Goal: Task Accomplishment & Management: Complete application form

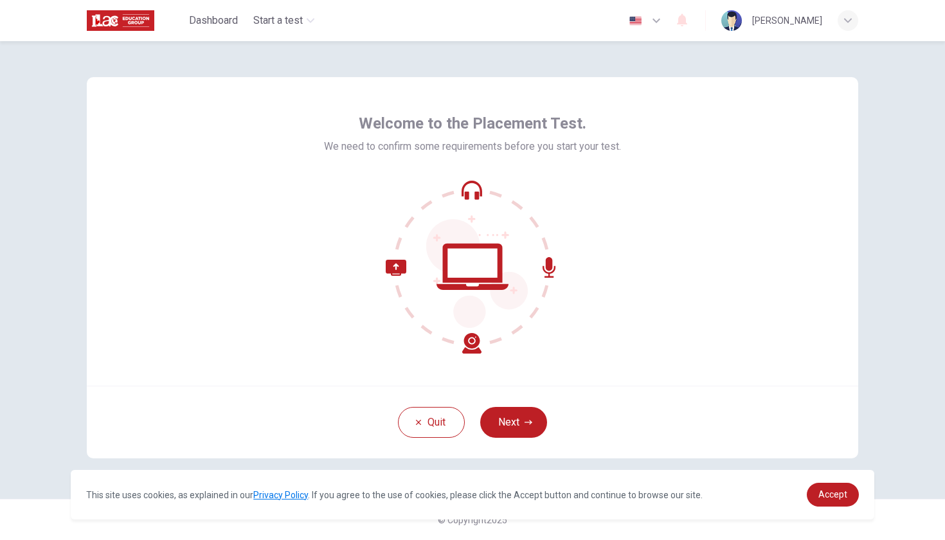
click at [573, 273] on div at bounding box center [472, 267] width 297 height 174
click at [544, 411] on div "Quit Next" at bounding box center [472, 422] width 771 height 73
click at [526, 424] on icon "button" at bounding box center [529, 422] width 8 height 8
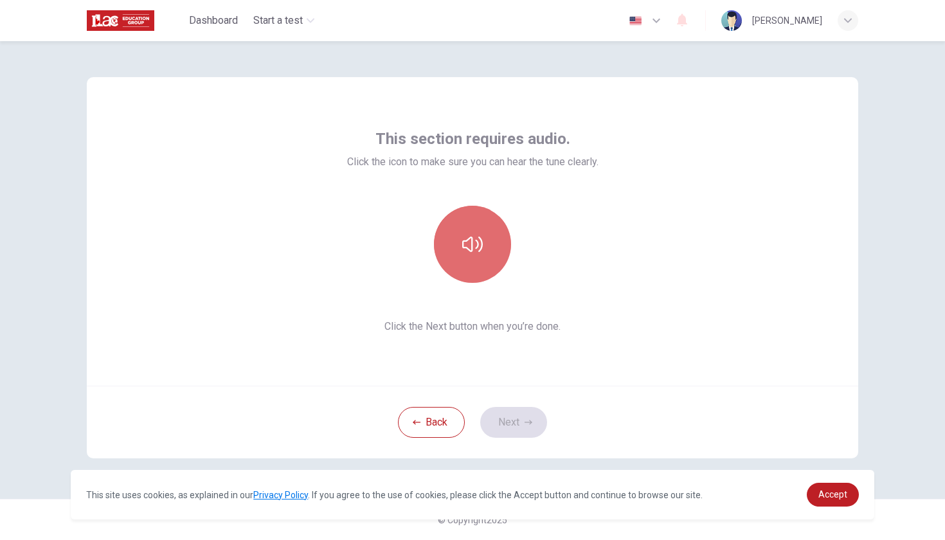
click at [485, 262] on button "button" at bounding box center [472, 244] width 77 height 77
click at [484, 254] on button "button" at bounding box center [472, 244] width 77 height 77
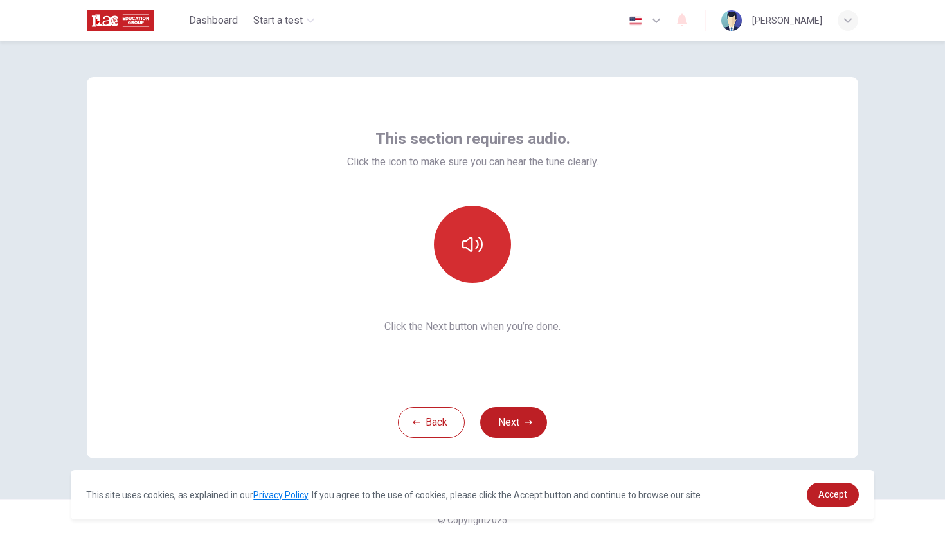
click at [484, 254] on button "button" at bounding box center [472, 244] width 77 height 77
click at [471, 242] on icon "button" at bounding box center [472, 244] width 21 height 21
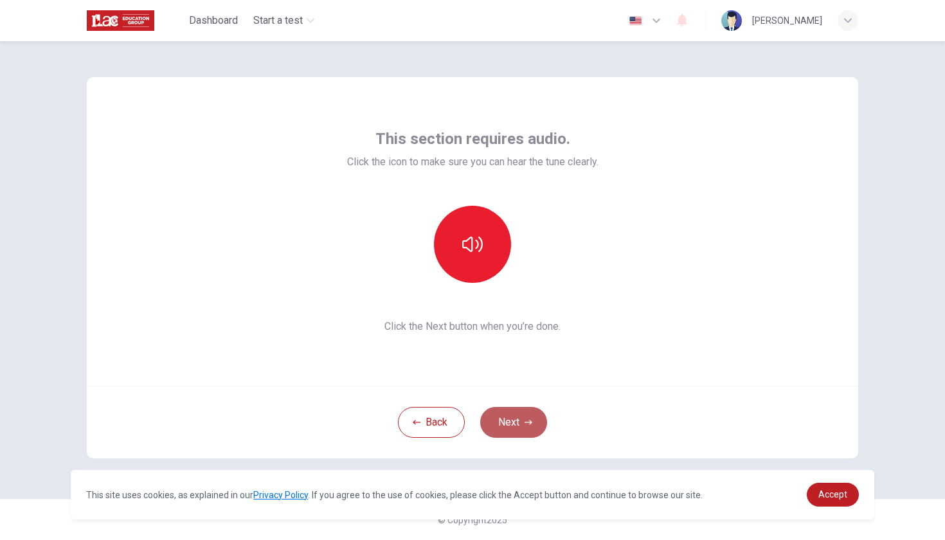
click at [519, 420] on button "Next" at bounding box center [513, 422] width 67 height 31
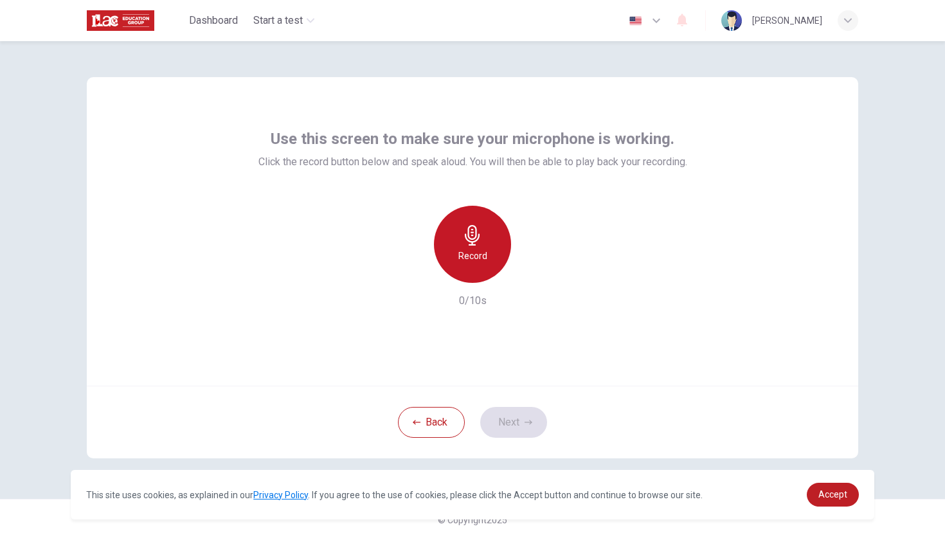
click at [469, 251] on h6 "Record" at bounding box center [472, 255] width 29 height 15
click at [485, 245] on div "Stop" at bounding box center [472, 244] width 77 height 77
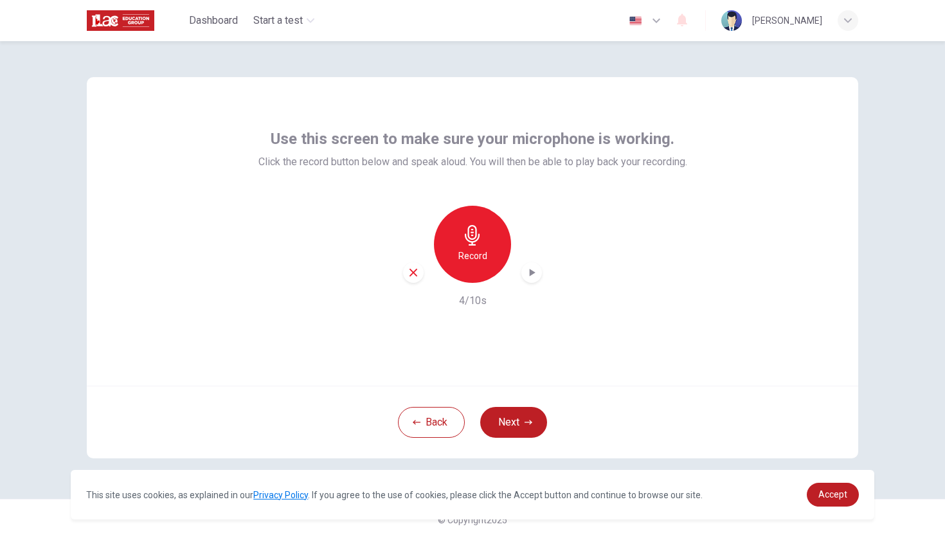
click at [526, 269] on icon "button" at bounding box center [531, 272] width 13 height 13
click at [512, 425] on button "Next" at bounding box center [513, 422] width 67 height 31
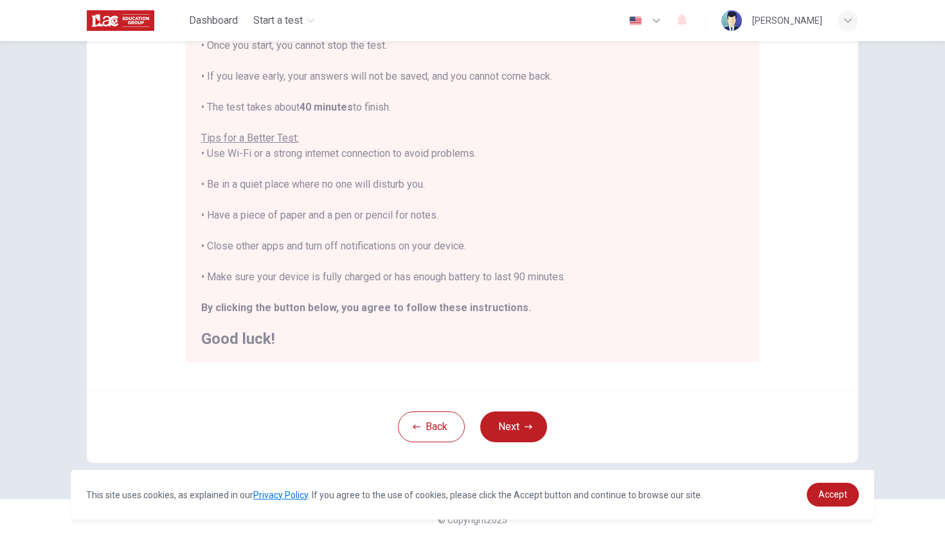
scroll to position [175, 0]
click at [732, 334] on h2 "Good luck!" at bounding box center [472, 338] width 543 height 15
click at [526, 430] on icon "button" at bounding box center [529, 427] width 8 height 8
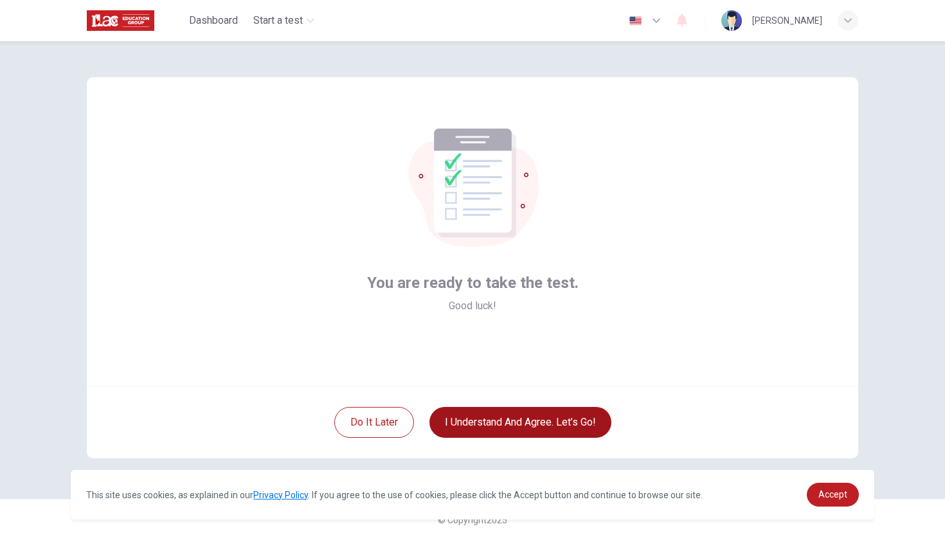
scroll to position [0, 0]
click at [516, 426] on button "I understand and agree. Let’s go!" at bounding box center [520, 422] width 182 height 31
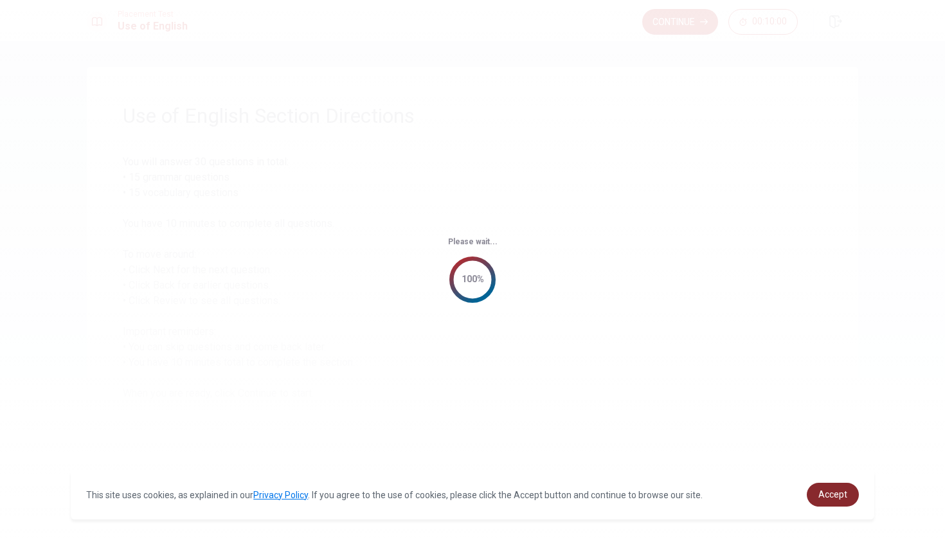
click at [841, 491] on span "Accept" at bounding box center [832, 494] width 29 height 10
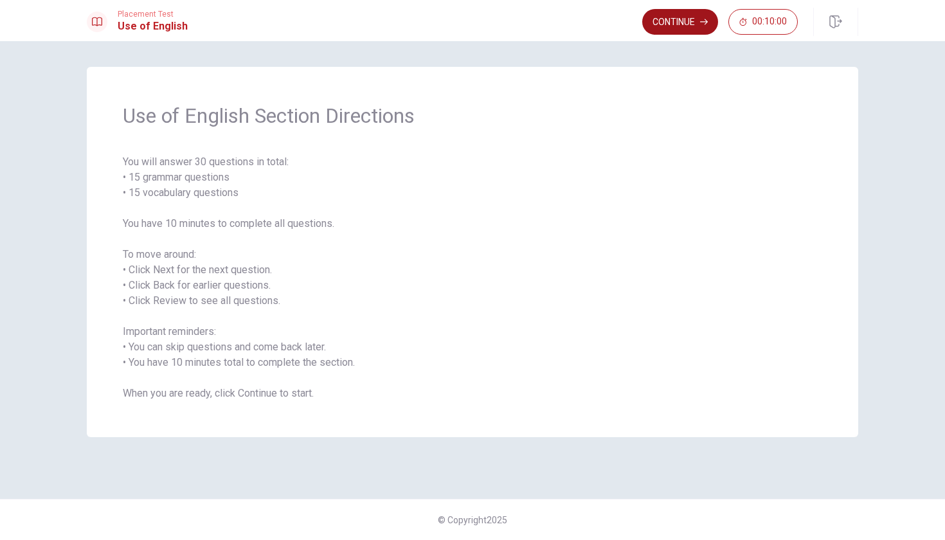
click at [681, 21] on button "Continue" at bounding box center [680, 22] width 76 height 26
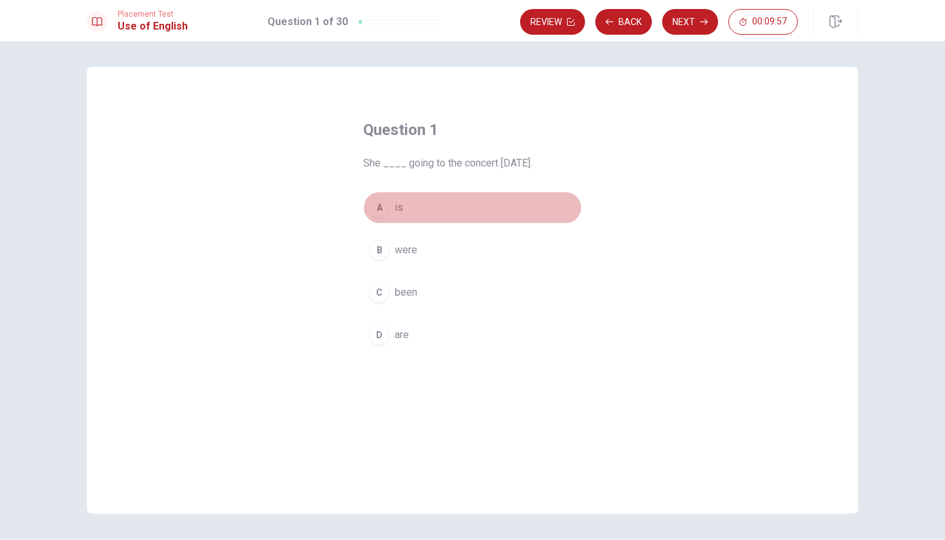
click at [383, 209] on div "A" at bounding box center [379, 207] width 21 height 21
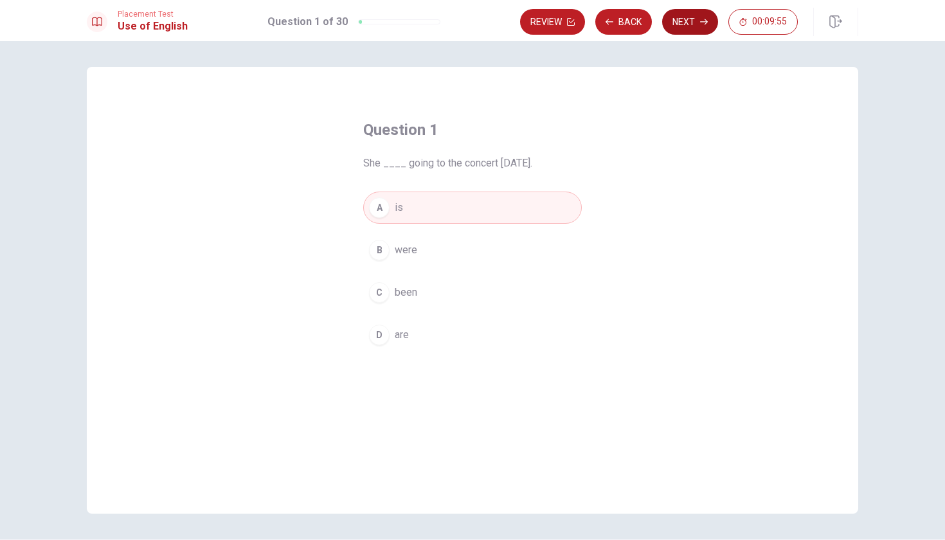
click at [680, 24] on button "Next" at bounding box center [690, 22] width 56 height 26
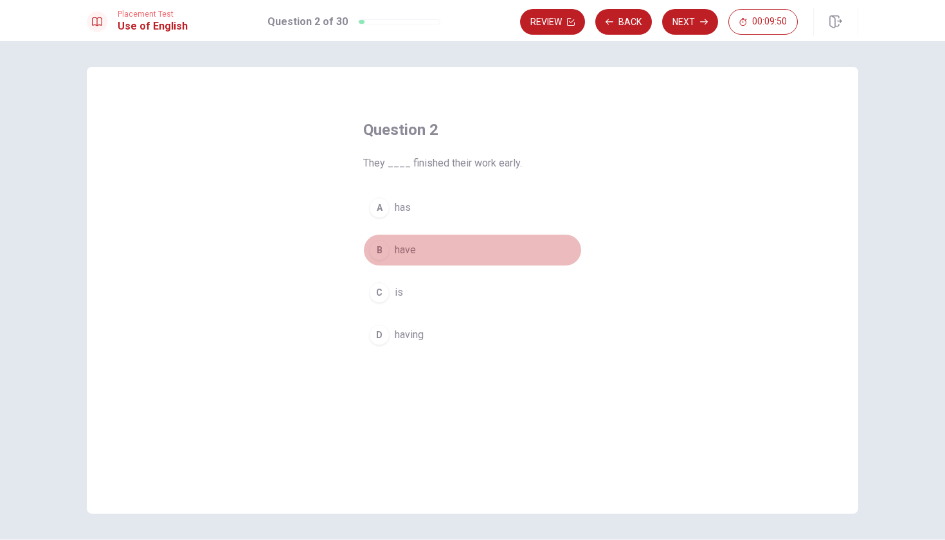
click at [381, 251] on div "B" at bounding box center [379, 250] width 21 height 21
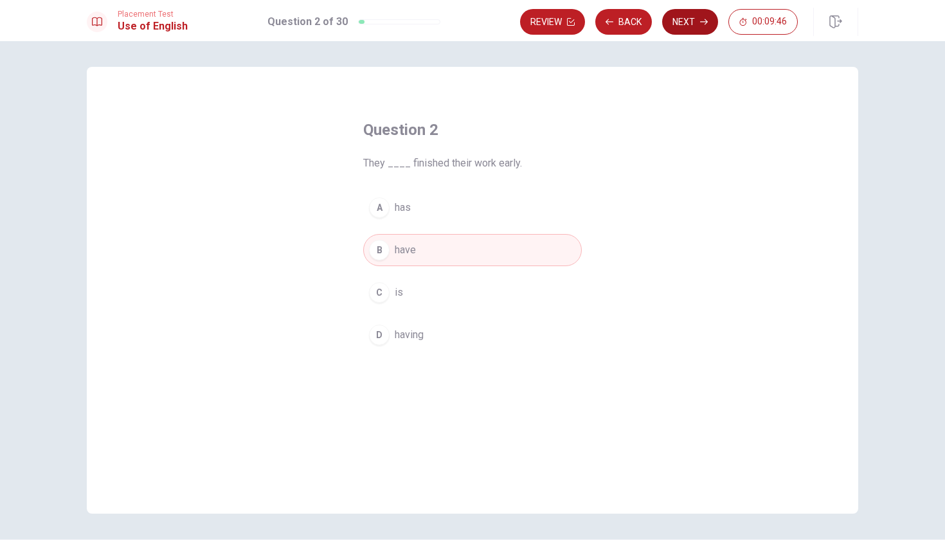
click at [692, 30] on button "Next" at bounding box center [690, 22] width 56 height 26
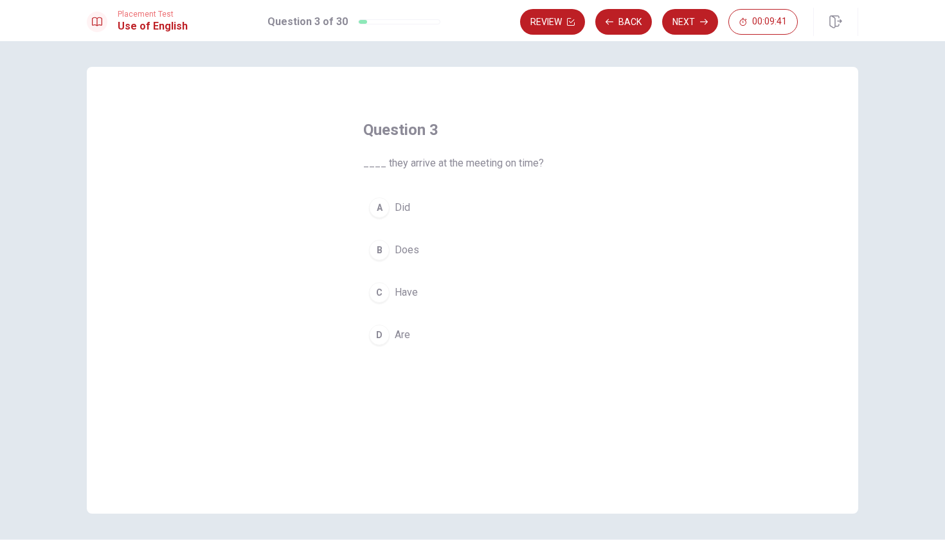
click at [373, 208] on div "A" at bounding box center [379, 207] width 21 height 21
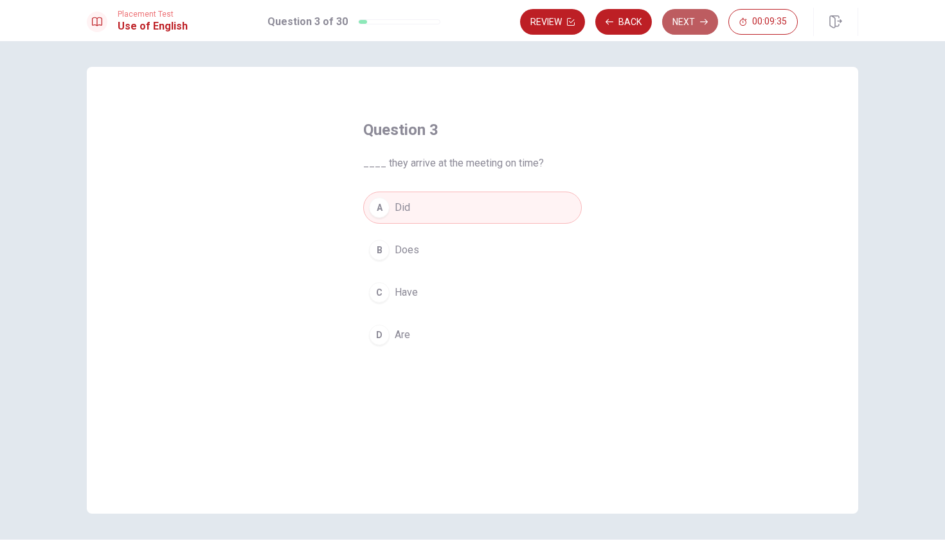
click at [708, 20] on button "Next" at bounding box center [690, 22] width 56 height 26
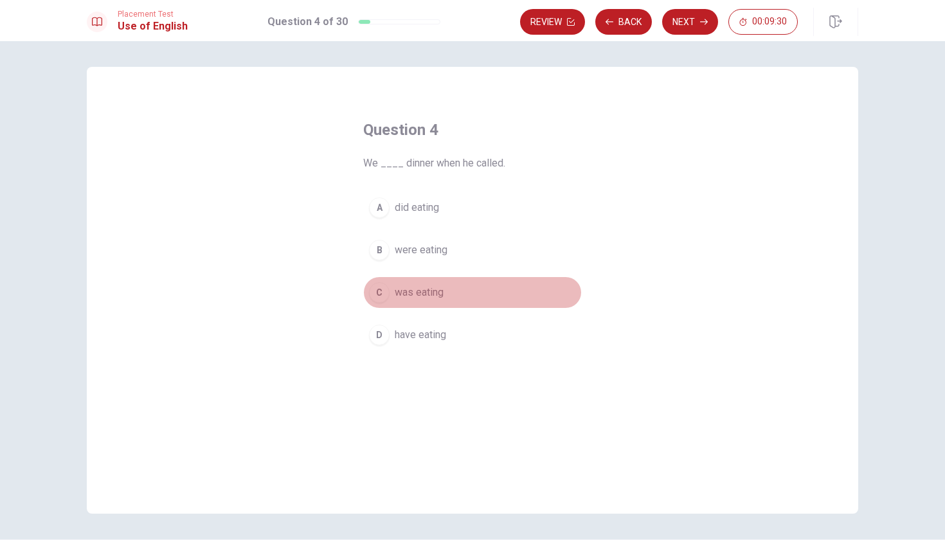
click at [379, 295] on div "C" at bounding box center [379, 292] width 21 height 21
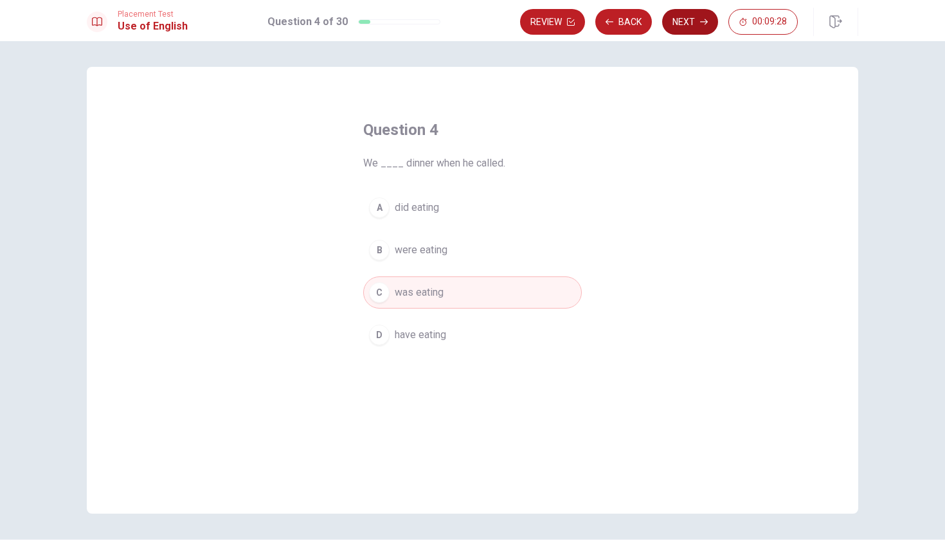
click at [694, 28] on button "Next" at bounding box center [690, 22] width 56 height 26
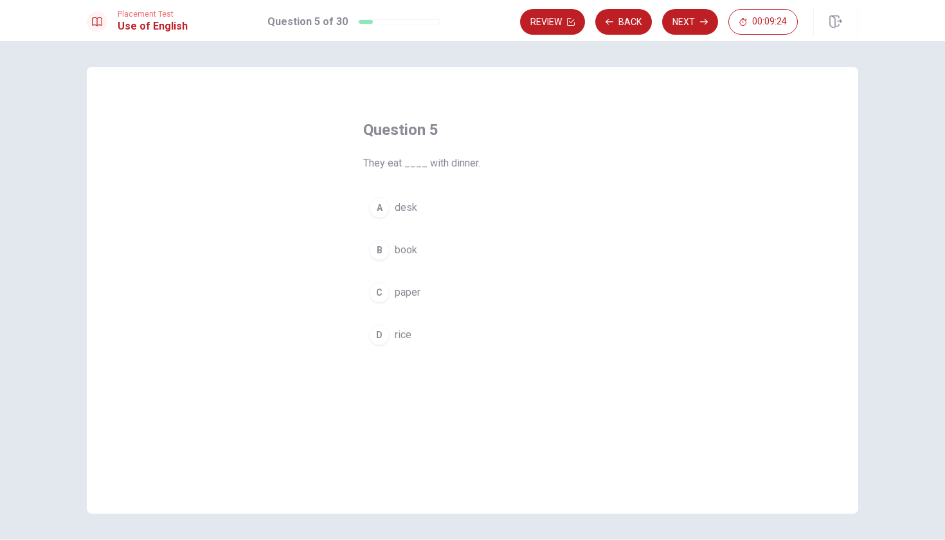
click at [381, 339] on div "D" at bounding box center [379, 335] width 21 height 21
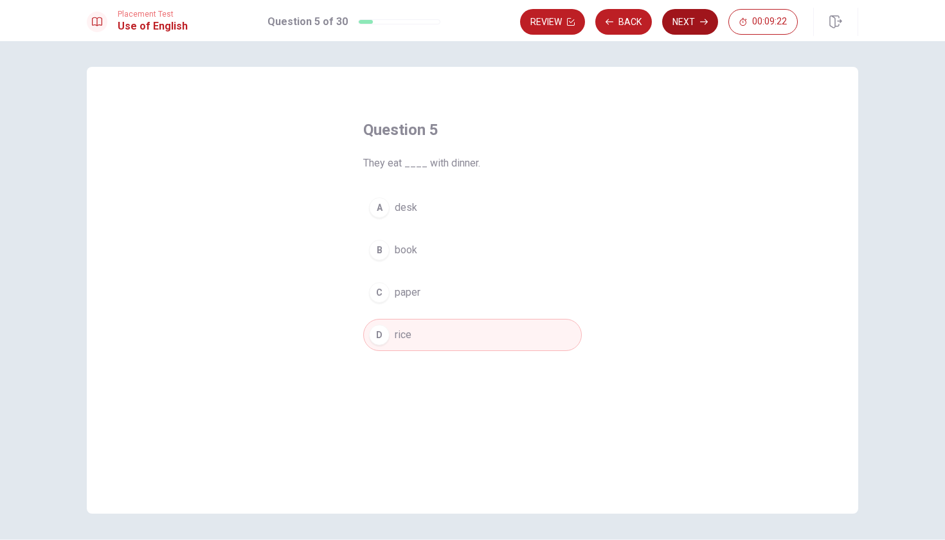
click at [669, 26] on button "Next" at bounding box center [690, 22] width 56 height 26
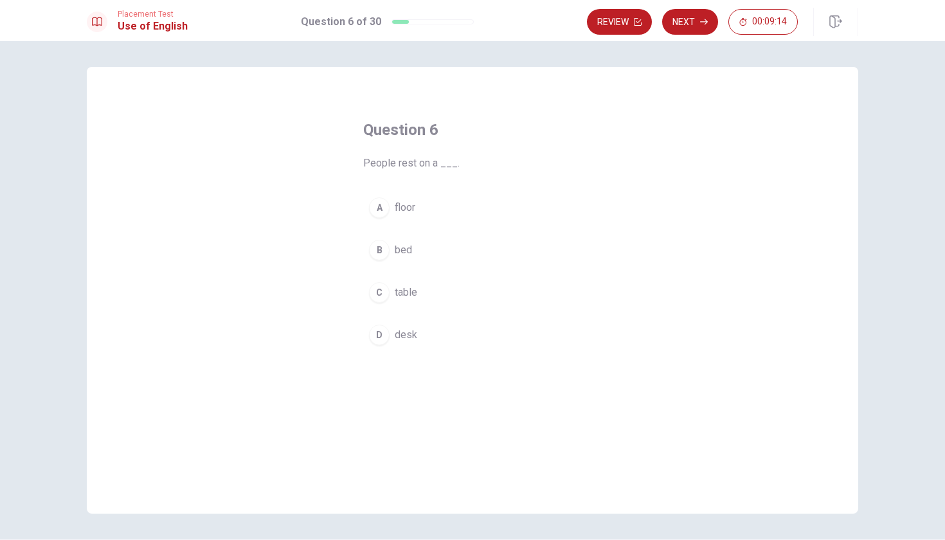
click at [378, 248] on div "B" at bounding box center [379, 250] width 21 height 21
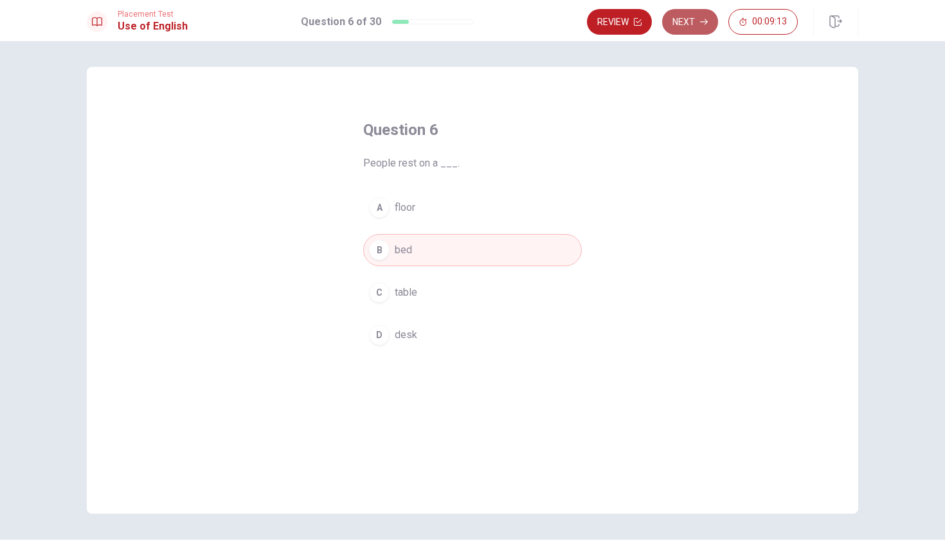
click at [700, 22] on icon "button" at bounding box center [704, 22] width 8 height 8
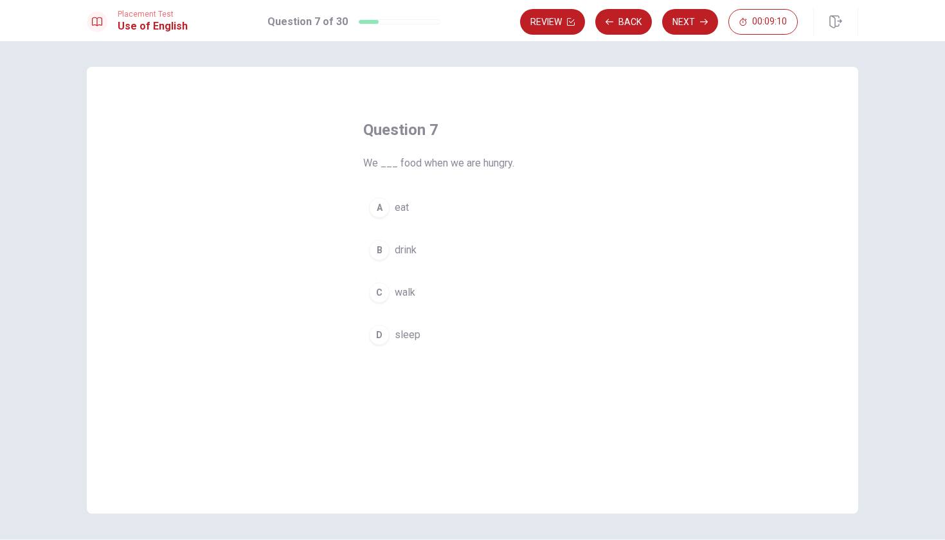
click at [382, 211] on div "A" at bounding box center [379, 207] width 21 height 21
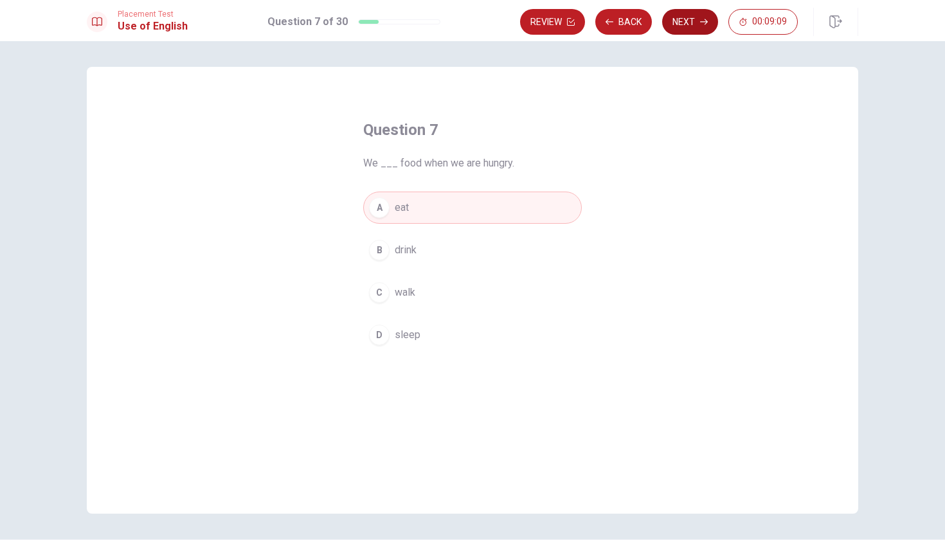
click at [701, 15] on button "Next" at bounding box center [690, 22] width 56 height 26
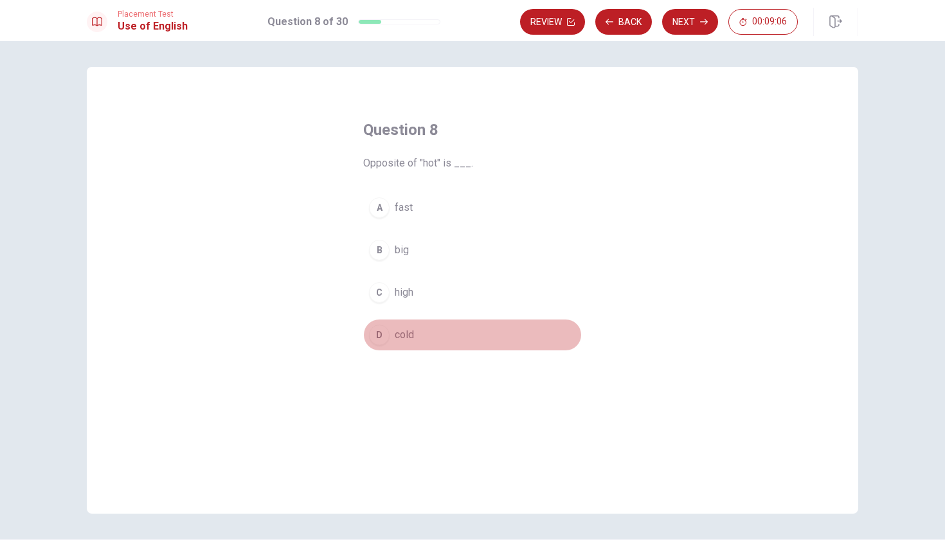
click at [382, 341] on div "D" at bounding box center [379, 335] width 21 height 21
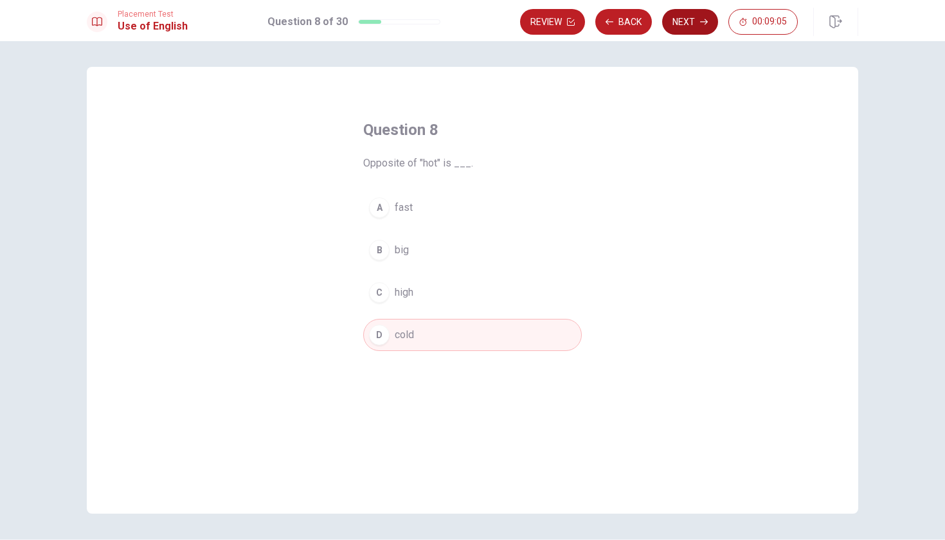
click at [686, 23] on button "Next" at bounding box center [690, 22] width 56 height 26
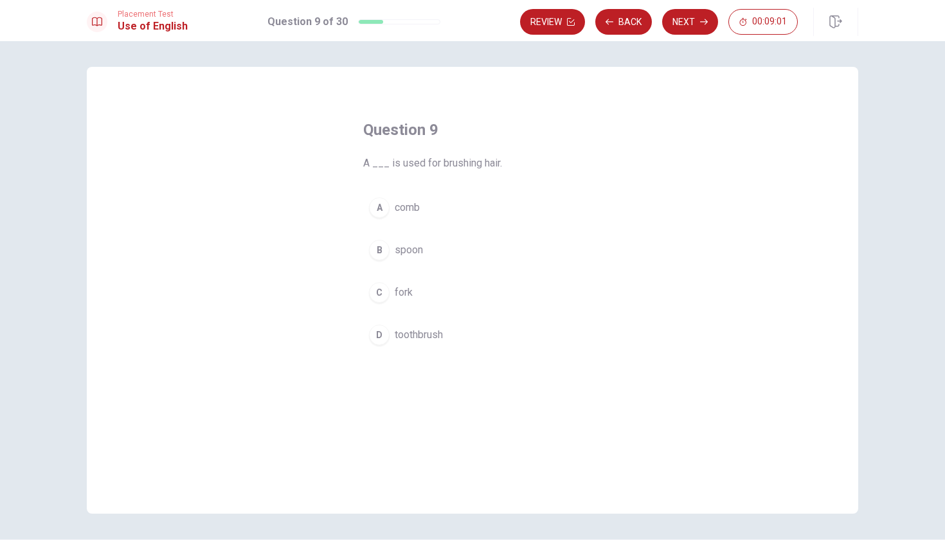
click at [377, 210] on div "A" at bounding box center [379, 207] width 21 height 21
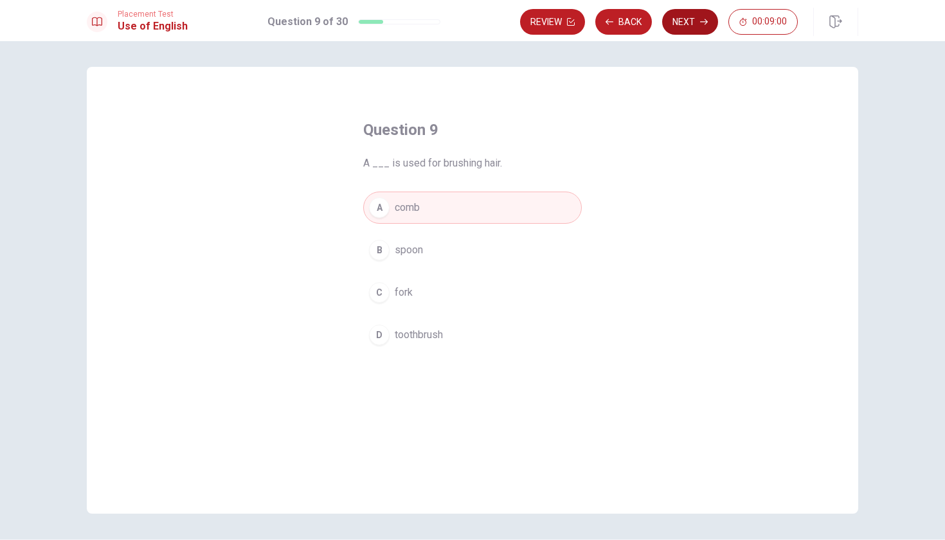
click at [687, 19] on button "Next" at bounding box center [690, 22] width 56 height 26
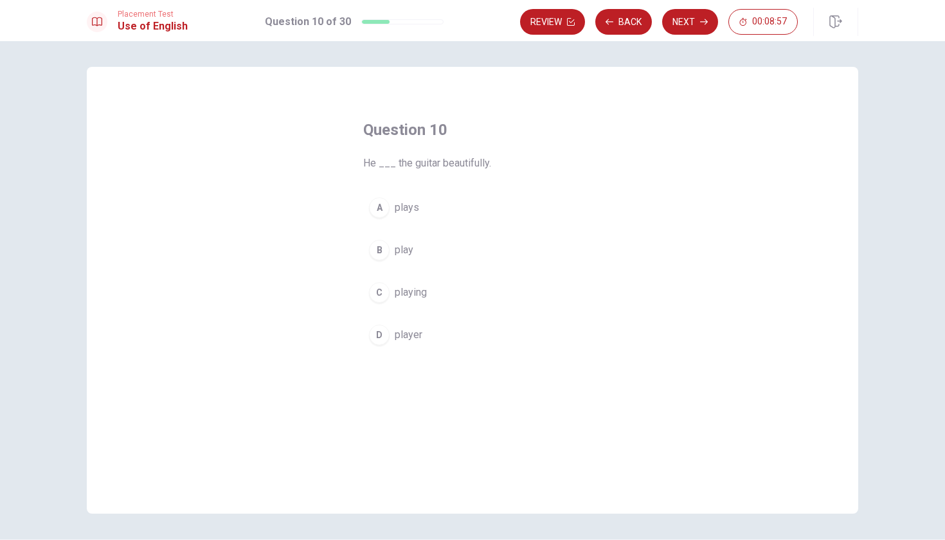
click at [382, 211] on div "A" at bounding box center [379, 207] width 21 height 21
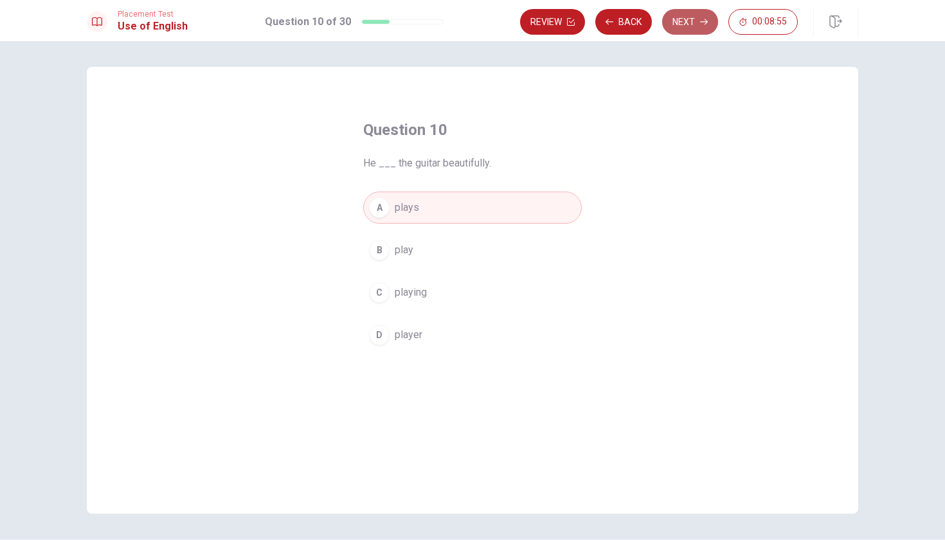
click at [694, 27] on button "Next" at bounding box center [690, 22] width 56 height 26
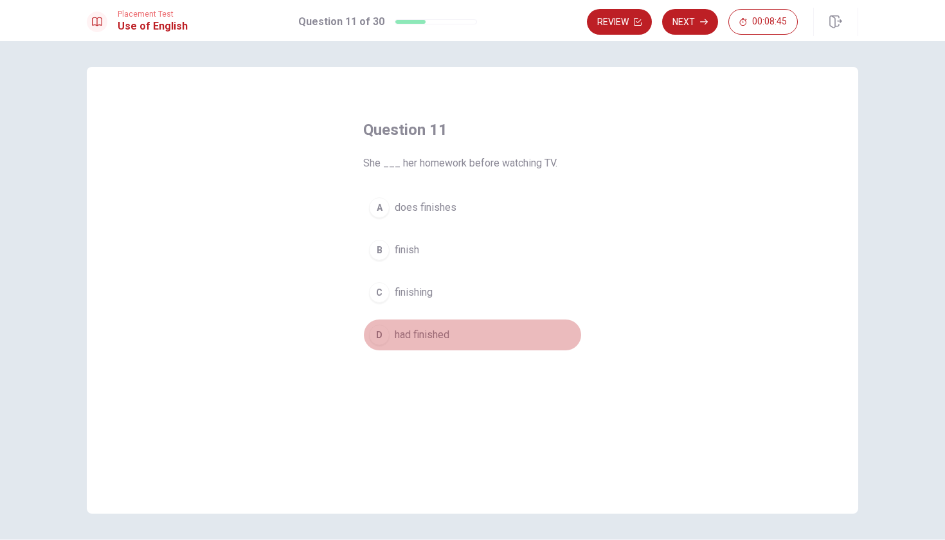
click at [424, 340] on span "had finished" at bounding box center [422, 334] width 55 height 15
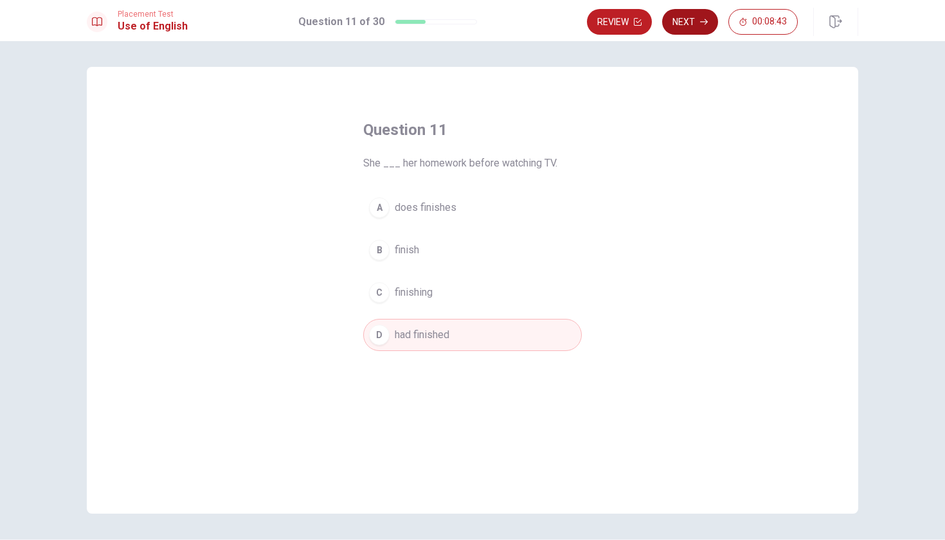
click at [696, 22] on button "Next" at bounding box center [690, 22] width 56 height 26
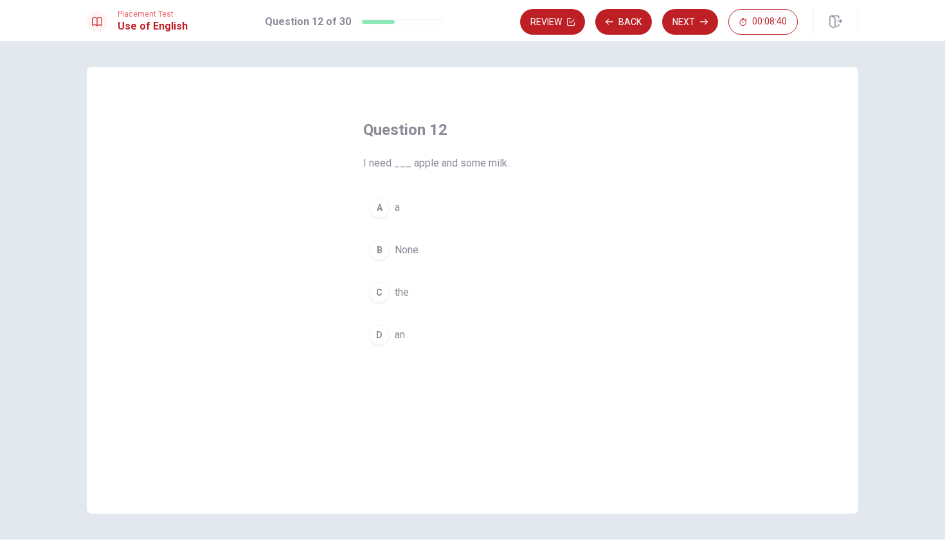
click at [379, 324] on button "D an" at bounding box center [472, 335] width 219 height 32
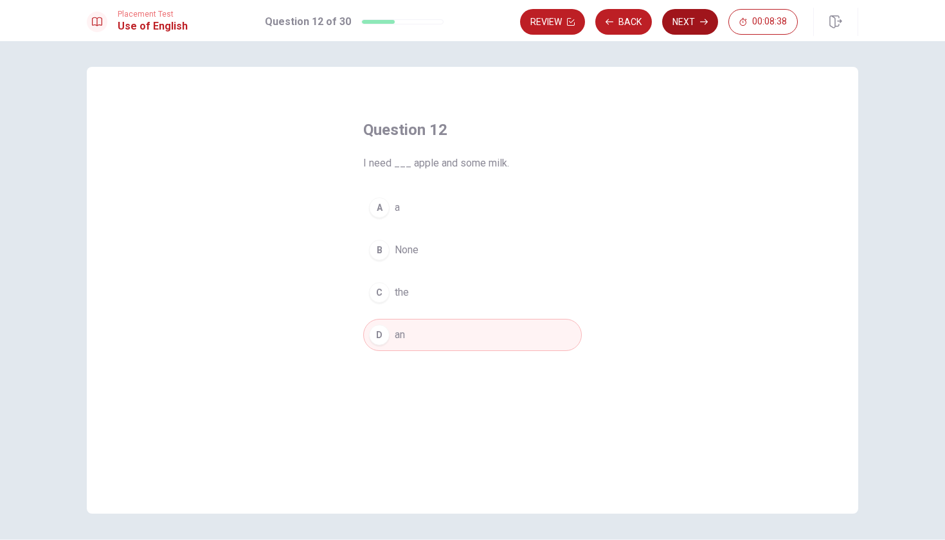
click at [711, 29] on button "Next" at bounding box center [690, 22] width 56 height 26
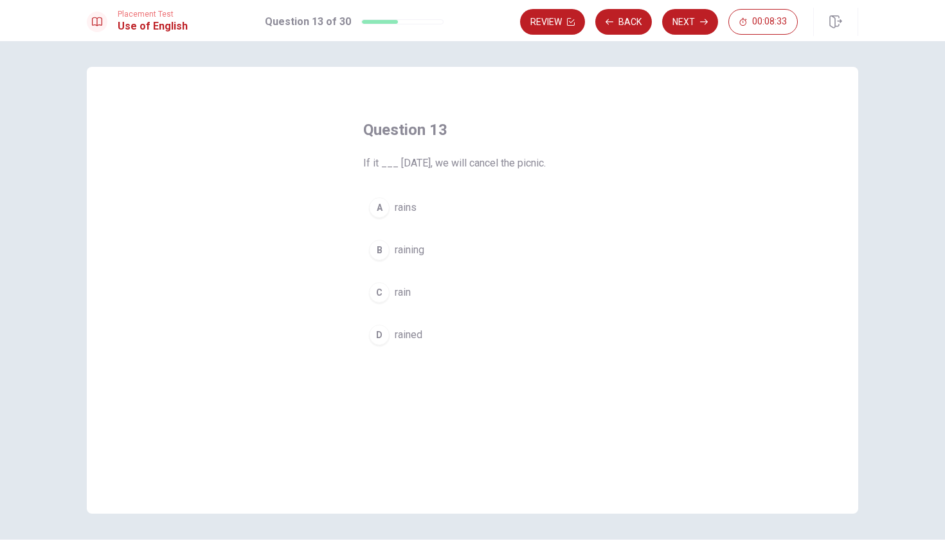
click at [384, 208] on div "A" at bounding box center [379, 207] width 21 height 21
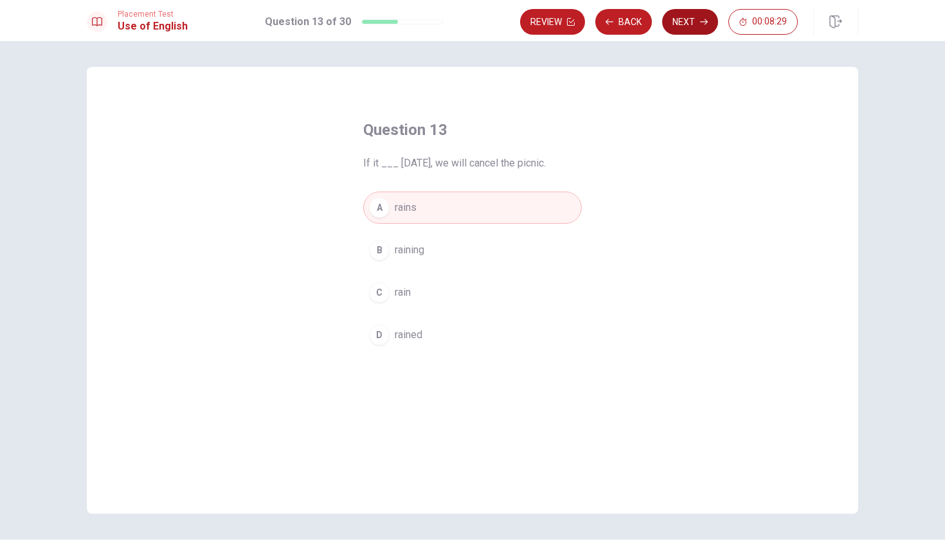
click at [690, 19] on button "Next" at bounding box center [690, 22] width 56 height 26
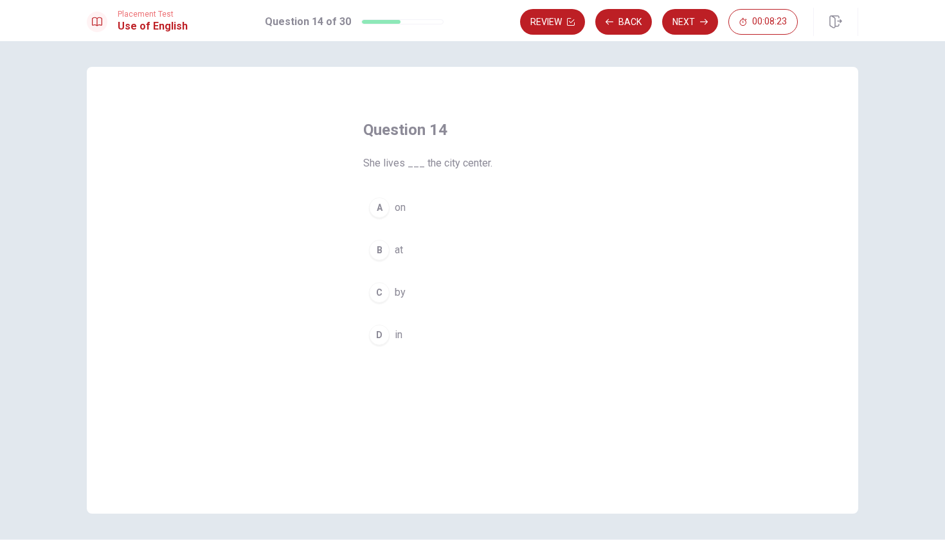
click at [382, 251] on div "B" at bounding box center [379, 250] width 21 height 21
click at [697, 19] on button "Next" at bounding box center [690, 22] width 56 height 26
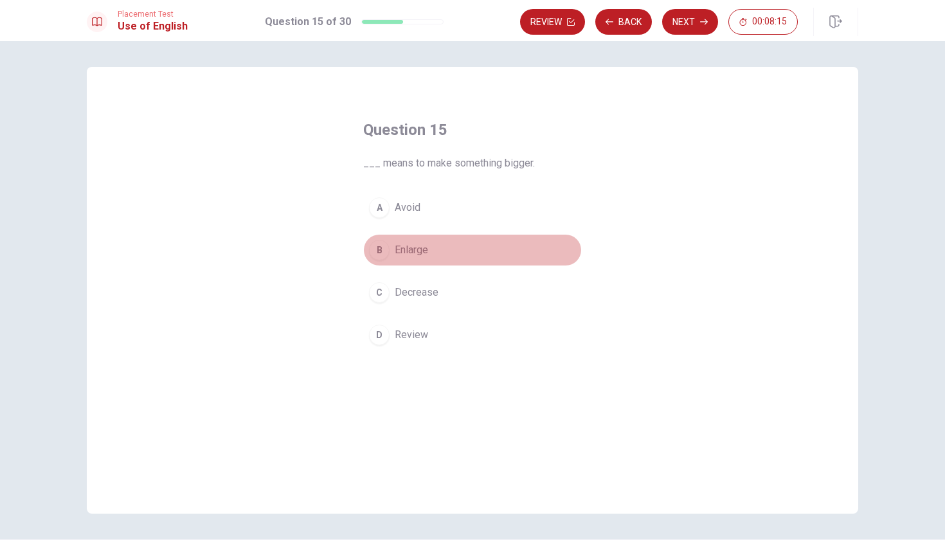
click at [378, 253] on div "B" at bounding box center [379, 250] width 21 height 21
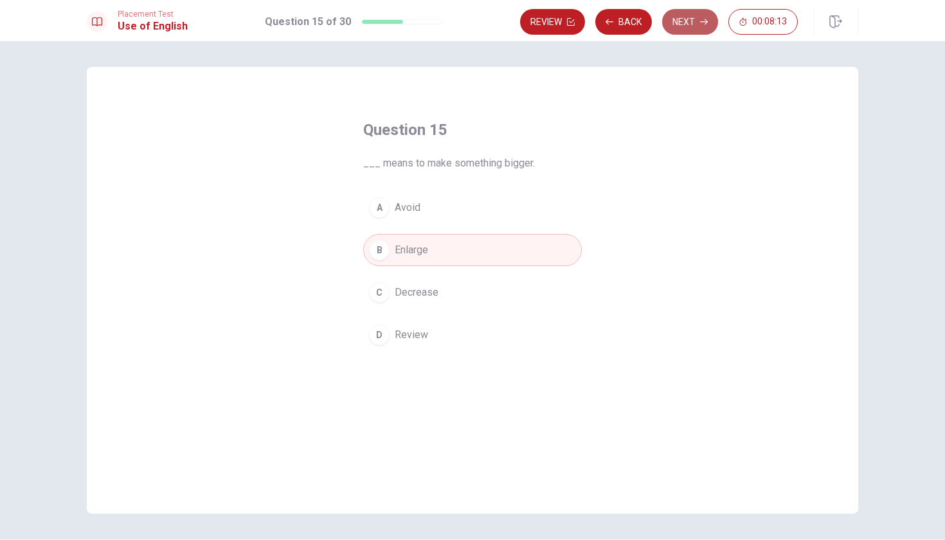
click at [696, 21] on button "Next" at bounding box center [690, 22] width 56 height 26
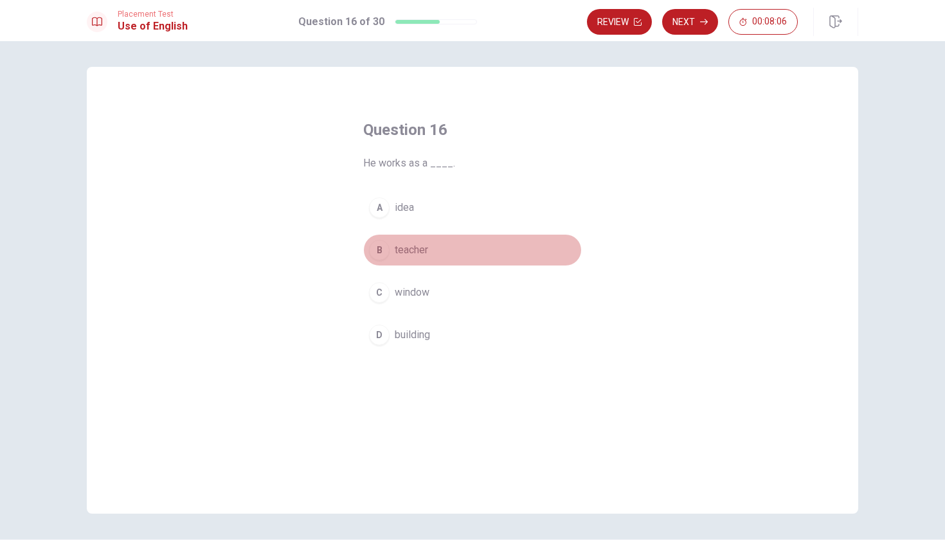
click at [381, 251] on div "B" at bounding box center [379, 250] width 21 height 21
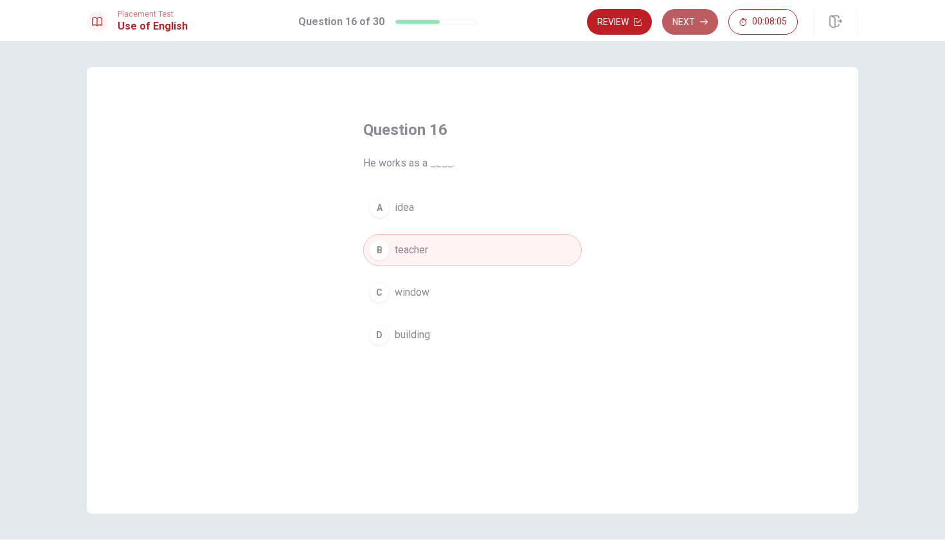
click at [703, 18] on icon "button" at bounding box center [704, 22] width 8 height 8
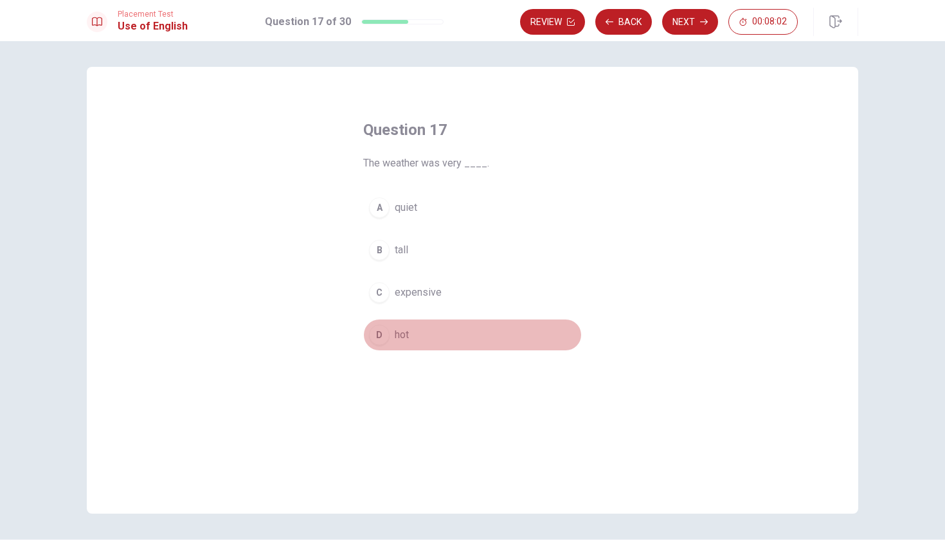
click at [379, 339] on div "D" at bounding box center [379, 335] width 21 height 21
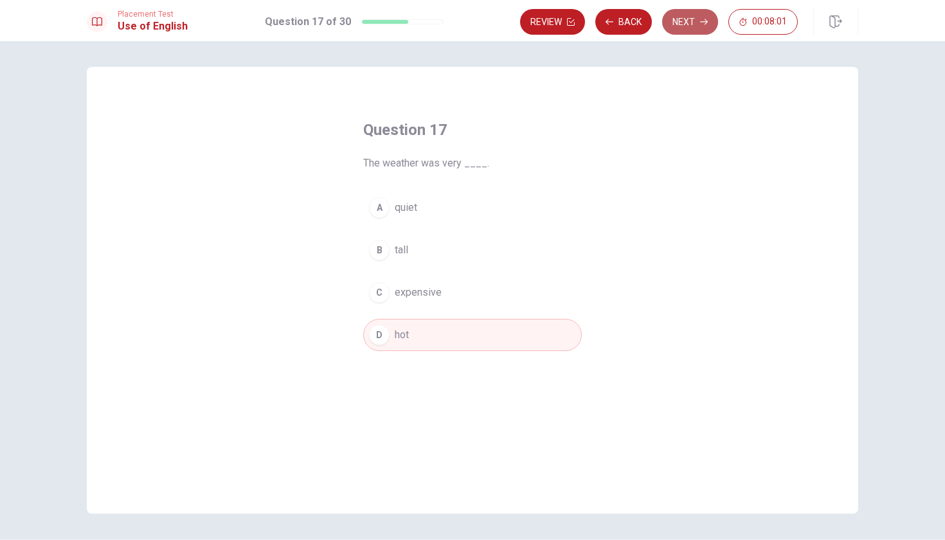
click at [683, 31] on button "Next" at bounding box center [690, 22] width 56 height 26
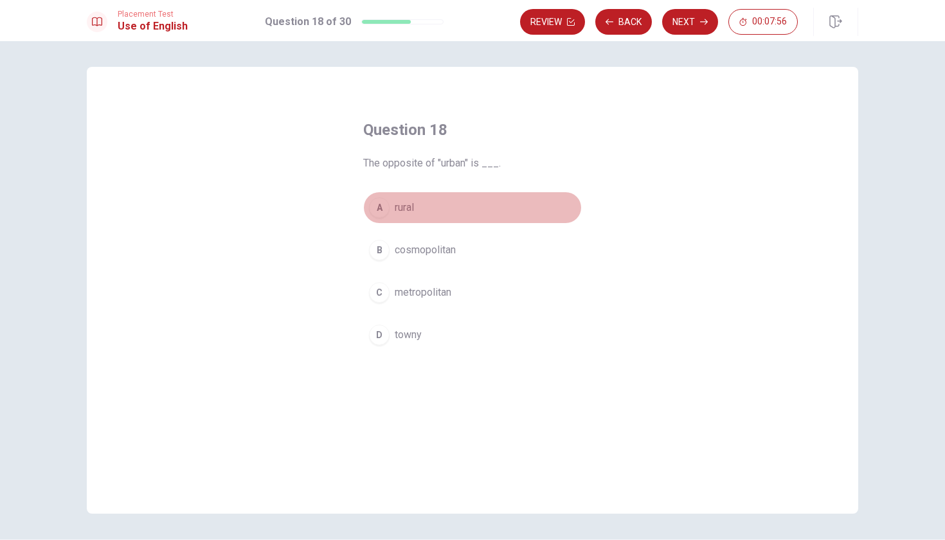
click at [381, 207] on div "A" at bounding box center [379, 207] width 21 height 21
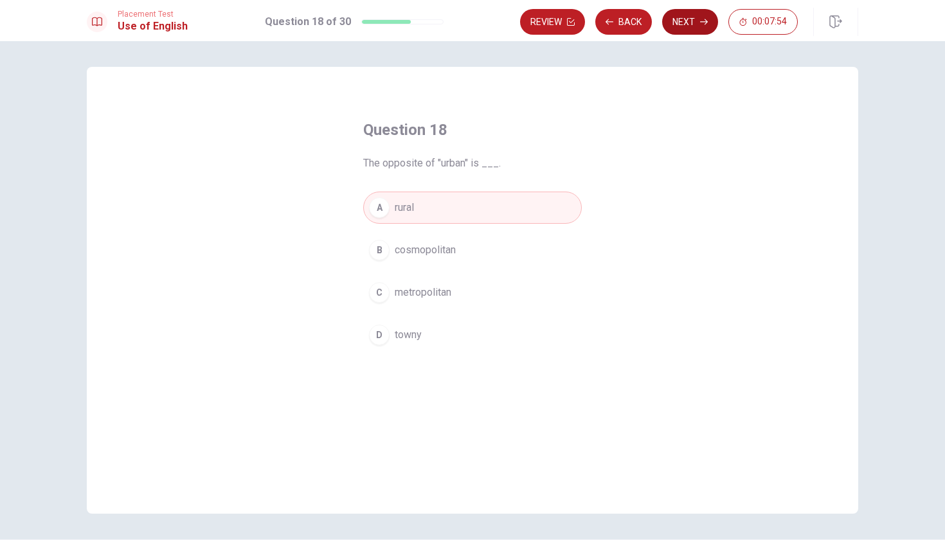
click at [694, 26] on button "Next" at bounding box center [690, 22] width 56 height 26
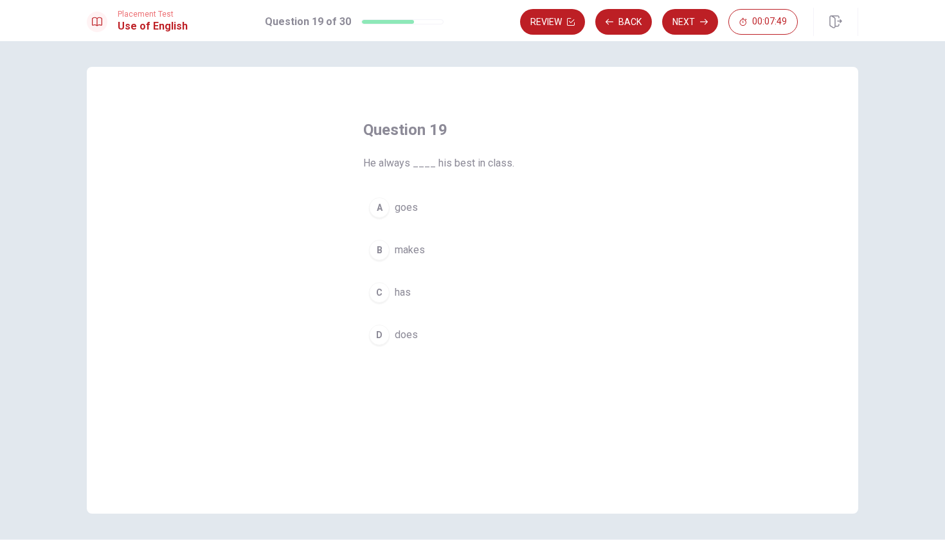
click at [372, 255] on div "B" at bounding box center [379, 250] width 21 height 21
click at [680, 21] on button "Next" at bounding box center [690, 22] width 56 height 26
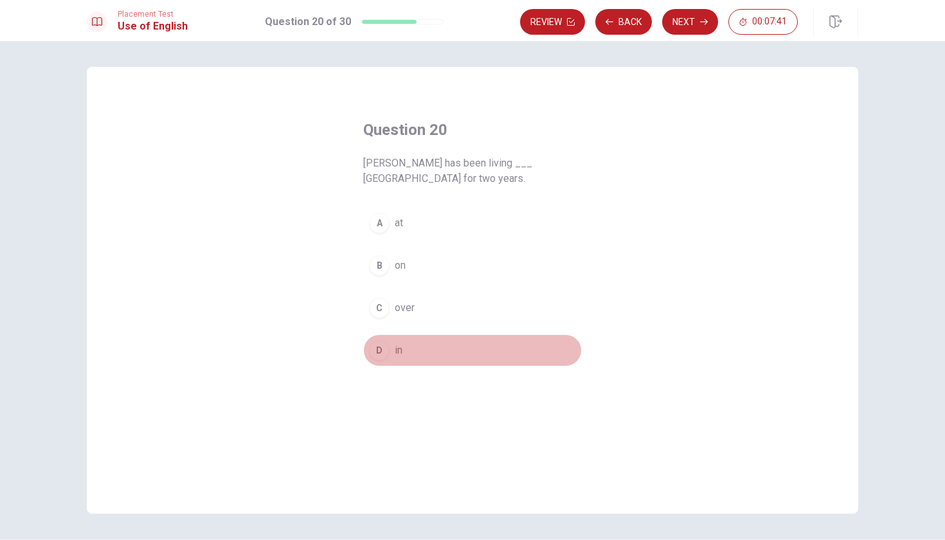
click at [383, 348] on div "D" at bounding box center [379, 350] width 21 height 21
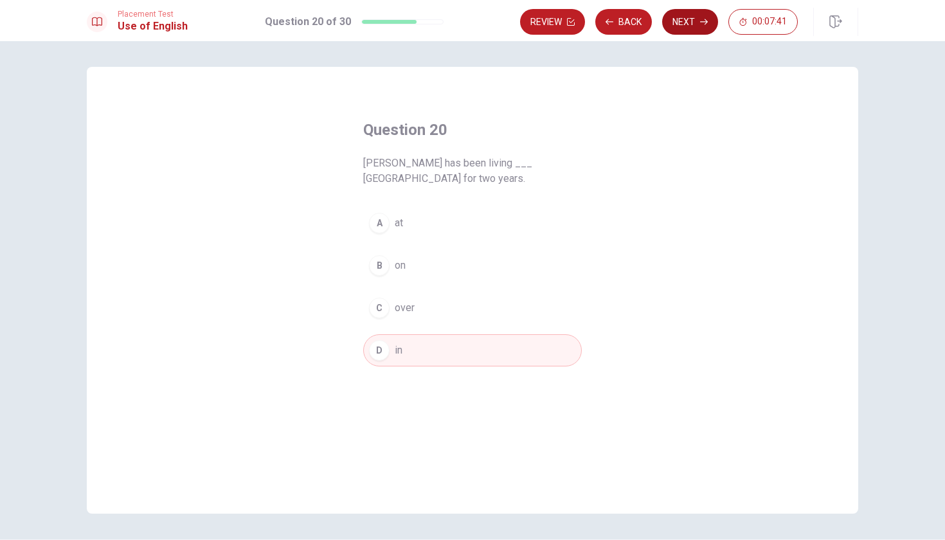
click at [681, 27] on button "Next" at bounding box center [690, 22] width 56 height 26
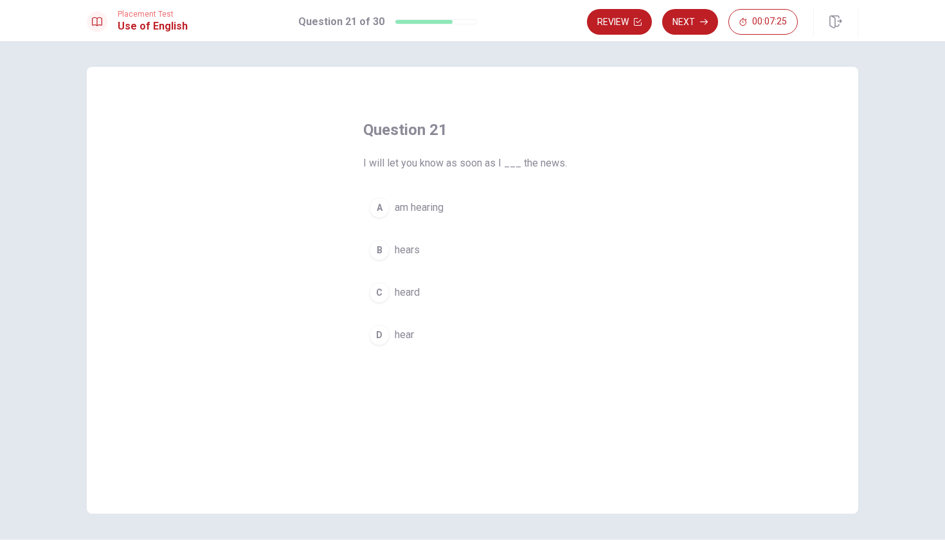
click at [377, 332] on div "D" at bounding box center [379, 335] width 21 height 21
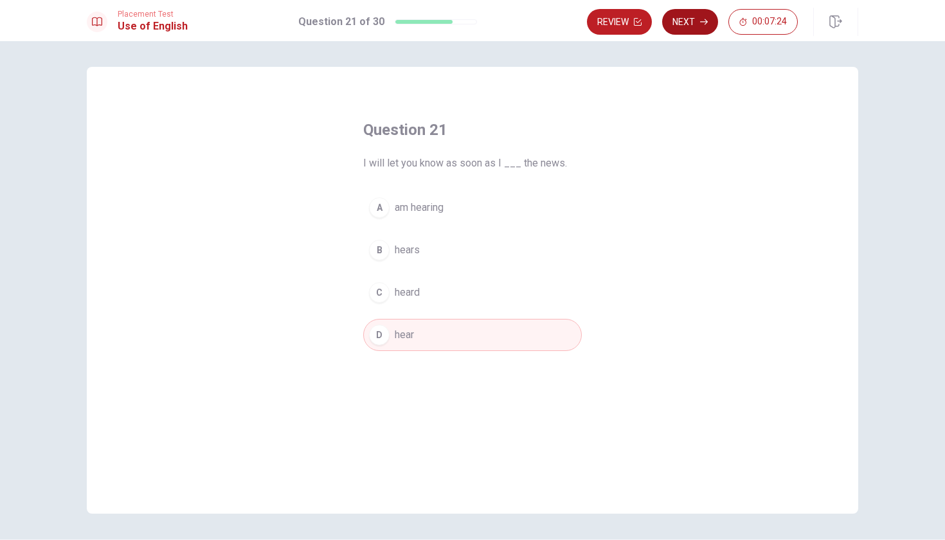
click at [700, 24] on icon "button" at bounding box center [704, 22] width 8 height 8
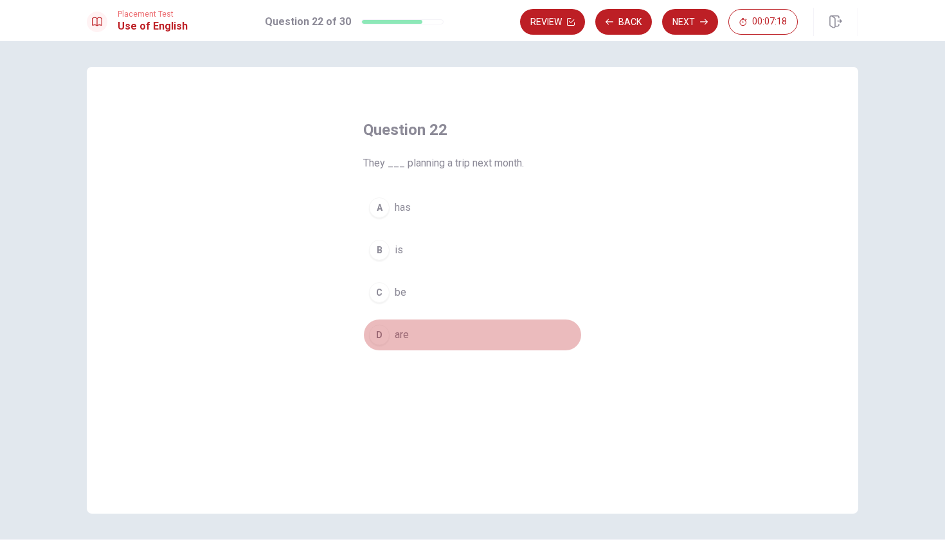
click at [369, 330] on div "D" at bounding box center [379, 335] width 21 height 21
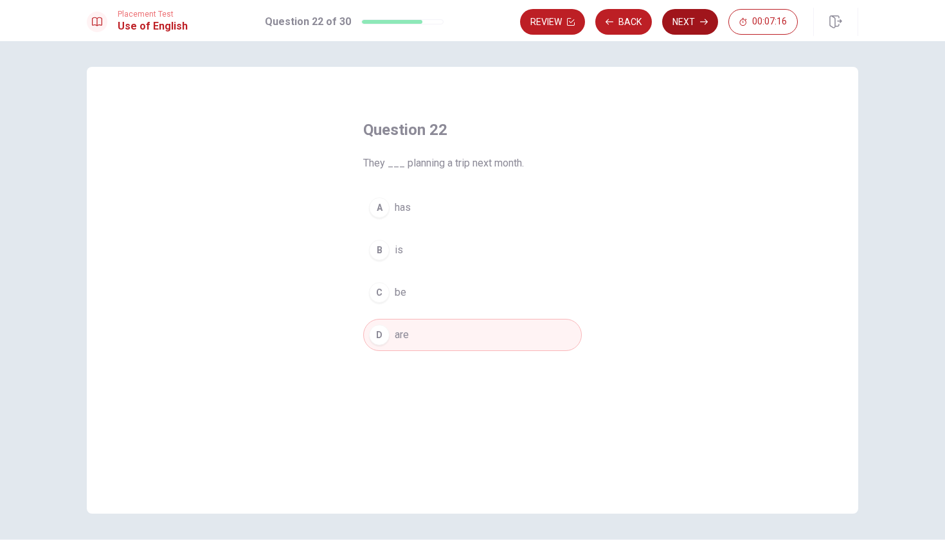
click at [703, 26] on button "Next" at bounding box center [690, 22] width 56 height 26
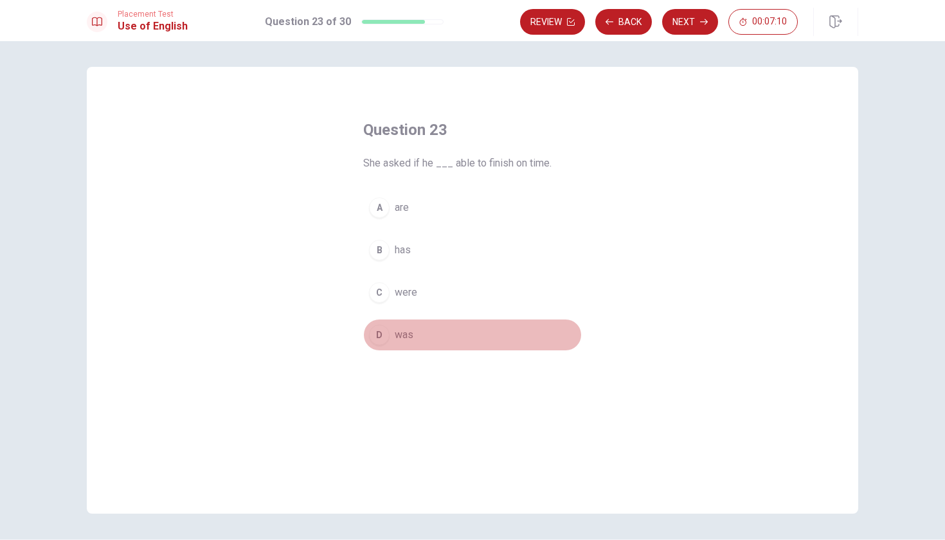
click at [377, 332] on div "D" at bounding box center [379, 335] width 21 height 21
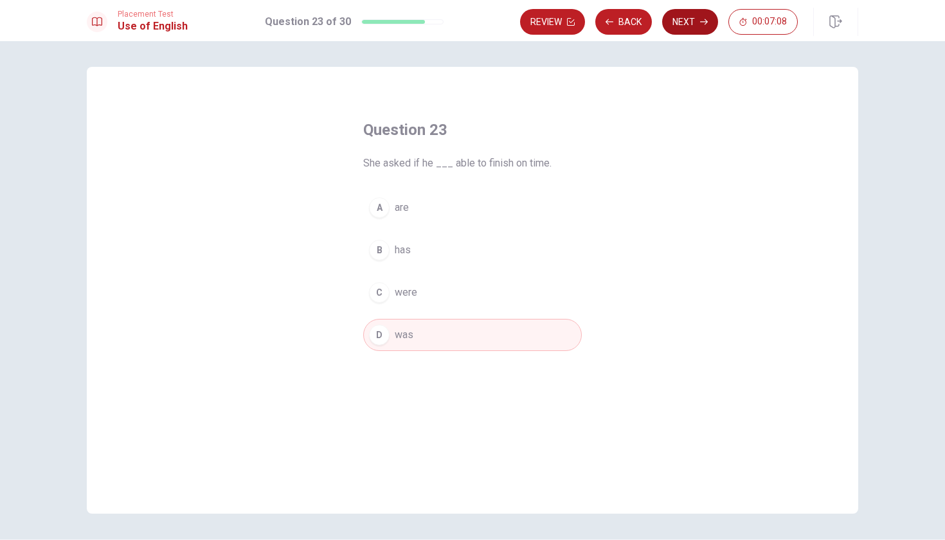
click at [692, 19] on button "Next" at bounding box center [690, 22] width 56 height 26
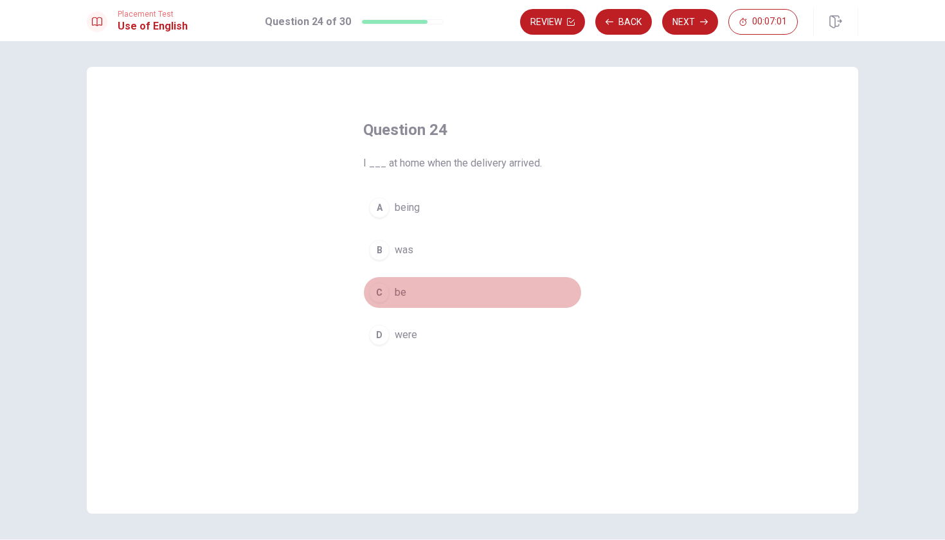
click at [385, 292] on div "C" at bounding box center [379, 292] width 21 height 21
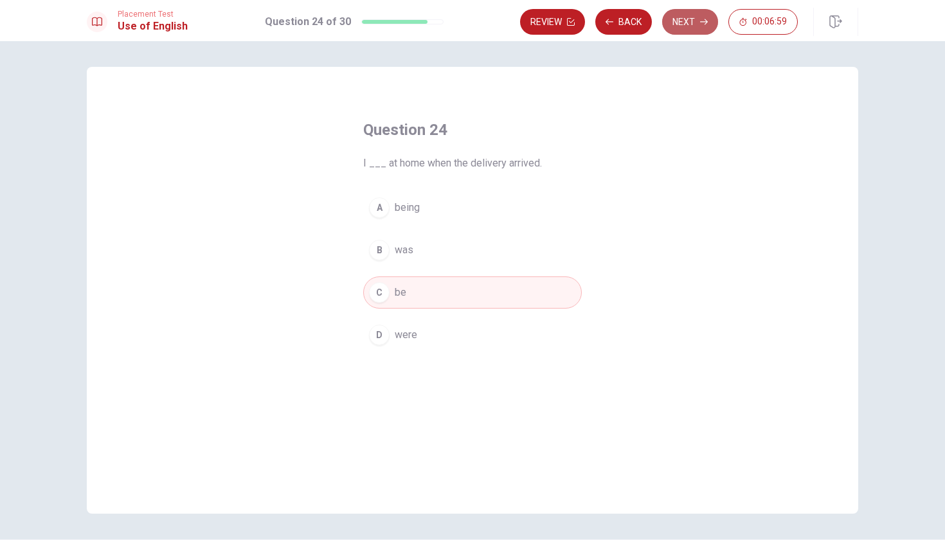
click at [677, 24] on button "Next" at bounding box center [690, 22] width 56 height 26
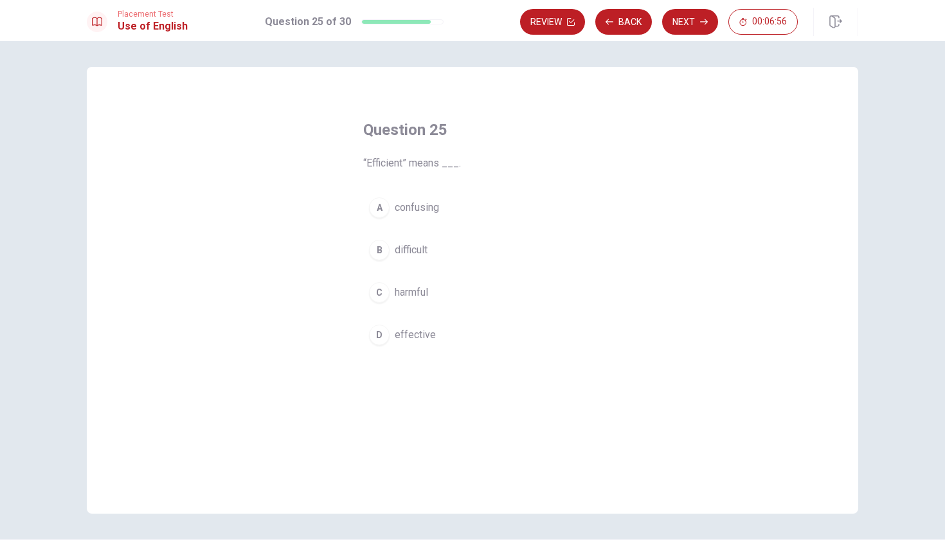
click at [406, 333] on span "effective" at bounding box center [415, 334] width 41 height 15
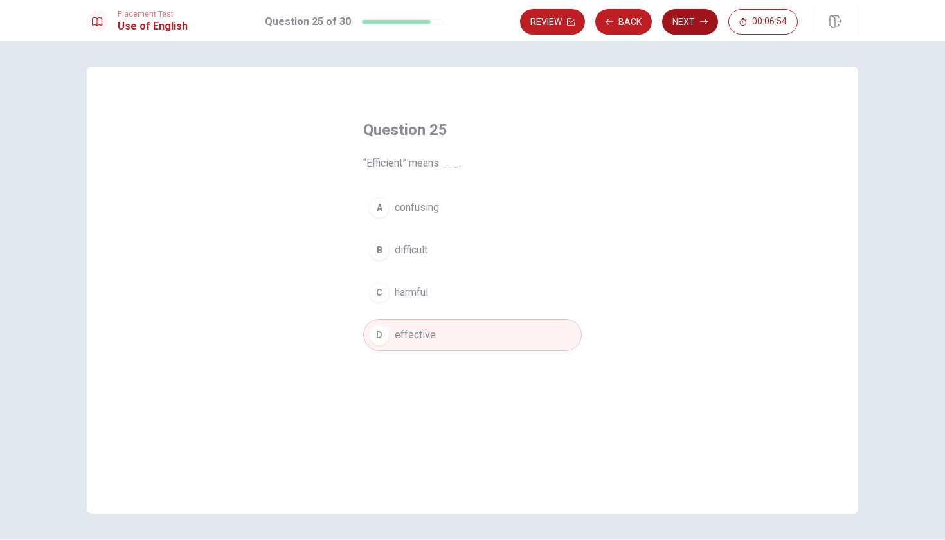
click at [681, 21] on button "Next" at bounding box center [690, 22] width 56 height 26
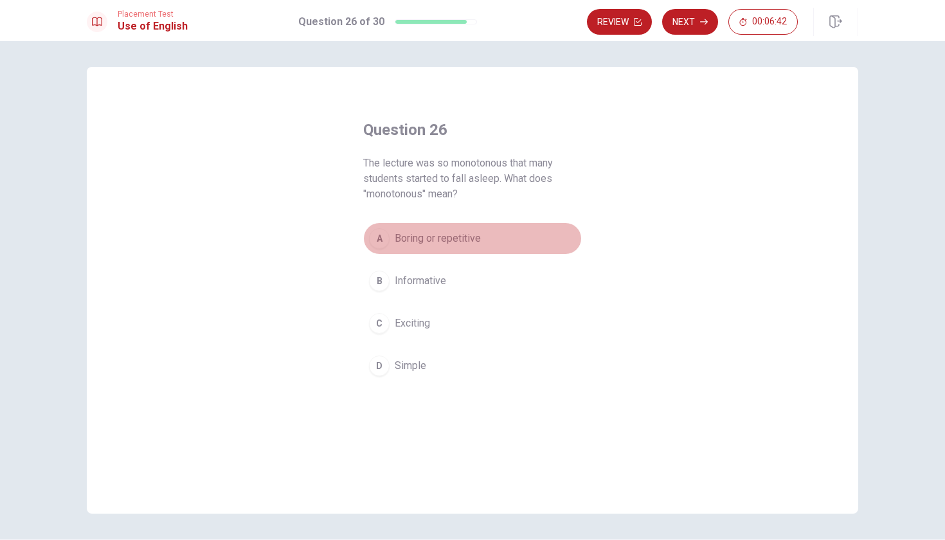
click at [428, 238] on span "Boring or repetitive" at bounding box center [438, 238] width 86 height 15
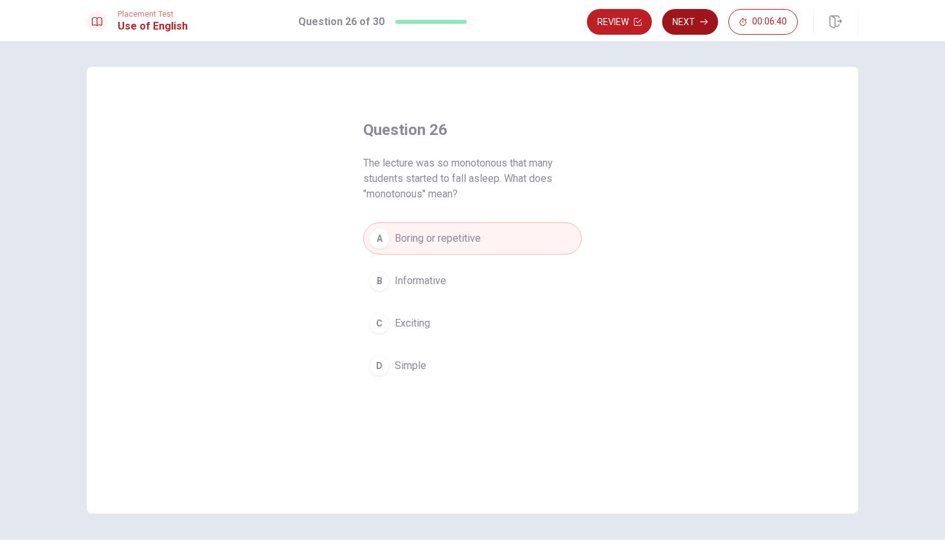
click at [694, 21] on button "Next" at bounding box center [690, 22] width 56 height 26
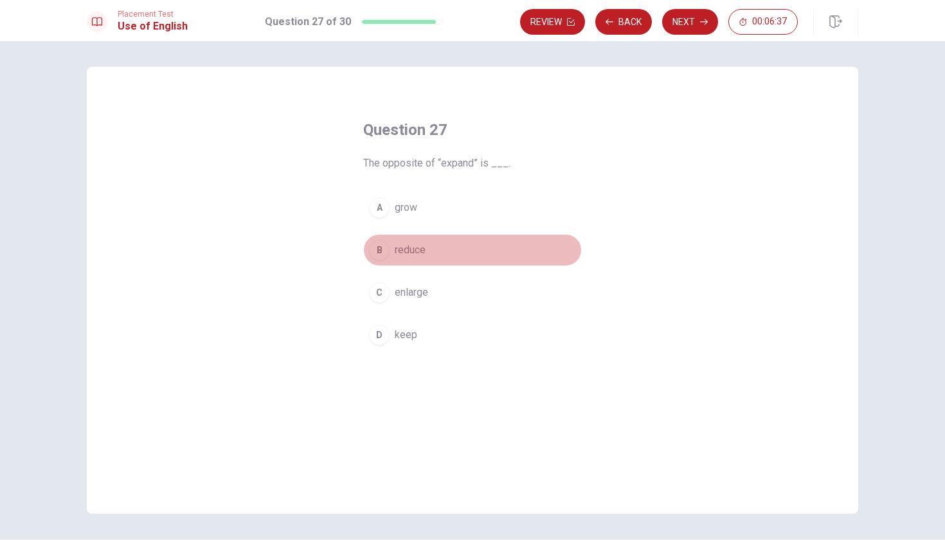
click at [404, 250] on span "reduce" at bounding box center [410, 249] width 31 height 15
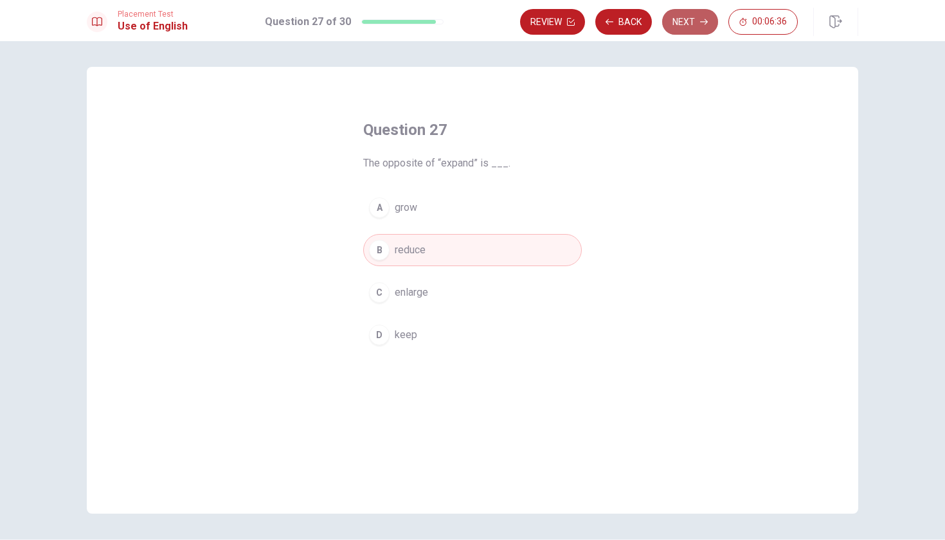
click at [696, 21] on button "Next" at bounding box center [690, 22] width 56 height 26
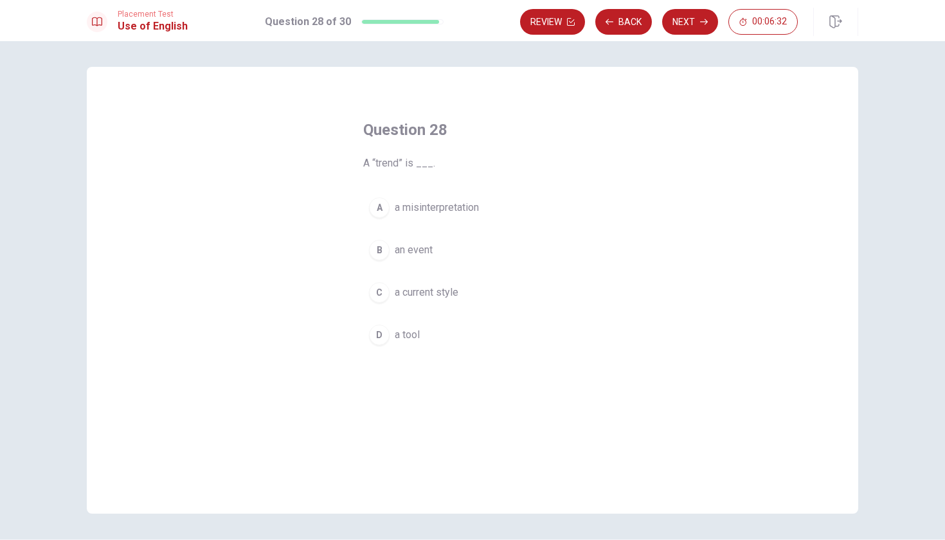
click at [408, 292] on span "a current style" at bounding box center [427, 292] width 64 height 15
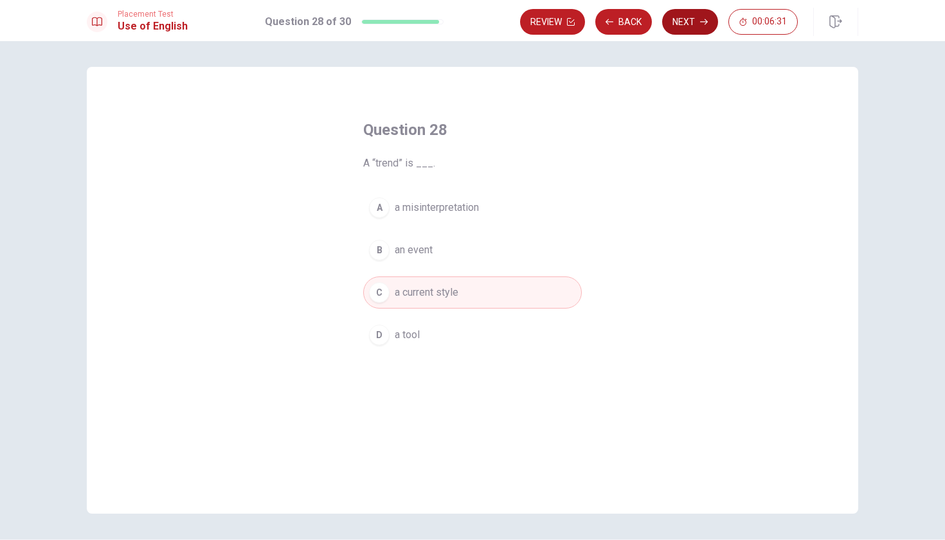
click at [688, 22] on button "Next" at bounding box center [690, 22] width 56 height 26
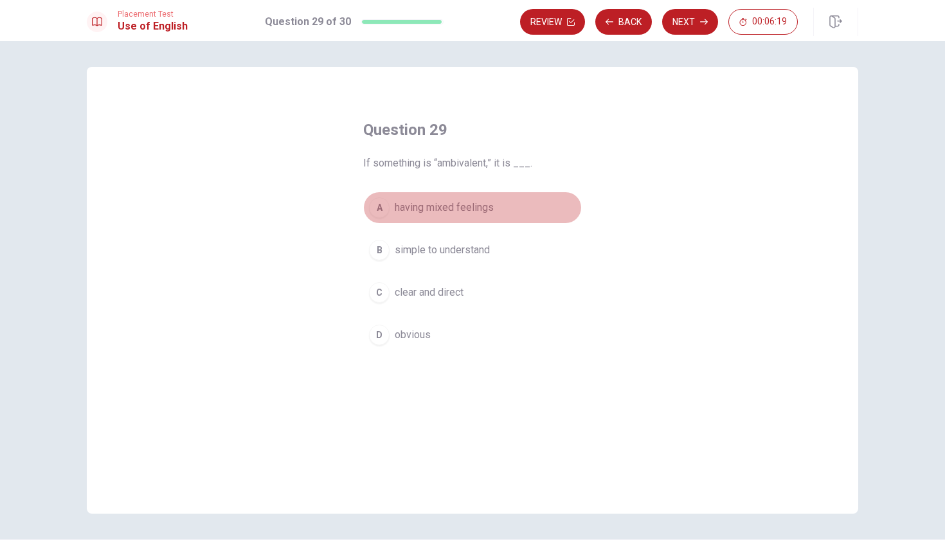
click at [480, 202] on span "having mixed feelings" at bounding box center [444, 207] width 99 height 15
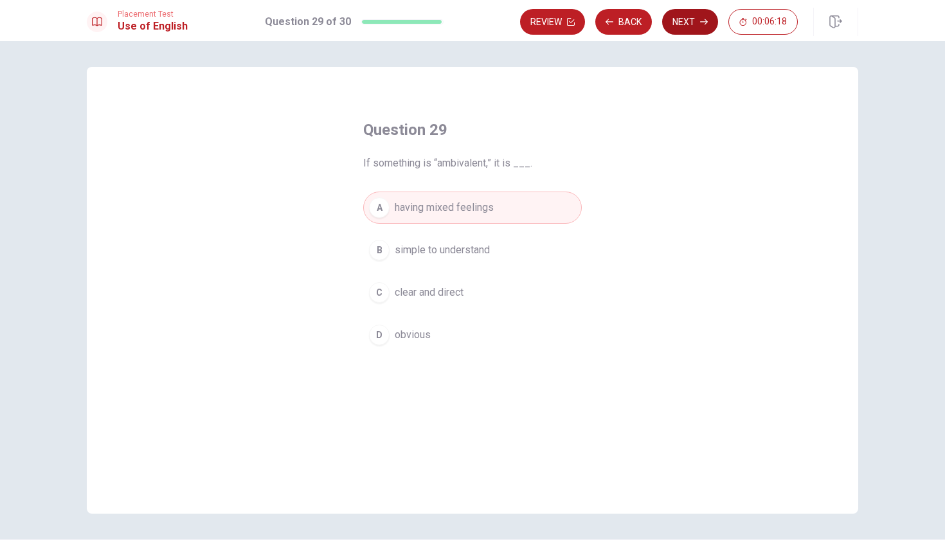
click at [703, 22] on icon "button" at bounding box center [704, 22] width 8 height 8
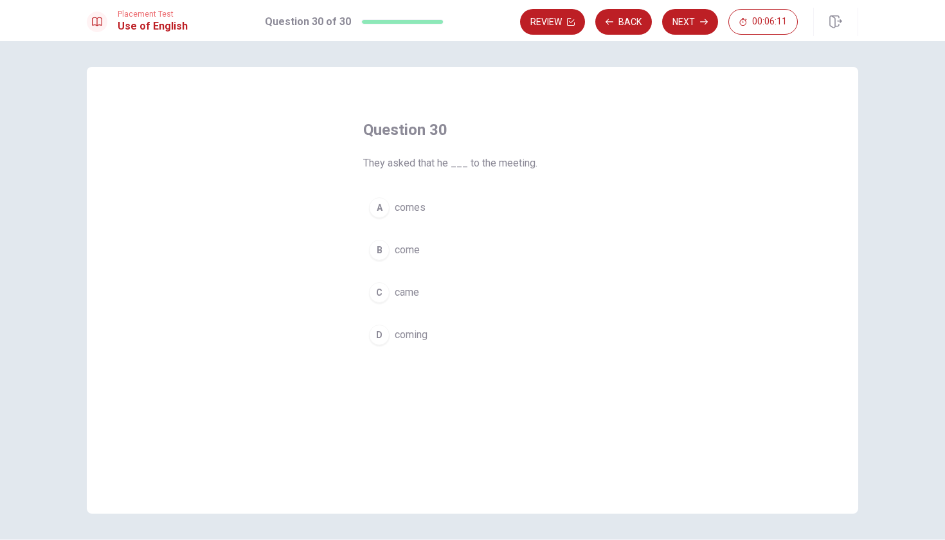
click at [406, 302] on button "C came" at bounding box center [472, 292] width 219 height 32
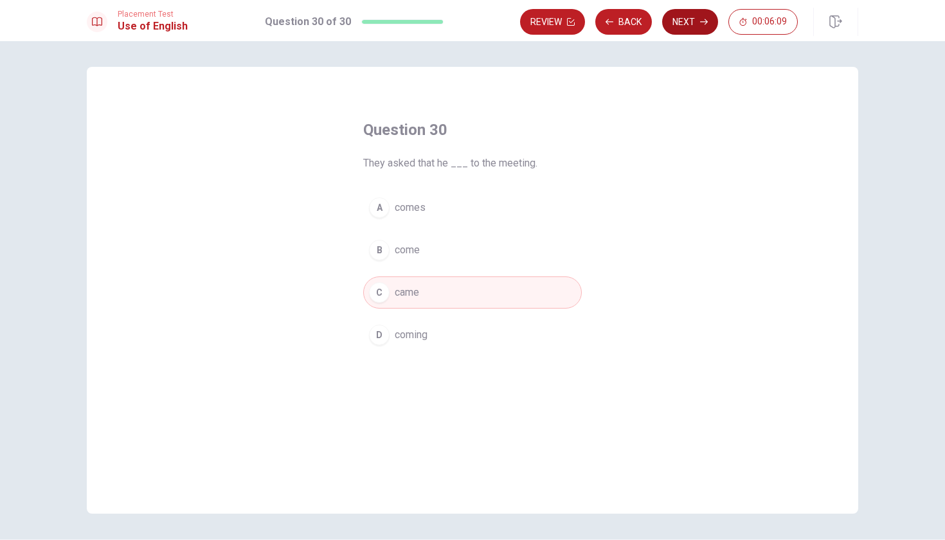
click at [688, 19] on button "Next" at bounding box center [690, 22] width 56 height 26
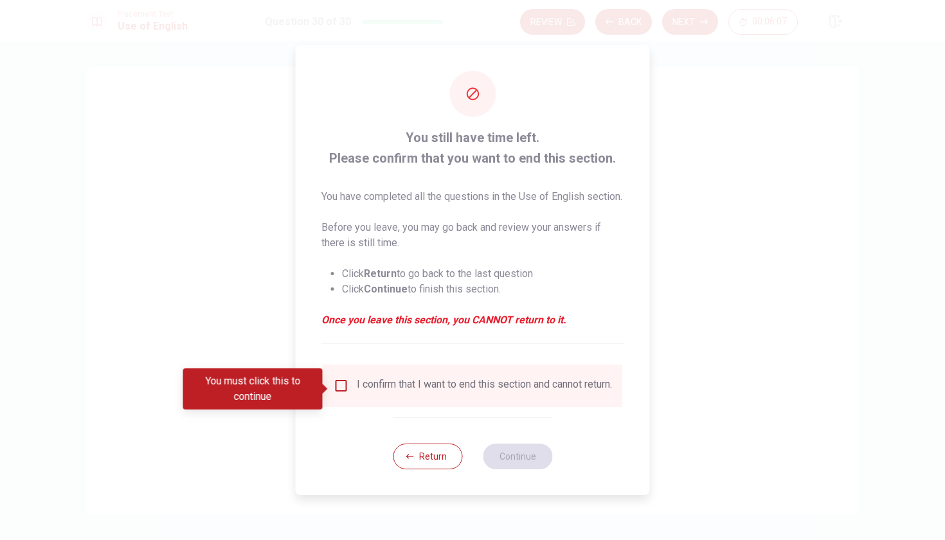
click at [405, 393] on div "I confirm that I want to end this section and cannot return." at bounding box center [484, 385] width 255 height 15
click at [345, 386] on input "You must click this to continue" at bounding box center [341, 385] width 15 height 15
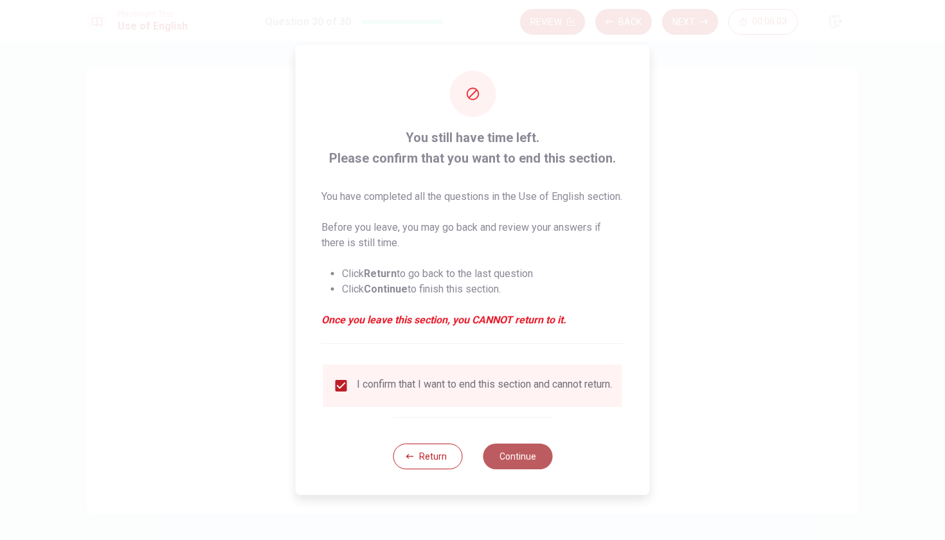
click at [518, 469] on button "Continue" at bounding box center [517, 457] width 69 height 26
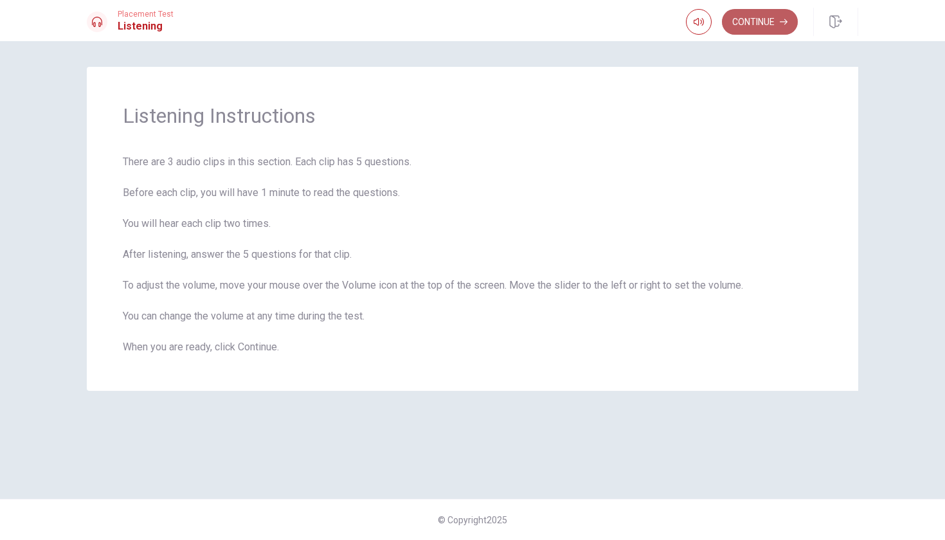
click at [757, 32] on button "Continue" at bounding box center [760, 22] width 76 height 26
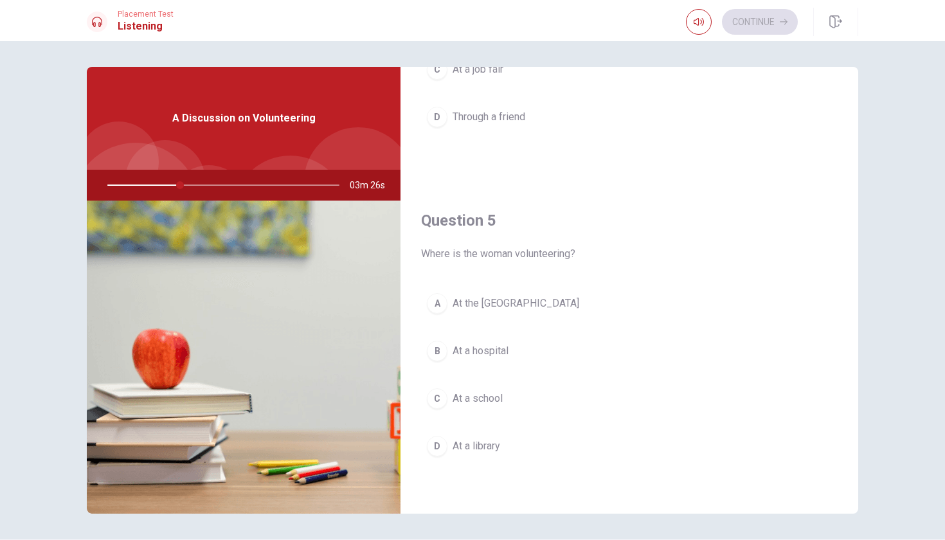
scroll to position [1199, 0]
click at [440, 307] on div "A" at bounding box center [437, 303] width 21 height 21
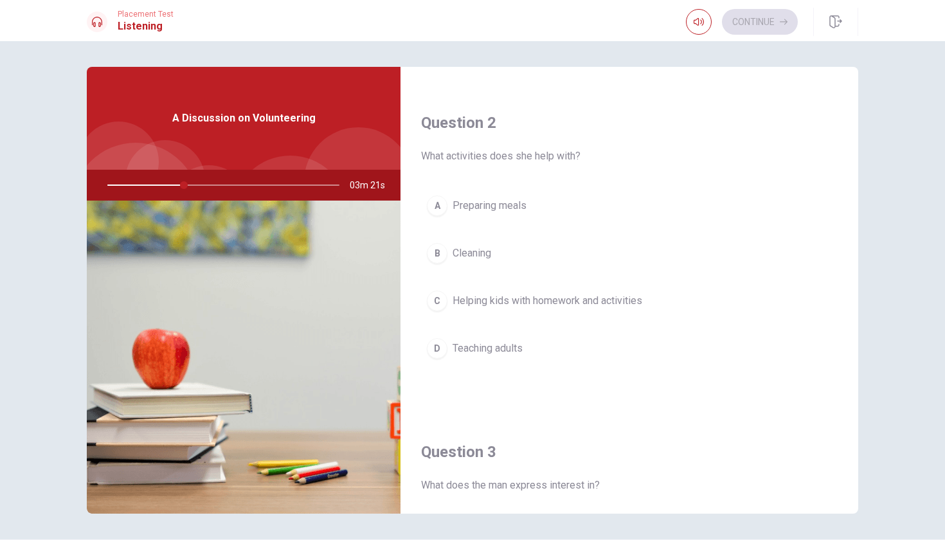
scroll to position [309, 0]
click at [441, 294] on div "C" at bounding box center [437, 301] width 21 height 21
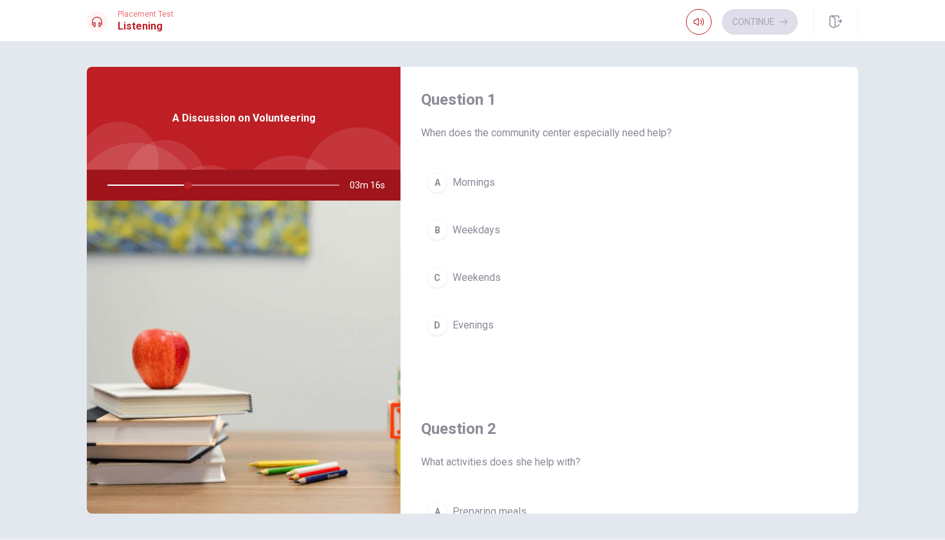
scroll to position [0, 0]
click at [444, 278] on div "C" at bounding box center [437, 281] width 21 height 21
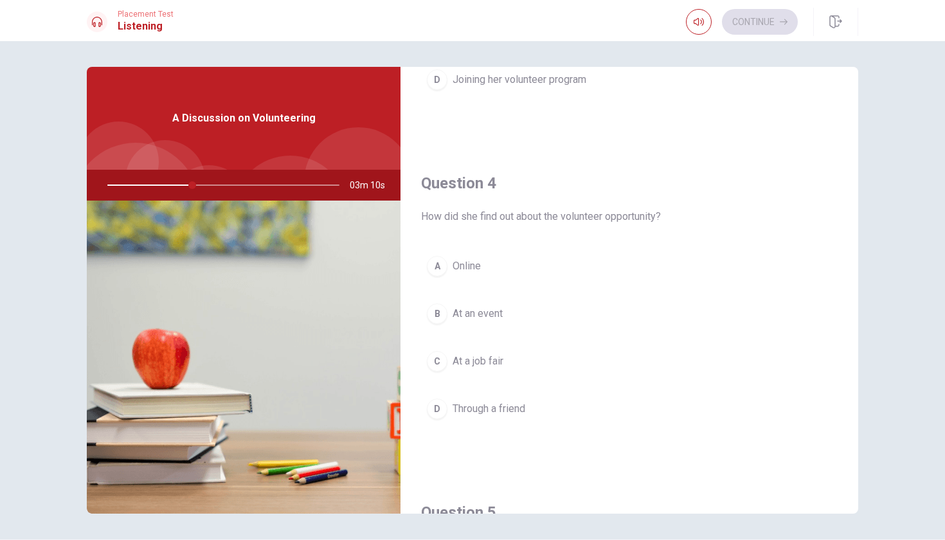
scroll to position [912, 0]
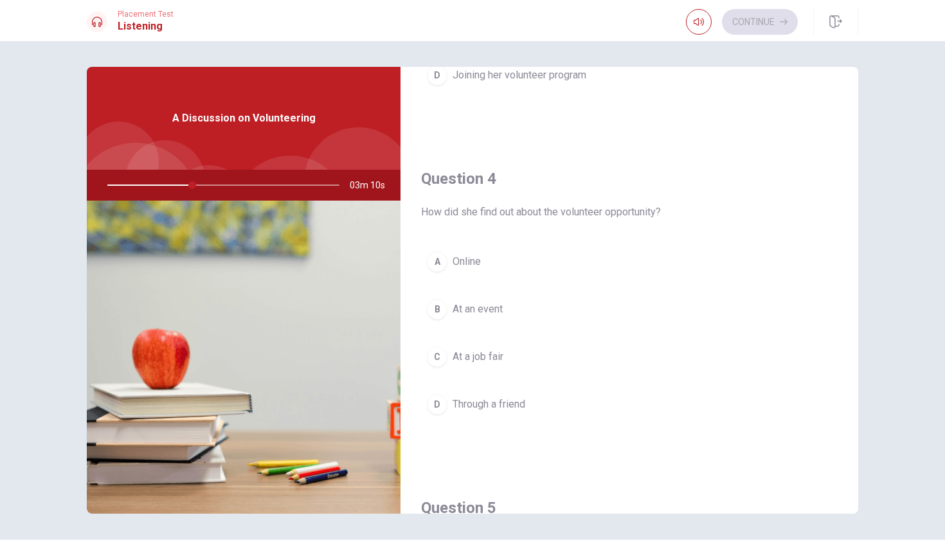
click at [438, 251] on button "A Online" at bounding box center [629, 262] width 417 height 32
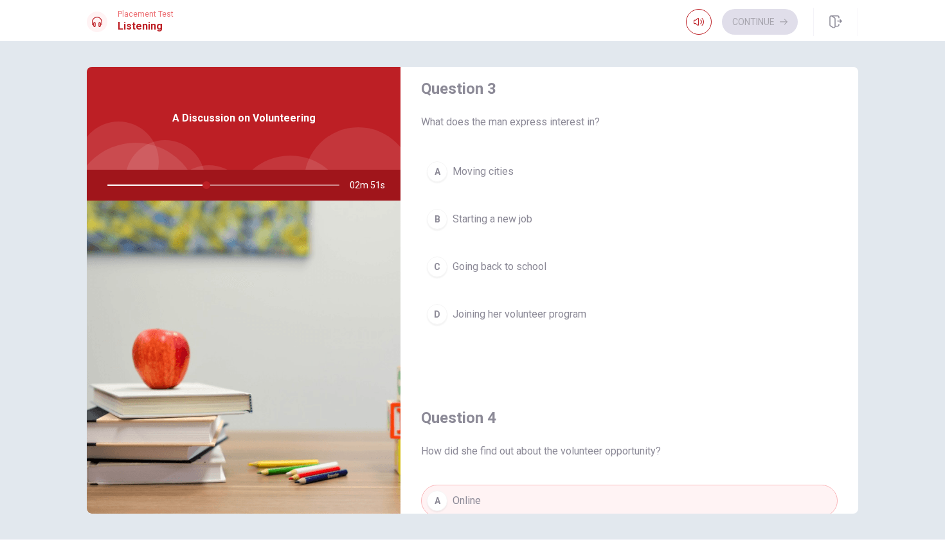
scroll to position [674, 0]
click at [541, 309] on span "Joining her volunteer program" at bounding box center [520, 312] width 134 height 15
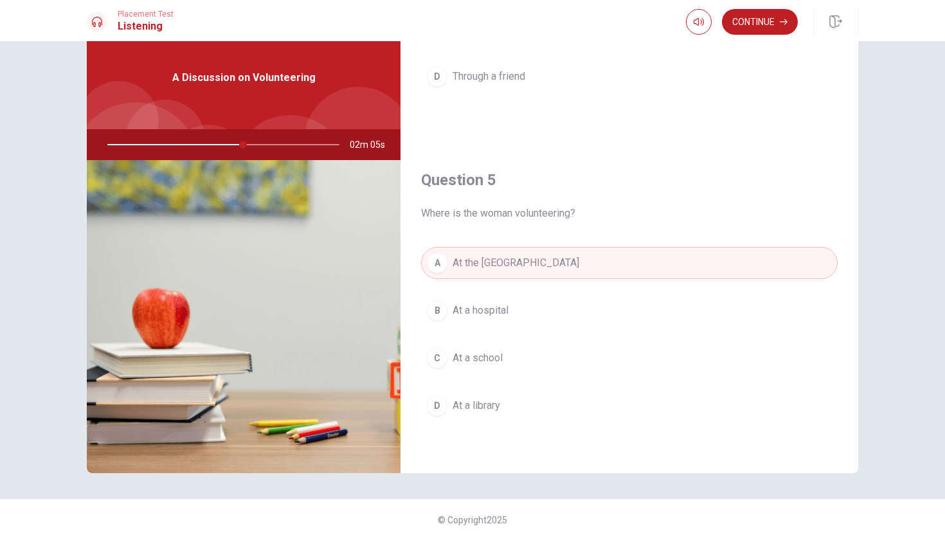
scroll to position [40, 0]
click at [755, 31] on button "Continue" at bounding box center [760, 22] width 76 height 26
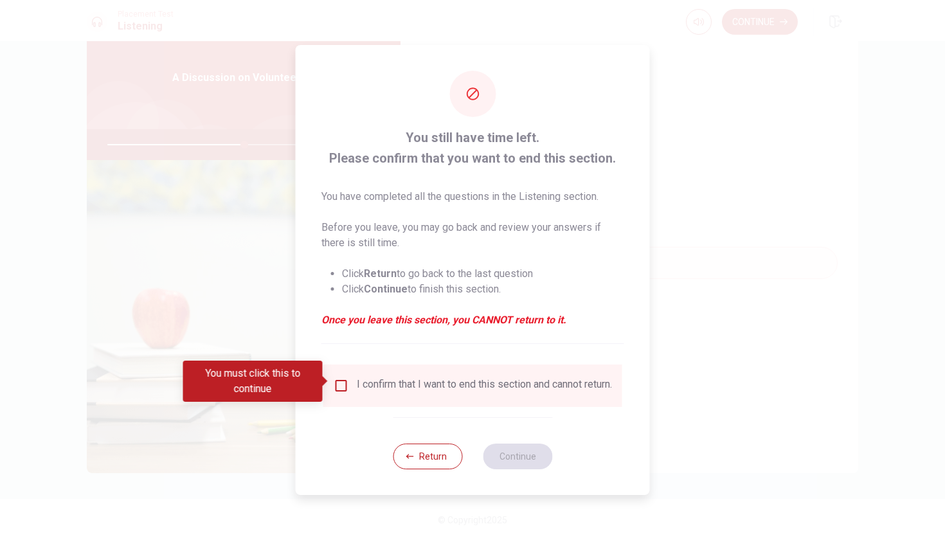
click at [427, 384] on div "I confirm that I want to end this section and cannot return." at bounding box center [484, 385] width 255 height 15
click at [343, 388] on input "You must click this to continue" at bounding box center [341, 385] width 15 height 15
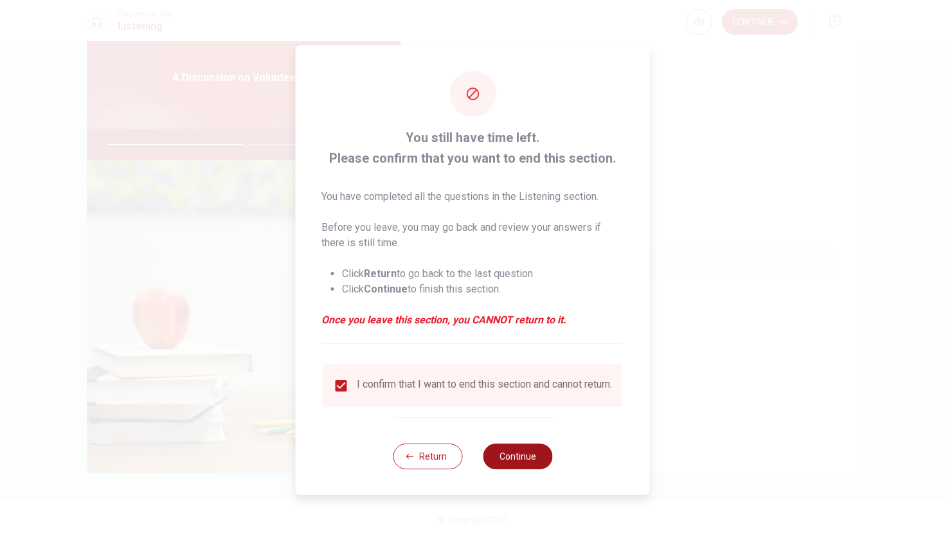
click at [520, 457] on button "Continue" at bounding box center [517, 457] width 69 height 26
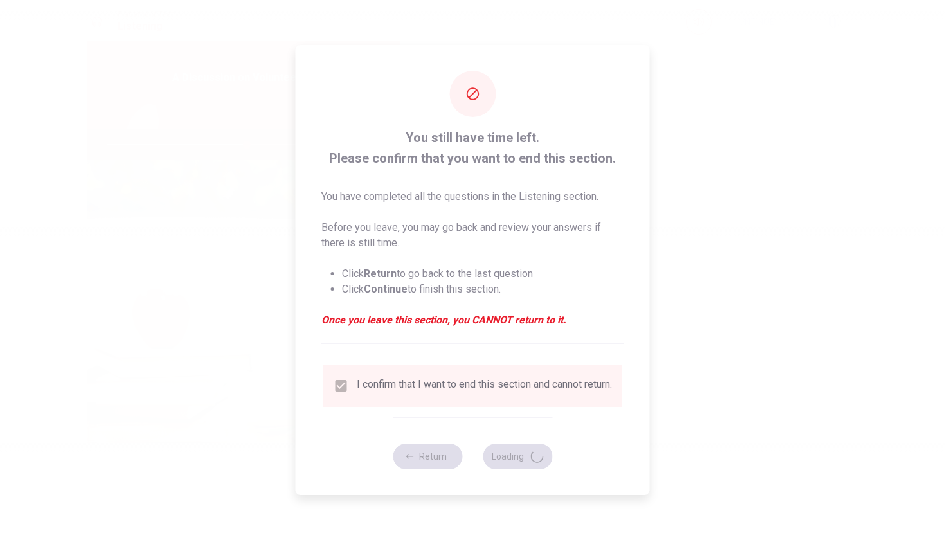
type input "60"
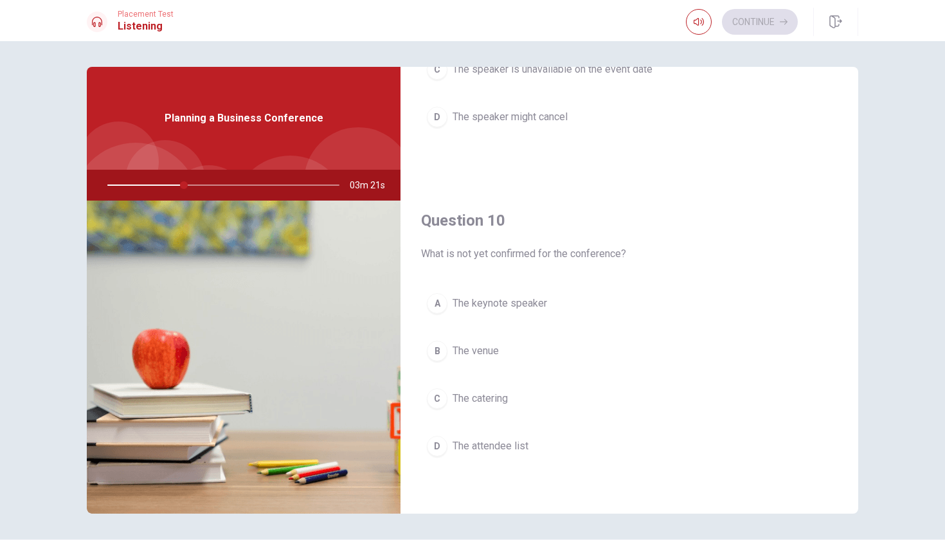
scroll to position [1199, 0]
click at [440, 307] on div "A" at bounding box center [437, 303] width 21 height 21
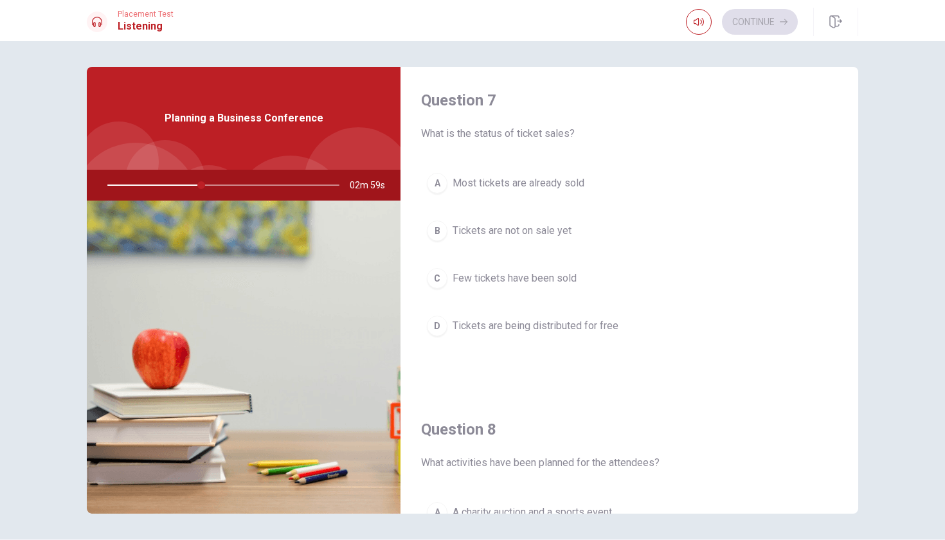
scroll to position [328, 0]
click at [523, 188] on span "Most tickets are already sold" at bounding box center [519, 186] width 132 height 15
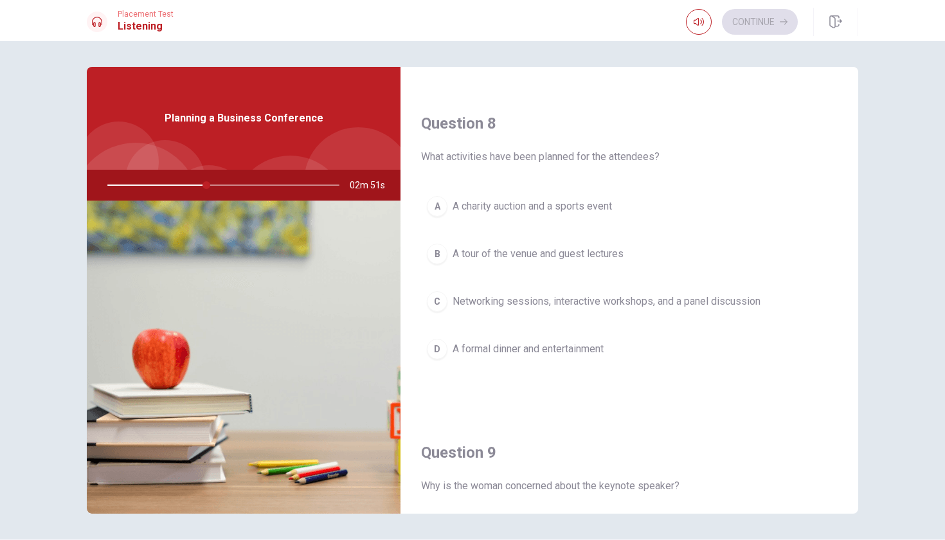
scroll to position [640, 0]
click at [526, 300] on span "Networking sessions, interactive workshops, and a panel discussion" at bounding box center [607, 298] width 308 height 15
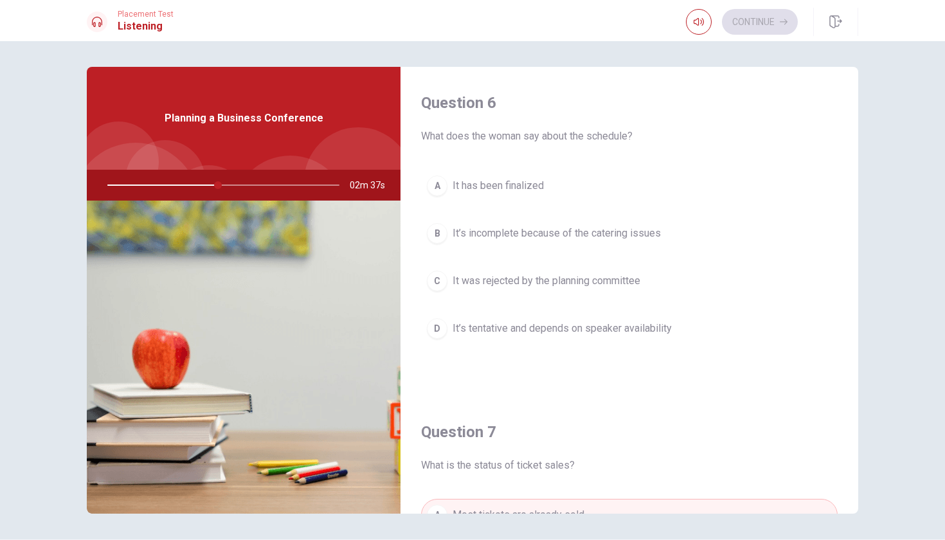
scroll to position [0, 0]
click at [575, 323] on span "It’s tentative and depends on speaker availability" at bounding box center [562, 328] width 219 height 15
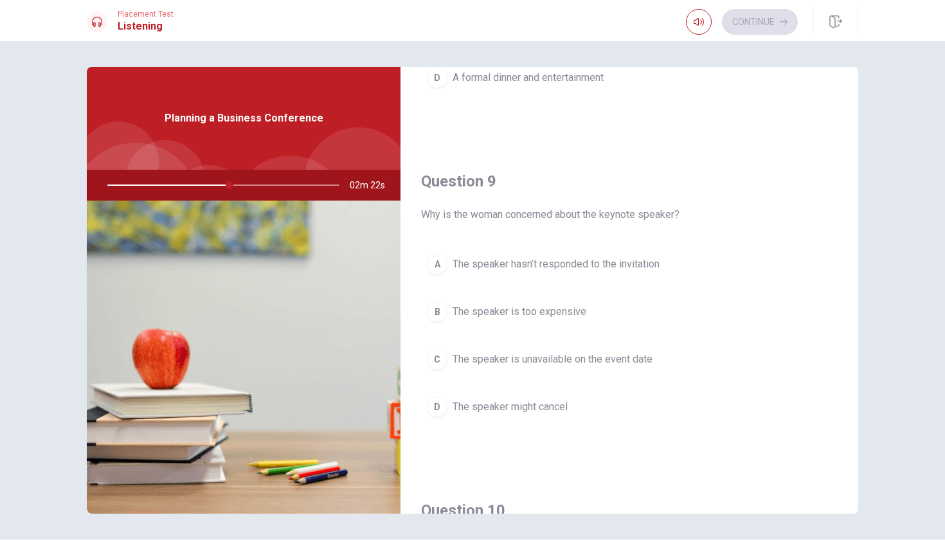
scroll to position [909, 0]
click at [614, 262] on span "The speaker hasn’t responded to the invitation" at bounding box center [556, 263] width 207 height 15
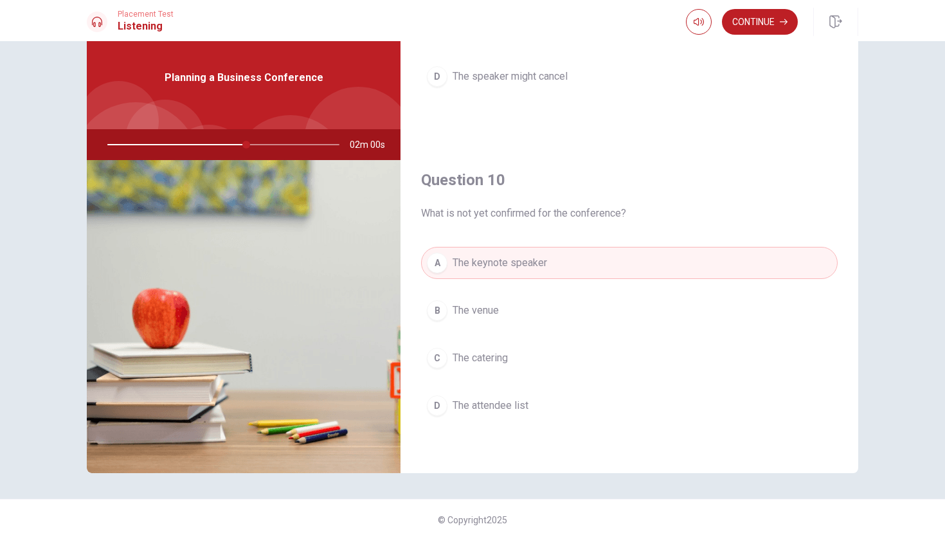
scroll to position [40, 0]
click at [759, 28] on button "Continue" at bounding box center [760, 22] width 76 height 26
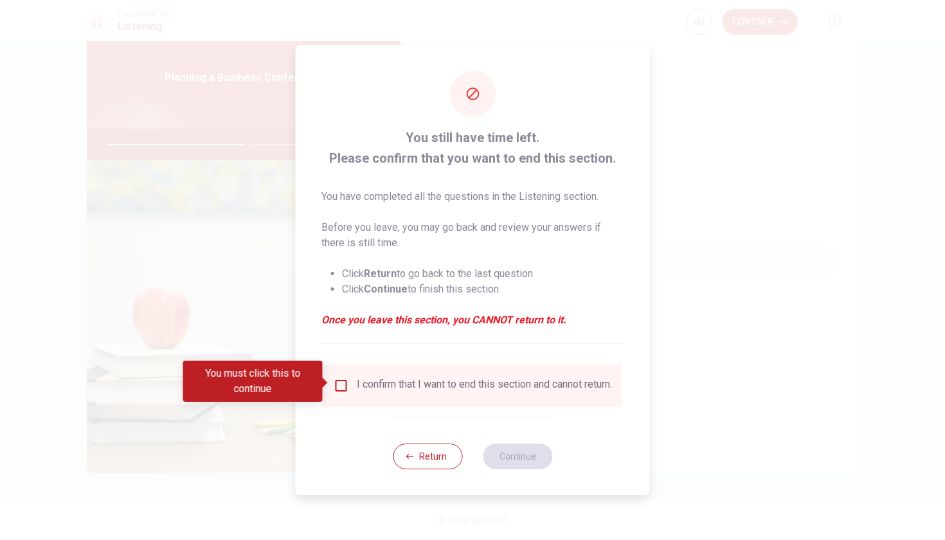
click at [451, 393] on div "I confirm that I want to end this section and cannot return." at bounding box center [484, 385] width 255 height 15
click at [357, 389] on div "I confirm that I want to end this section and cannot return." at bounding box center [484, 385] width 255 height 15
click at [345, 381] on input "You must click this to continue" at bounding box center [341, 385] width 15 height 15
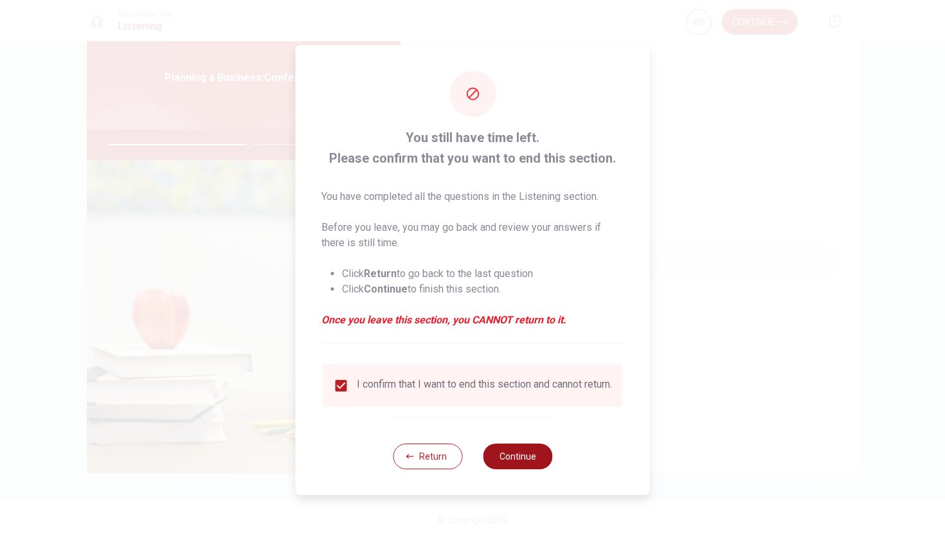
click at [529, 458] on button "Continue" at bounding box center [517, 457] width 69 height 26
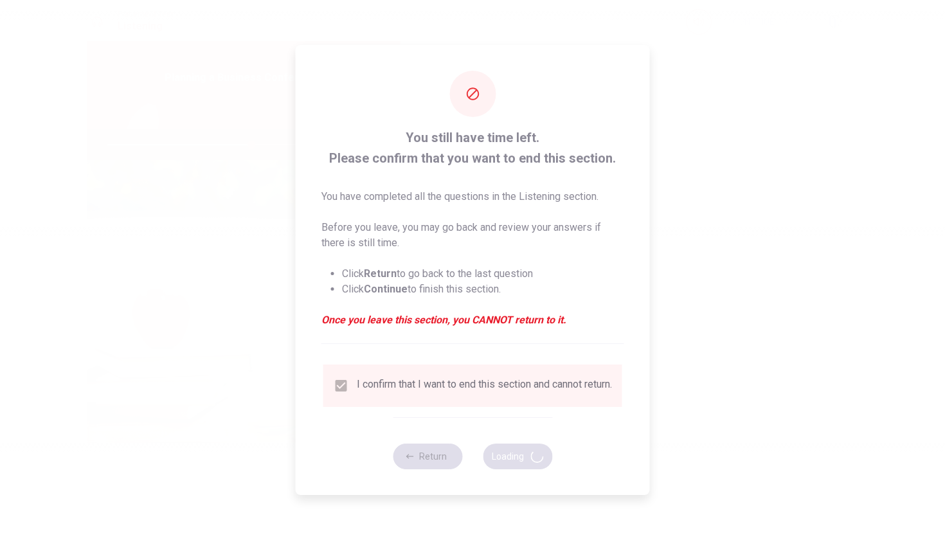
type input "62"
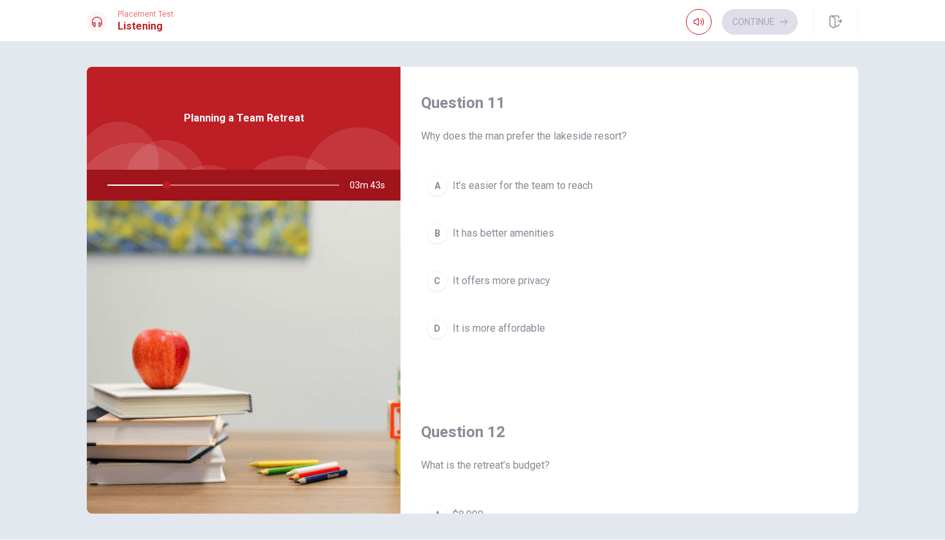
scroll to position [0, 0]
click at [528, 360] on div "A It’s easier for the team to reach B It has better amenities C It offers more …" at bounding box center [629, 270] width 417 height 201
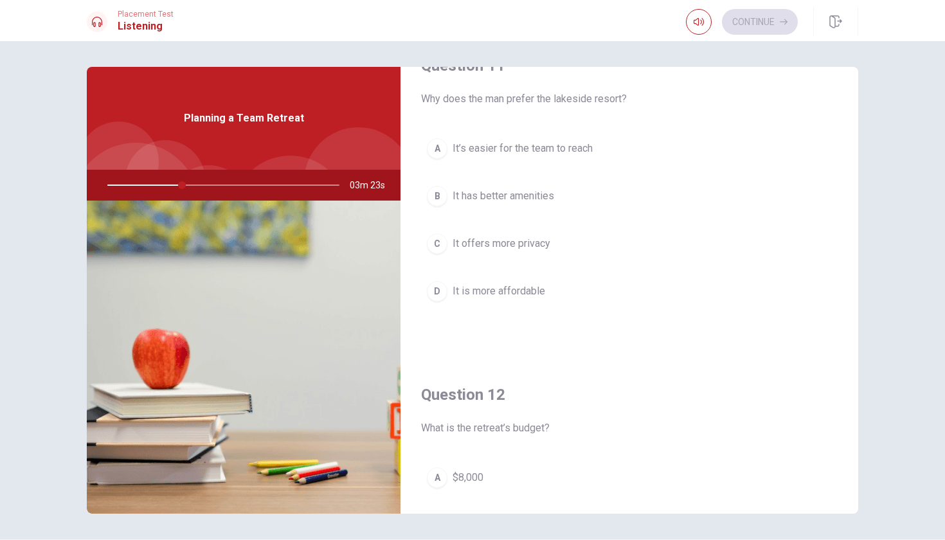
scroll to position [39, 0]
click at [525, 189] on span "It has better amenities" at bounding box center [504, 193] width 102 height 15
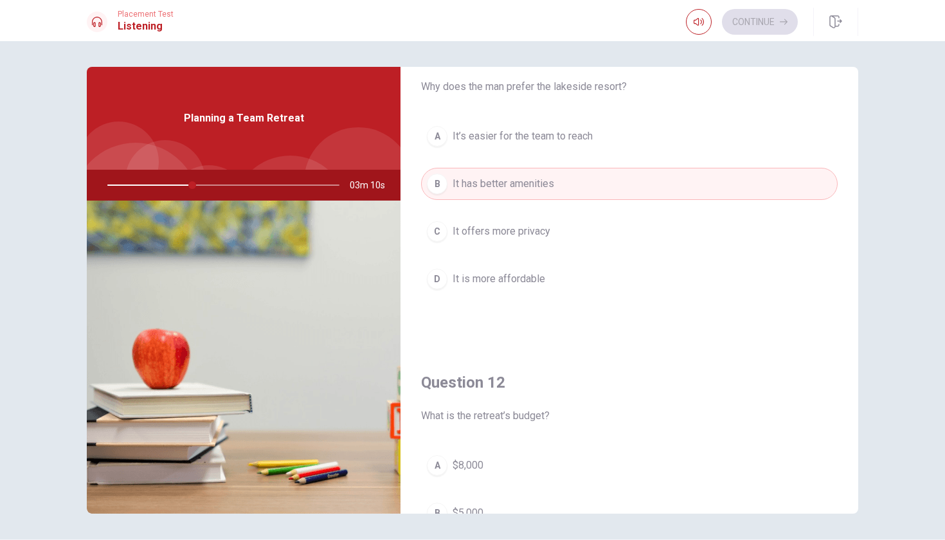
scroll to position [50, 0]
click at [563, 130] on span "It’s easier for the team to reach" at bounding box center [523, 135] width 140 height 15
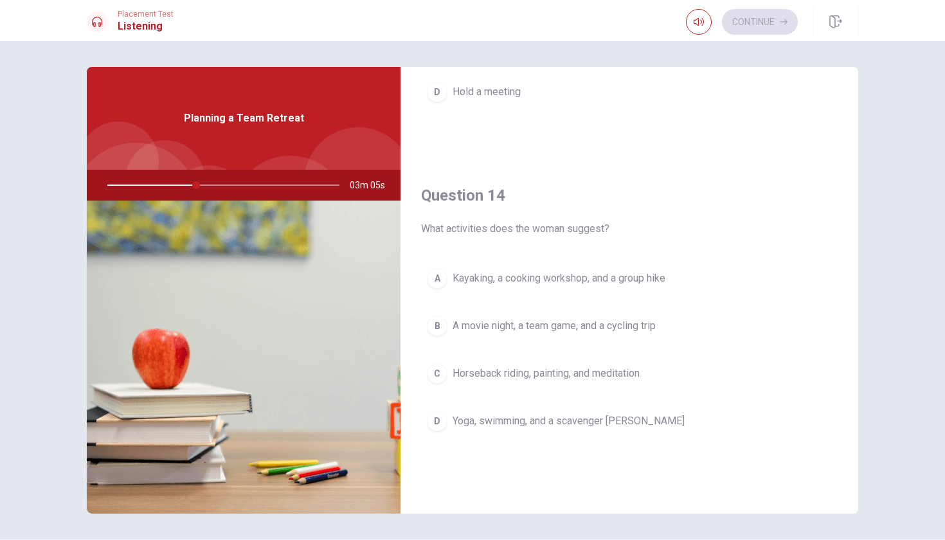
scroll to position [912, 0]
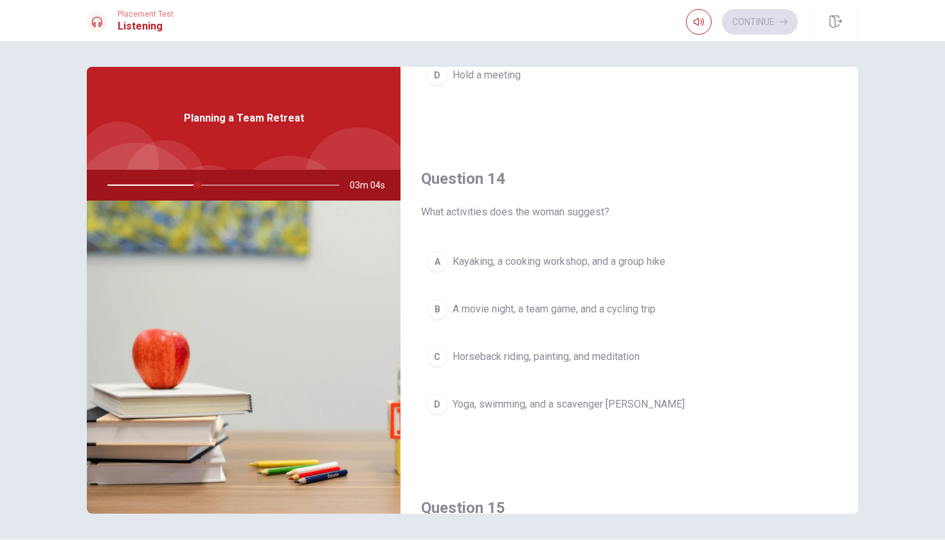
click at [589, 264] on span "Kayaking, a cooking workshop, and a group hike" at bounding box center [559, 261] width 213 height 15
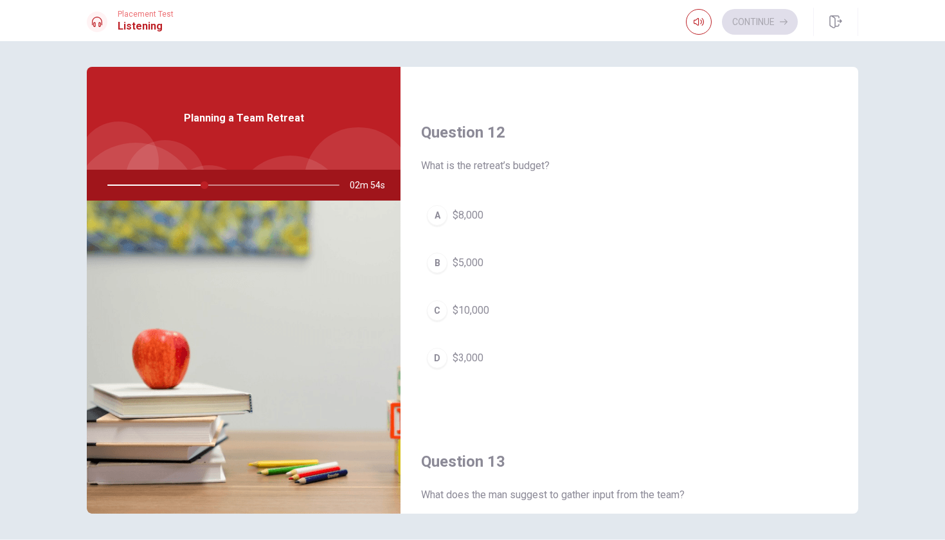
scroll to position [303, 0]
click at [493, 264] on button "B $5,000" at bounding box center [629, 260] width 417 height 32
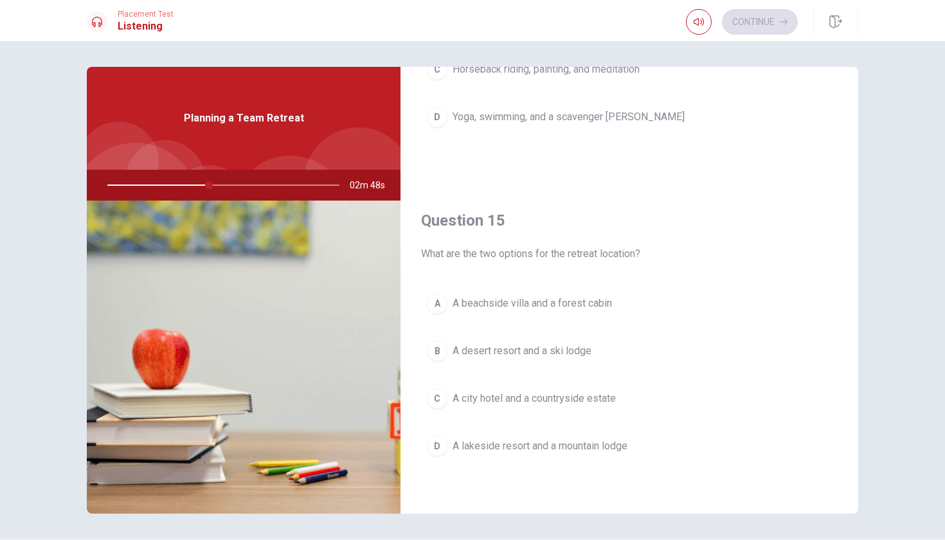
scroll to position [1199, 0]
click at [518, 458] on button "D A lakeside resort and a mountain lodge" at bounding box center [629, 446] width 417 height 32
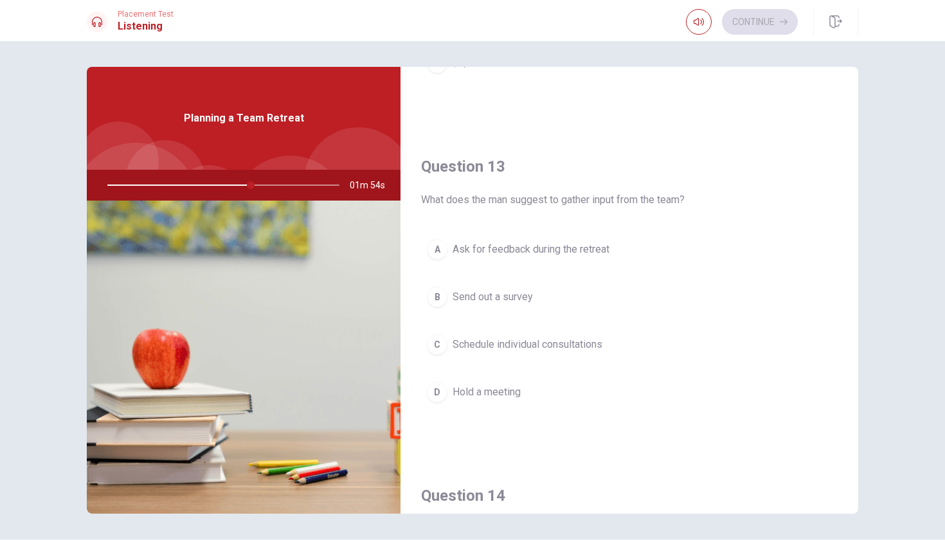
scroll to position [595, 0]
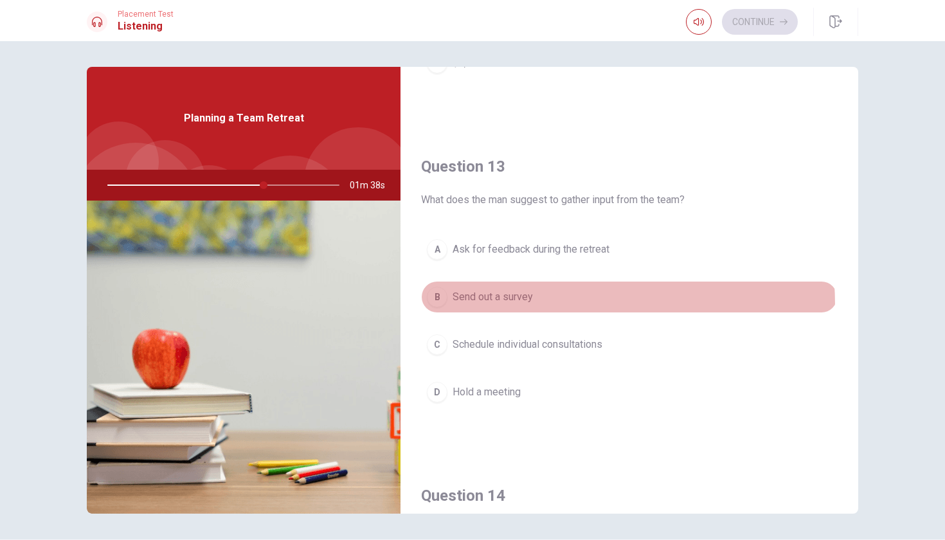
click at [510, 305] on button "B Send out a survey" at bounding box center [629, 297] width 417 height 32
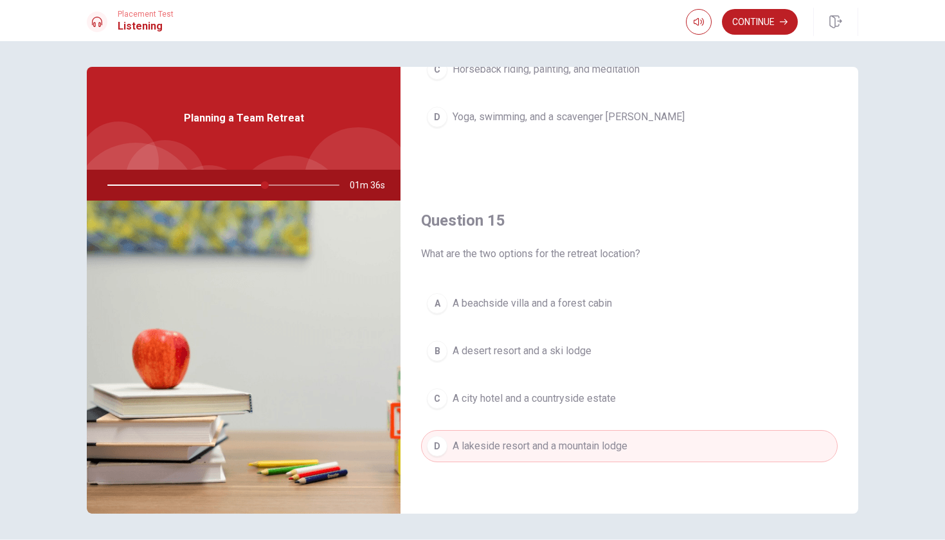
scroll to position [1199, 0]
click at [770, 24] on button "Continue" at bounding box center [760, 22] width 76 height 26
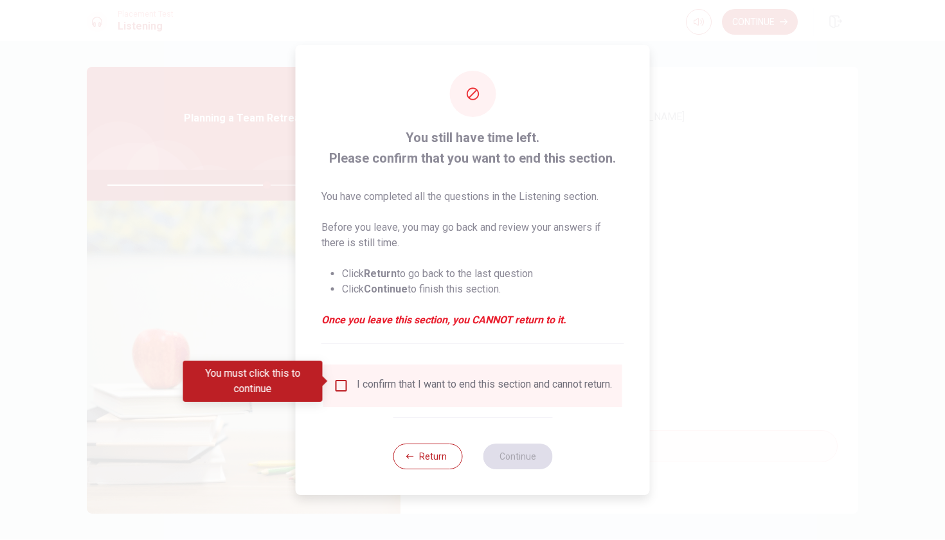
click at [396, 382] on div "I confirm that I want to end this section and cannot return." at bounding box center [484, 385] width 255 height 15
click at [345, 381] on input "You must click this to continue" at bounding box center [341, 385] width 15 height 15
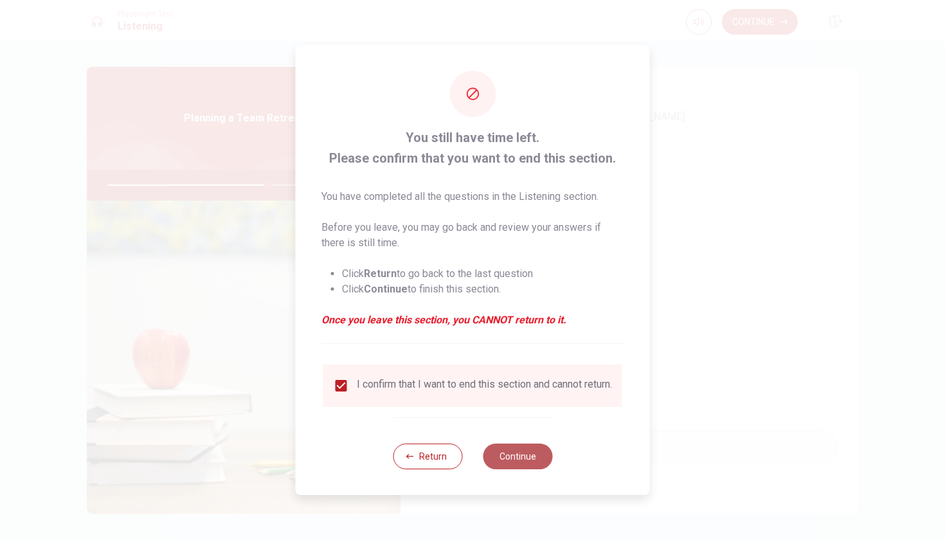
click at [533, 457] on button "Continue" at bounding box center [517, 457] width 69 height 26
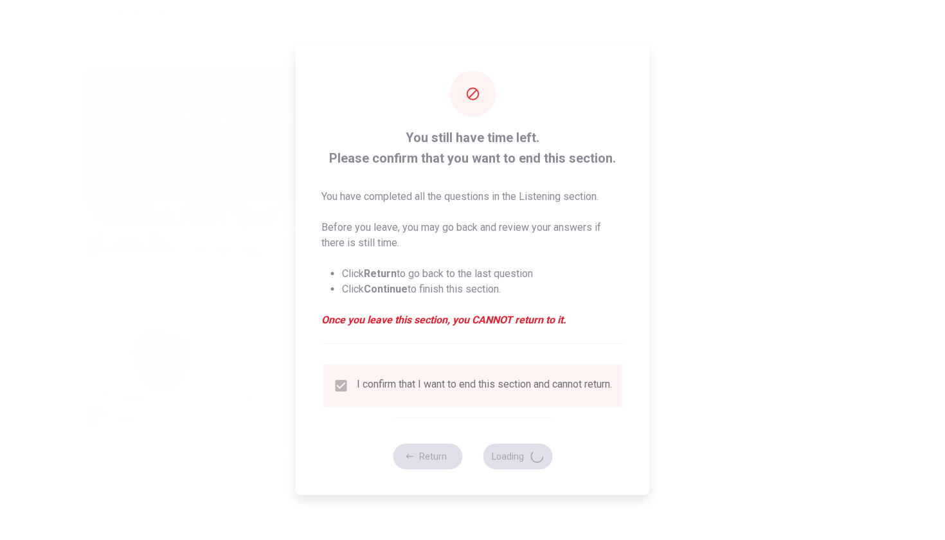
type input "70"
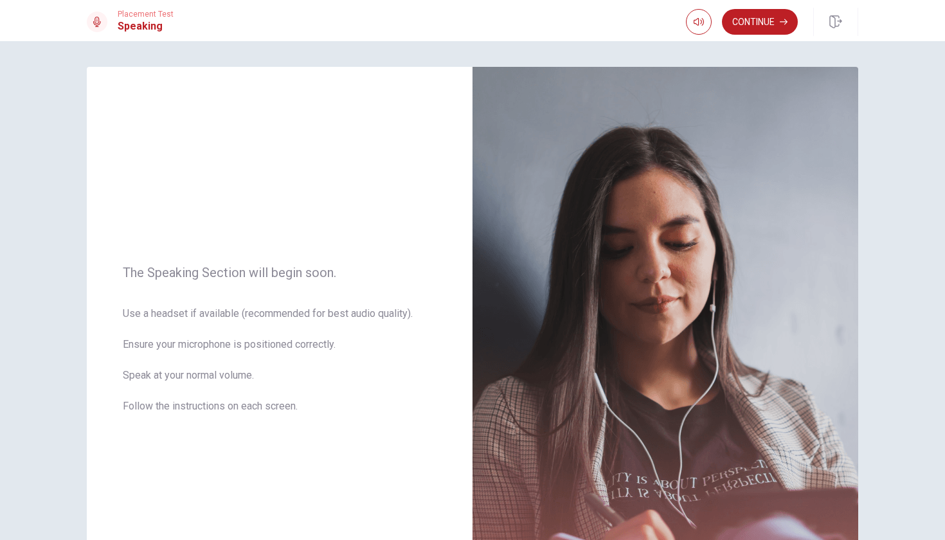
scroll to position [0, 0]
click at [768, 24] on button "Continue" at bounding box center [760, 22] width 76 height 26
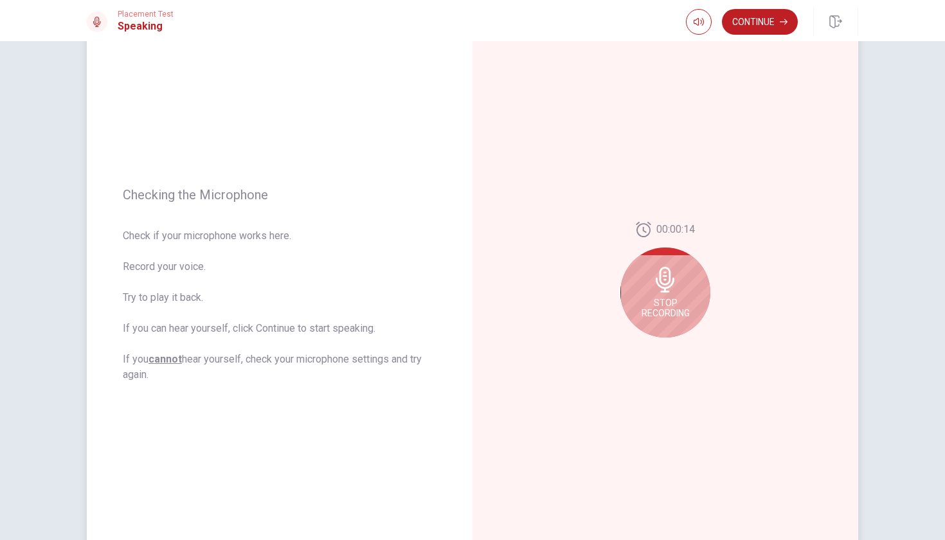
scroll to position [66, 0]
click at [683, 289] on div "Stop Recording" at bounding box center [665, 289] width 90 height 90
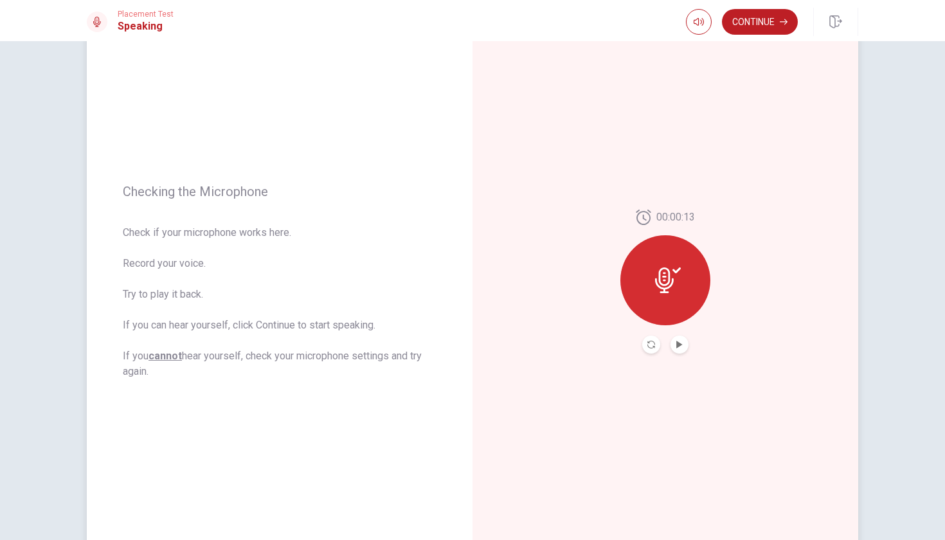
click at [683, 289] on div at bounding box center [665, 280] width 90 height 90
click at [678, 336] on button "Play Audio" at bounding box center [679, 345] width 18 height 18
click at [647, 344] on icon "Record Again" at bounding box center [651, 345] width 8 height 8
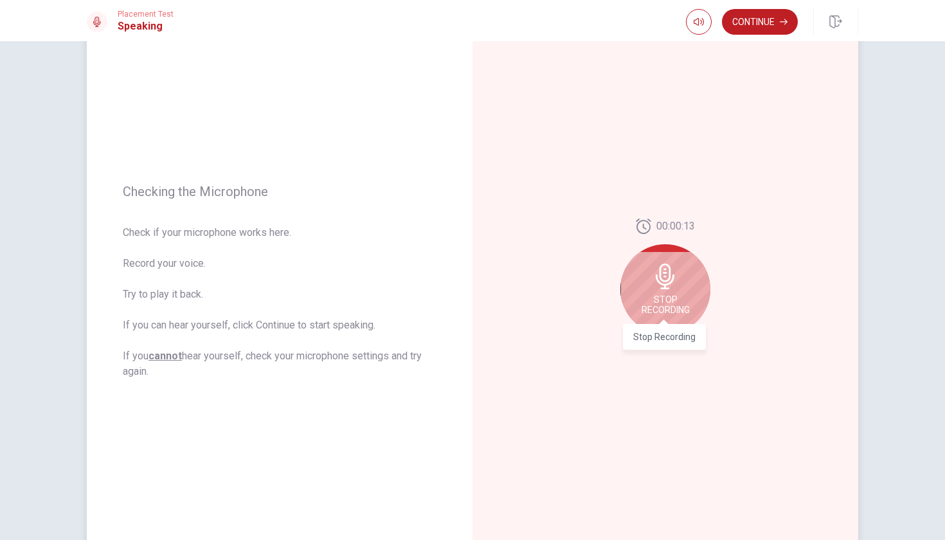
click at [669, 298] on span "Stop Recording" at bounding box center [666, 304] width 48 height 21
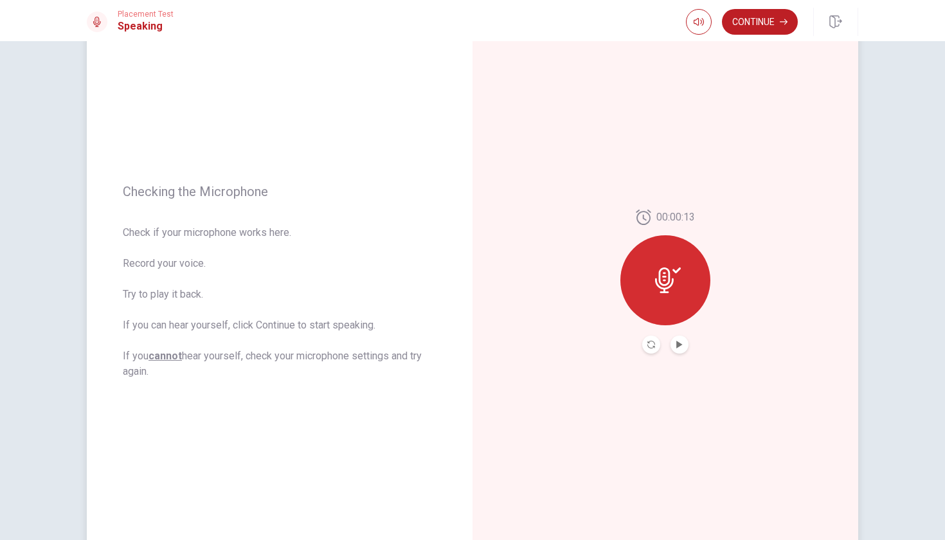
click at [678, 353] on button "Play Audio" at bounding box center [679, 345] width 18 height 18
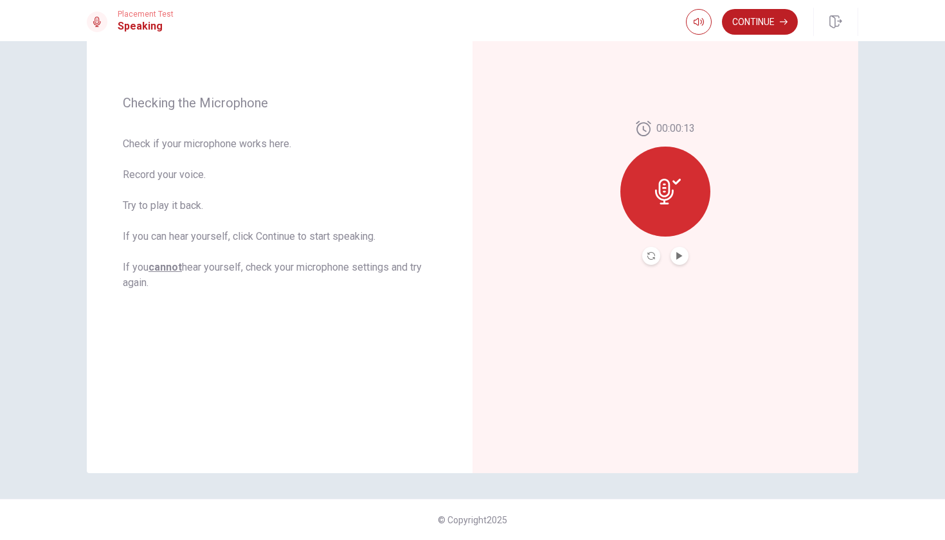
scroll to position [154, 0]
click at [775, 18] on button "Continue" at bounding box center [760, 22] width 76 height 26
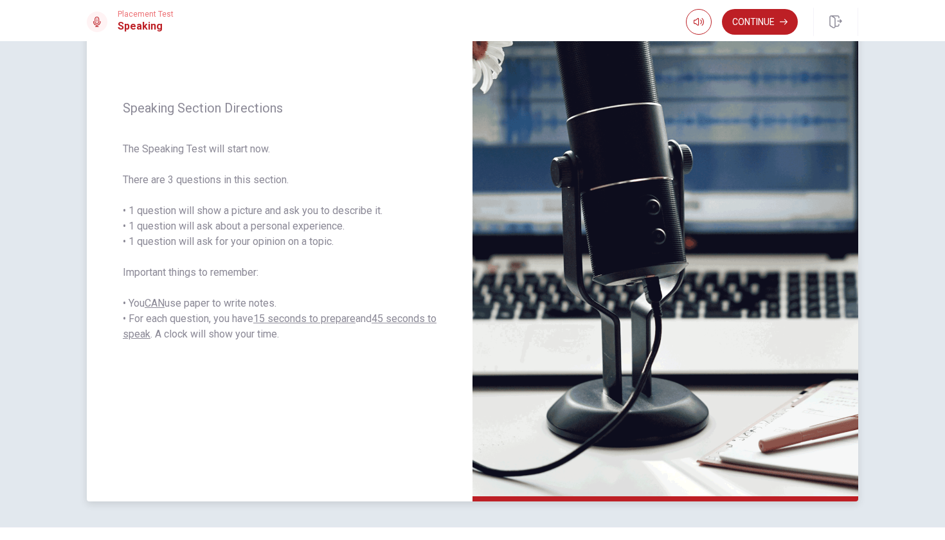
scroll to position [111, 0]
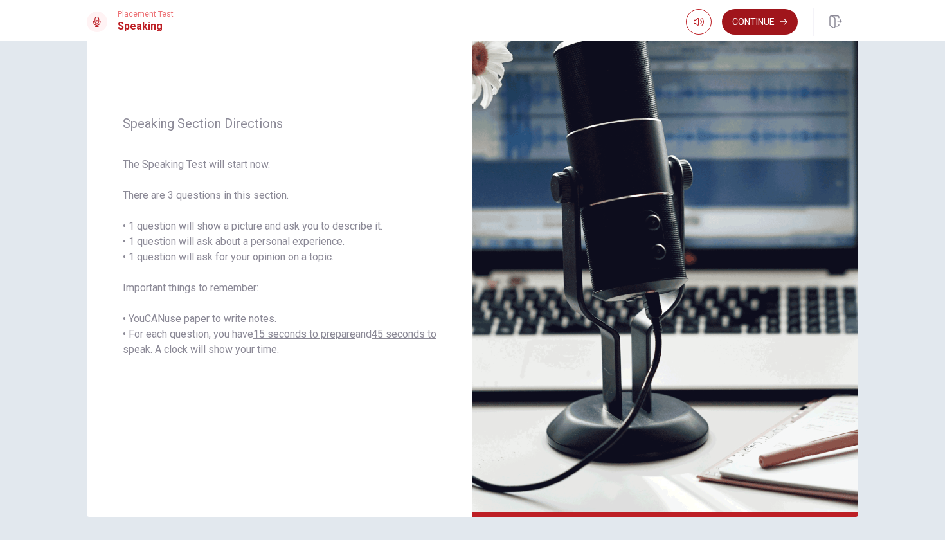
click at [762, 17] on button "Continue" at bounding box center [760, 22] width 76 height 26
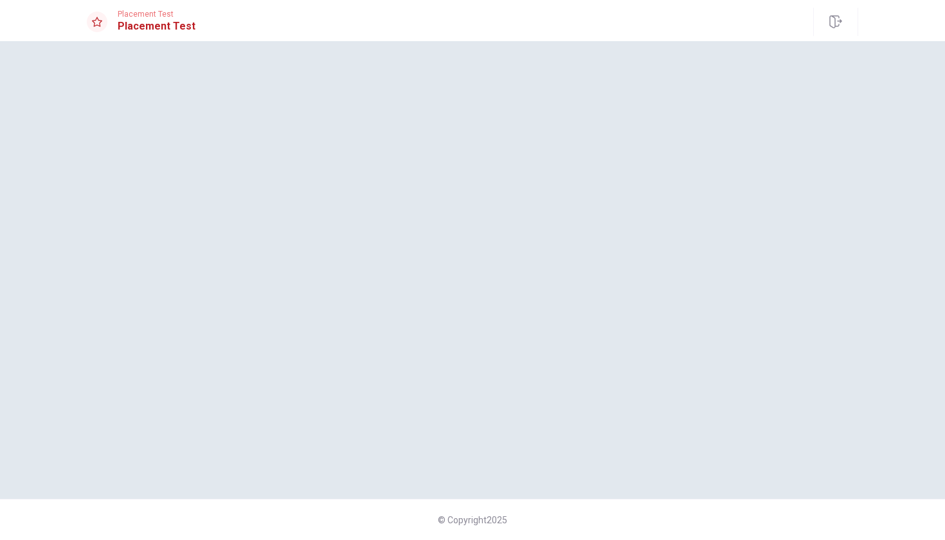
scroll to position [0, 0]
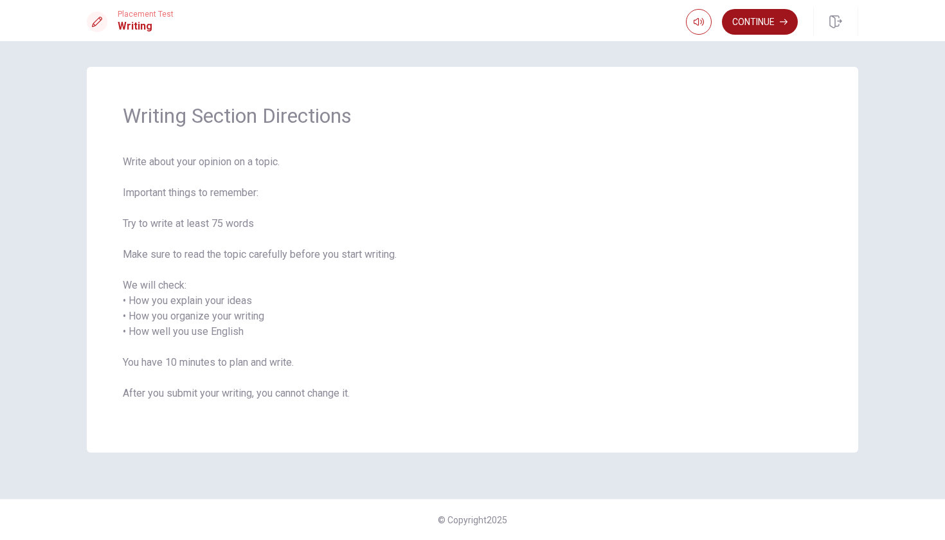
click at [770, 31] on button "Continue" at bounding box center [760, 22] width 76 height 26
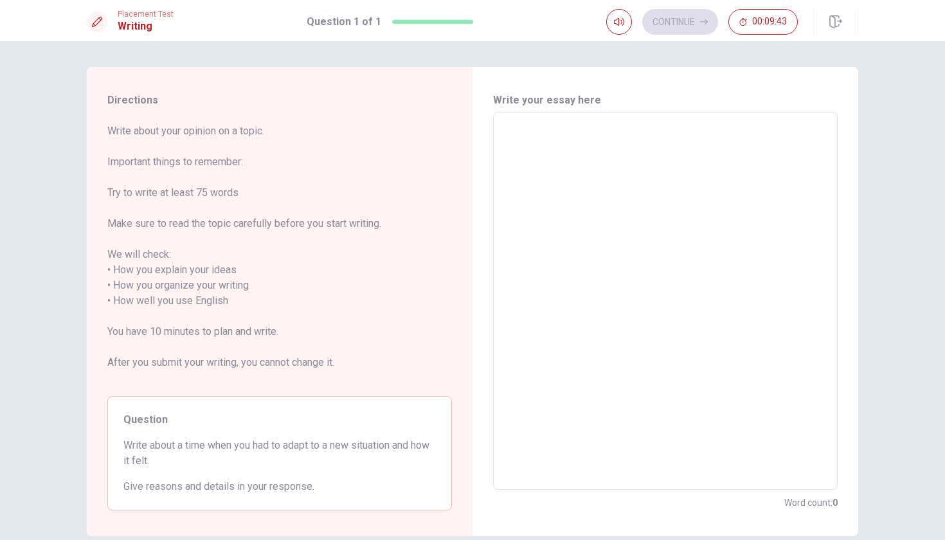
click at [547, 152] on textarea at bounding box center [665, 301] width 327 height 357
type textarea "I"
type textarea "x"
type textarea "I"
type textarea "x"
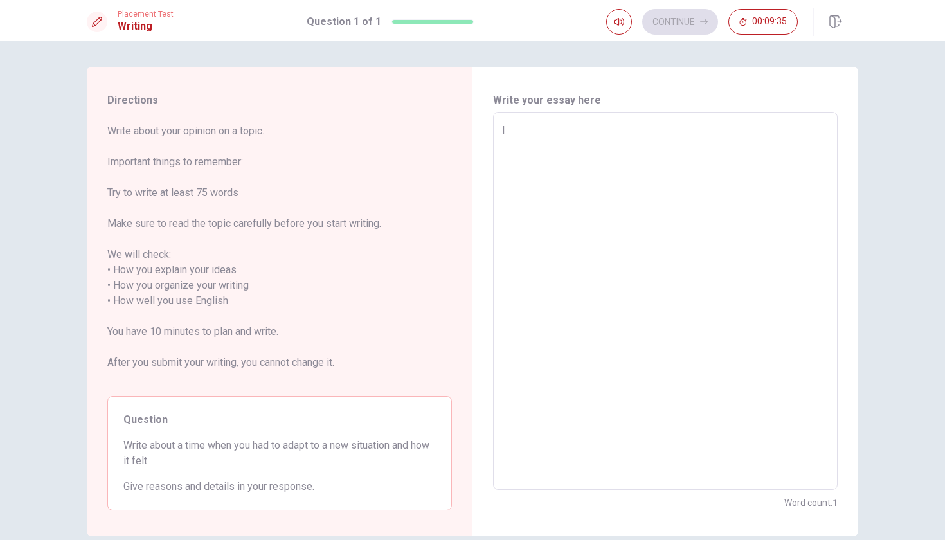
type textarea "I t"
type textarea "x"
type textarea "I th"
type textarea "x"
type textarea "I thi"
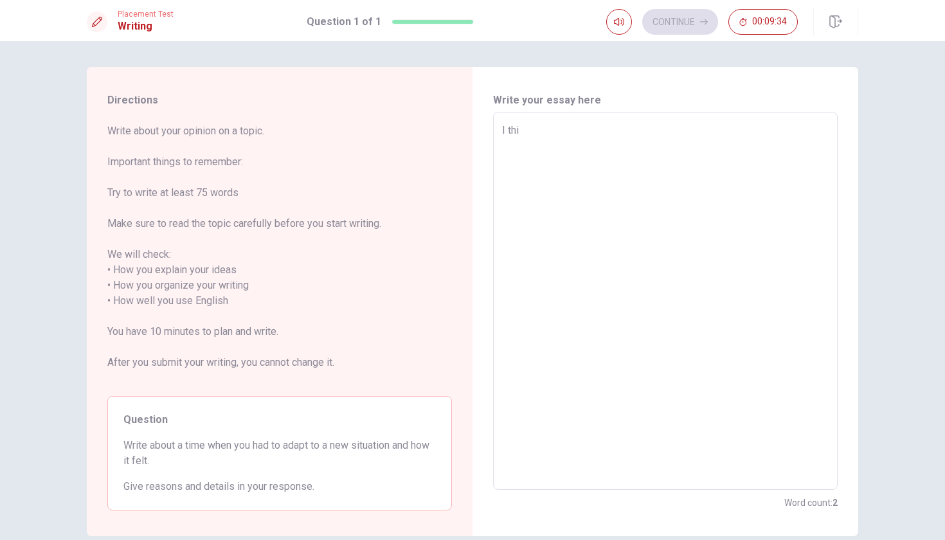
type textarea "x"
type textarea "I thin"
type textarea "x"
type textarea "I think"
type textarea "x"
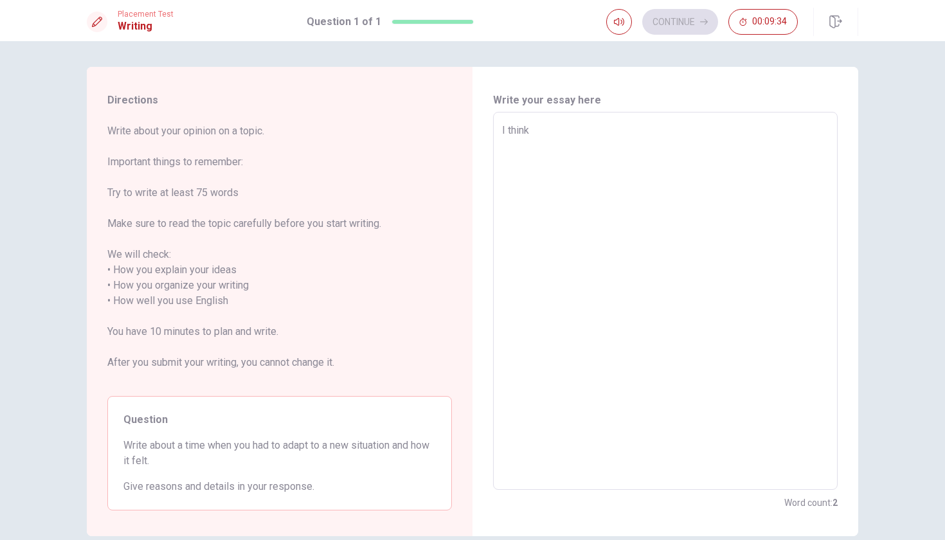
type textarea "I think"
type textarea "x"
type textarea "I think i"
type textarea "x"
type textarea "I think i"
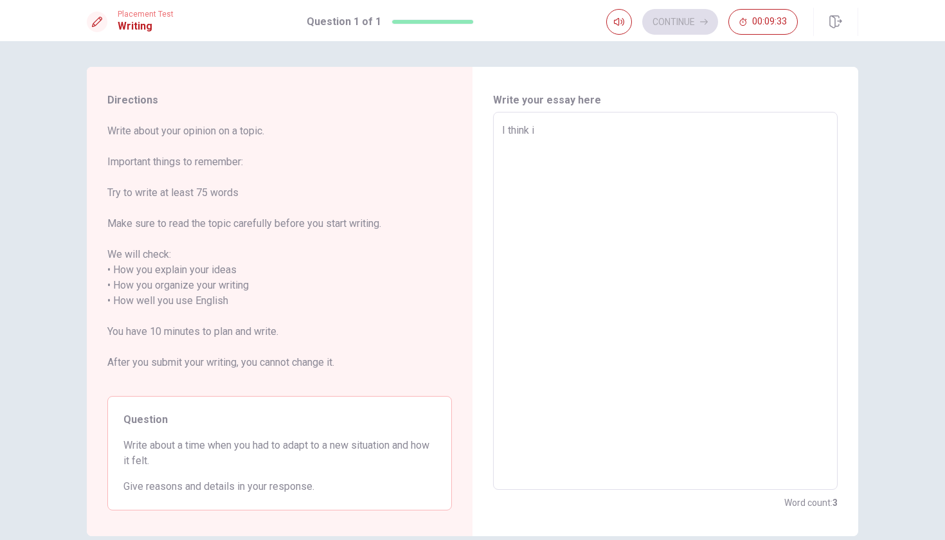
type textarea "x"
type textarea "I think i a"
type textarea "x"
type textarea "I think i am"
type textarea "x"
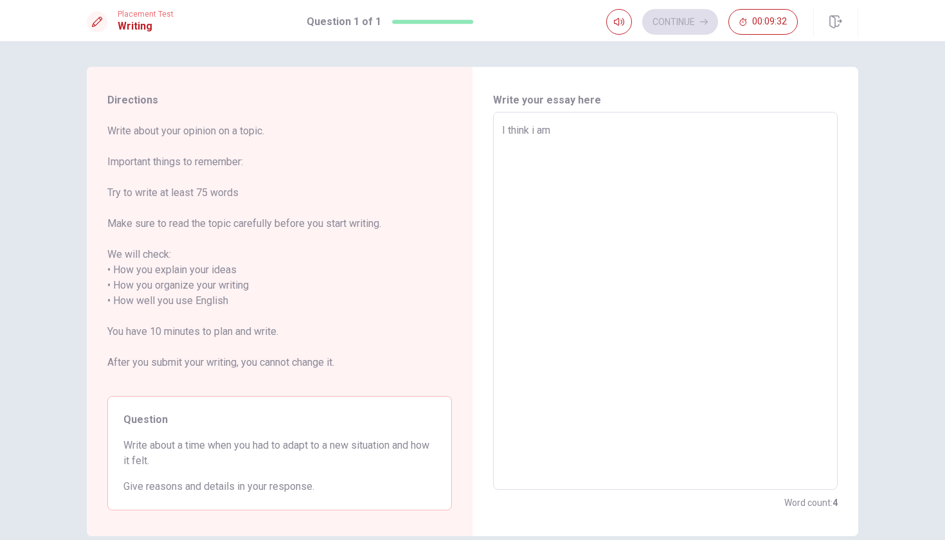
type textarea "I think i am"
type textarea "x"
type textarea "I think i am a"
type textarea "x"
type textarea "I think i am a"
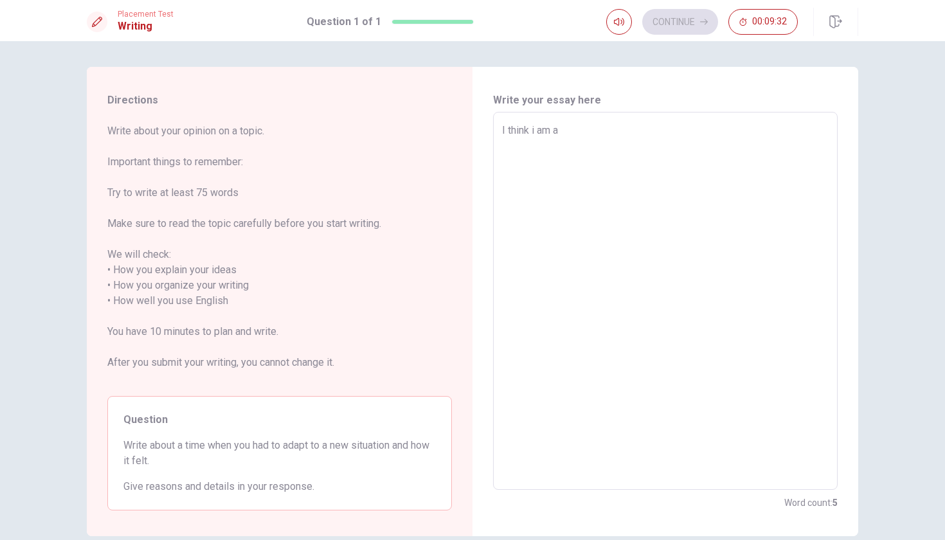
type textarea "x"
type textarea "I think i am a v"
type textarea "x"
type textarea "I think i am a ve"
type textarea "x"
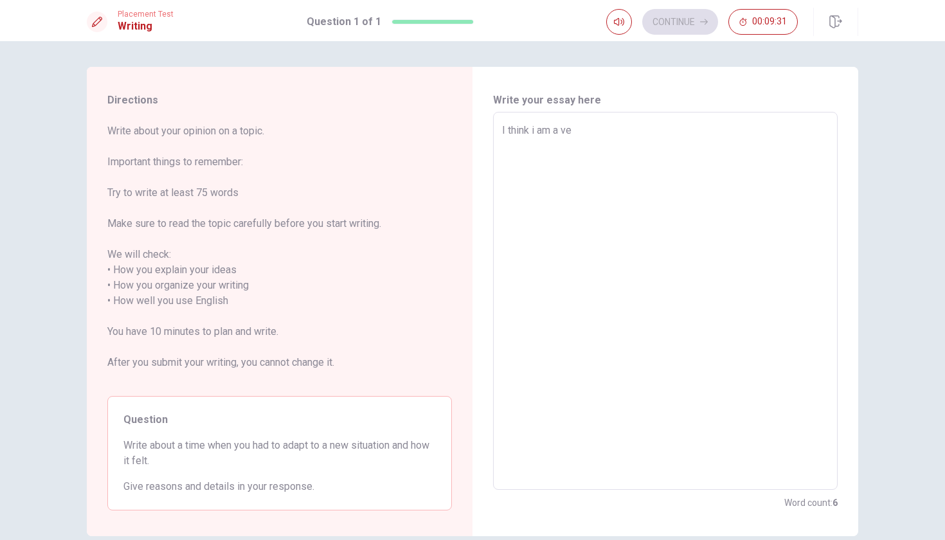
type textarea "I think i am a ver"
type textarea "x"
type textarea "I think i am a very"
type textarea "x"
type textarea "I think i am a very"
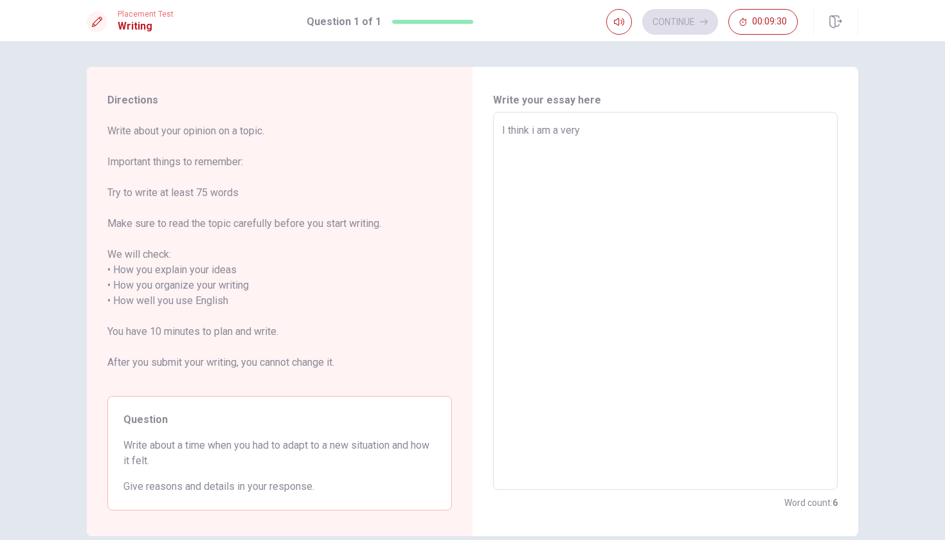
type textarea "x"
type textarea "I think i am a very n"
type textarea "x"
type textarea "I think i am a very ne"
type textarea "x"
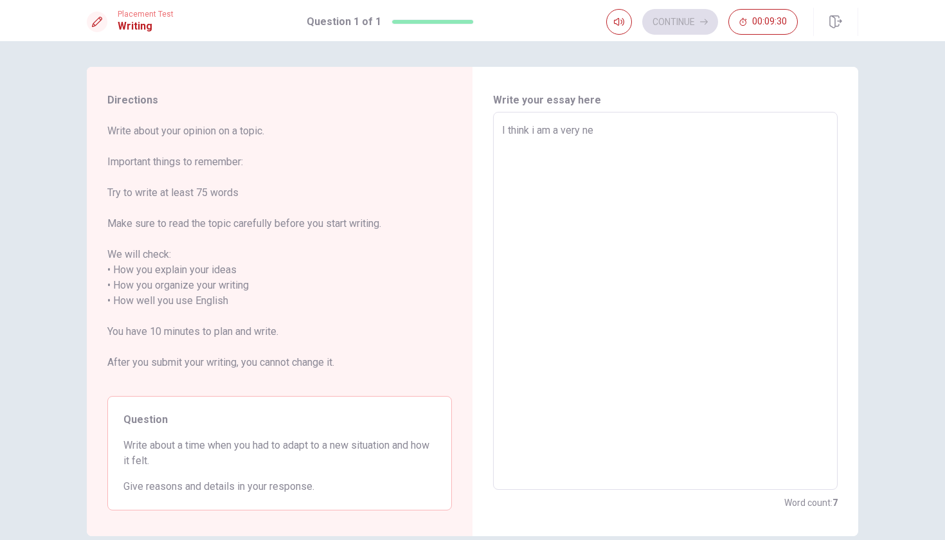
type textarea "I think i am a very ner"
type textarea "x"
type textarea "I think i am a very nerv"
type textarea "x"
type textarea "I think i am a very nervo"
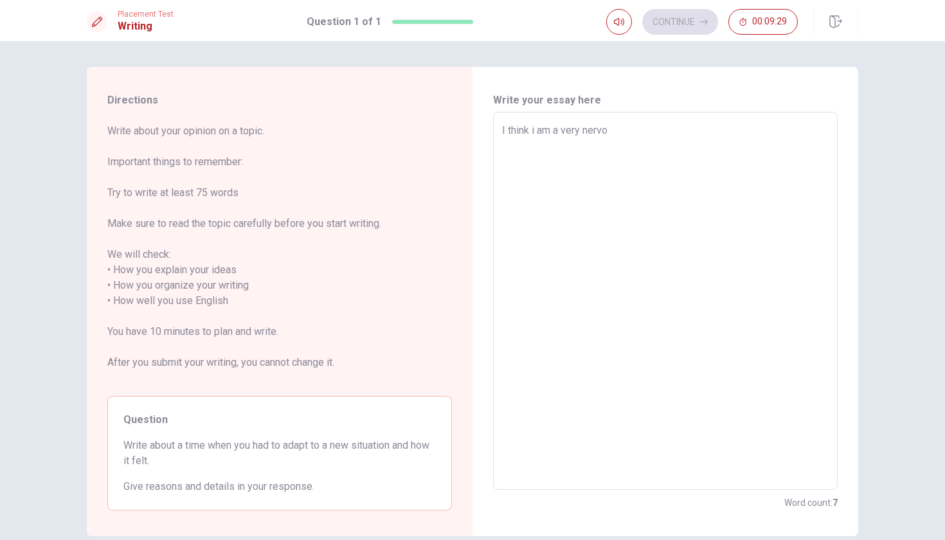
type textarea "x"
type textarea "I think i am a very nervou"
type textarea "x"
type textarea "I think i am a very nervous"
type textarea "x"
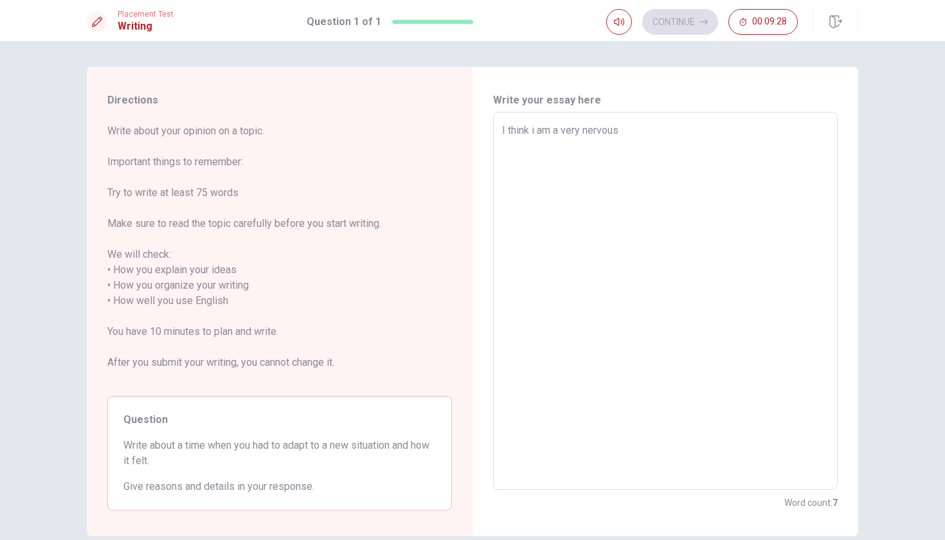
type textarea "I think i am a very nervous"
type textarea "x"
type textarea "I think i am a very nervous a"
type textarea "x"
type textarea "I think i am a very nervous an"
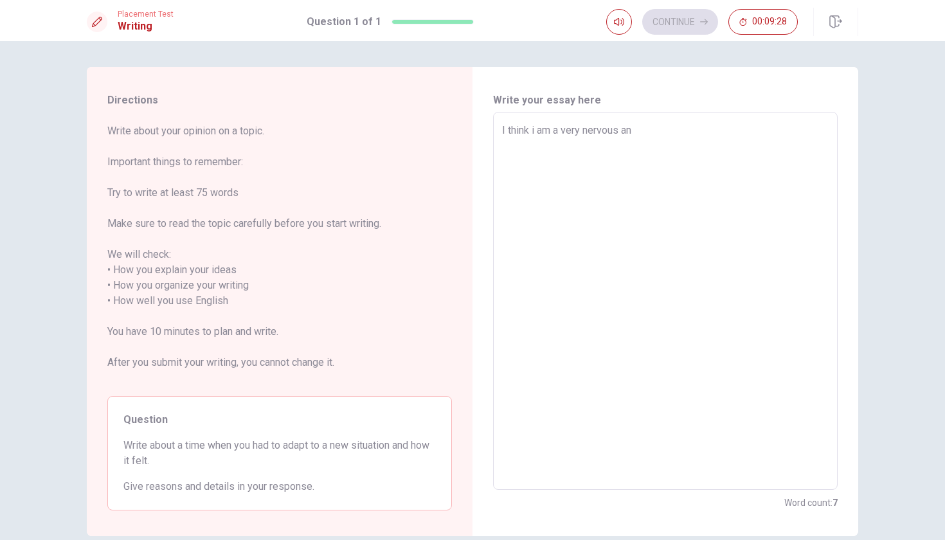
type textarea "x"
type textarea "I think i am a very nervous and"
type textarea "x"
type textarea "I think i am a very nervous and"
type textarea "x"
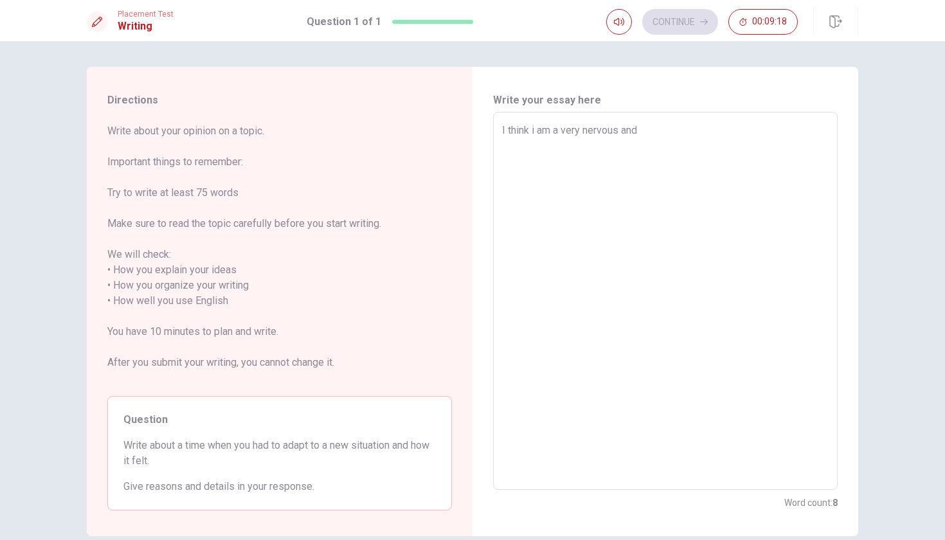
type textarea "I think i am a very nervous and ㅁ"
type textarea "x"
type textarea "I think i am a very nervous and 무"
type textarea "x"
type textarea "I think i am a very nervous and 뭍"
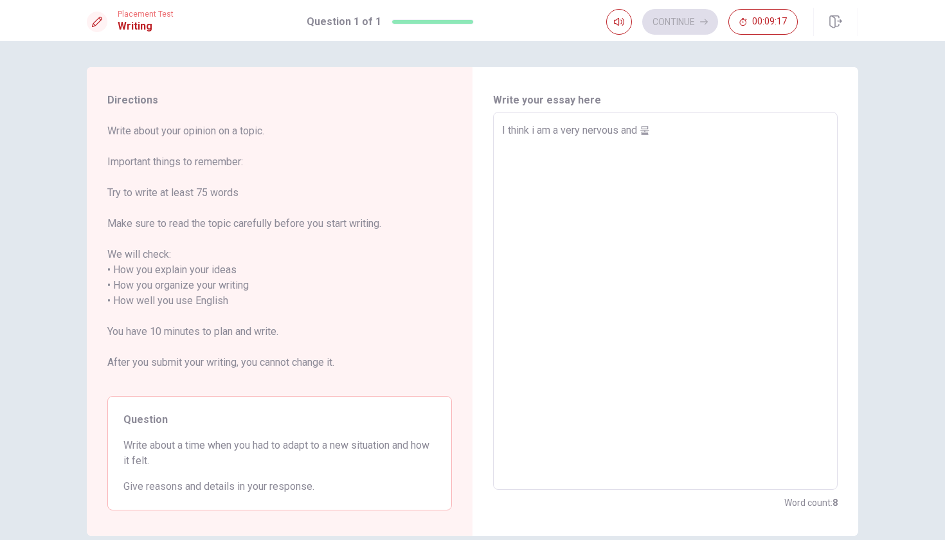
type textarea "x"
type textarea "I think i am a very nervous and 무"
type textarea "x"
type textarea "I think i am a very nervous and 무탸"
type textarea "x"
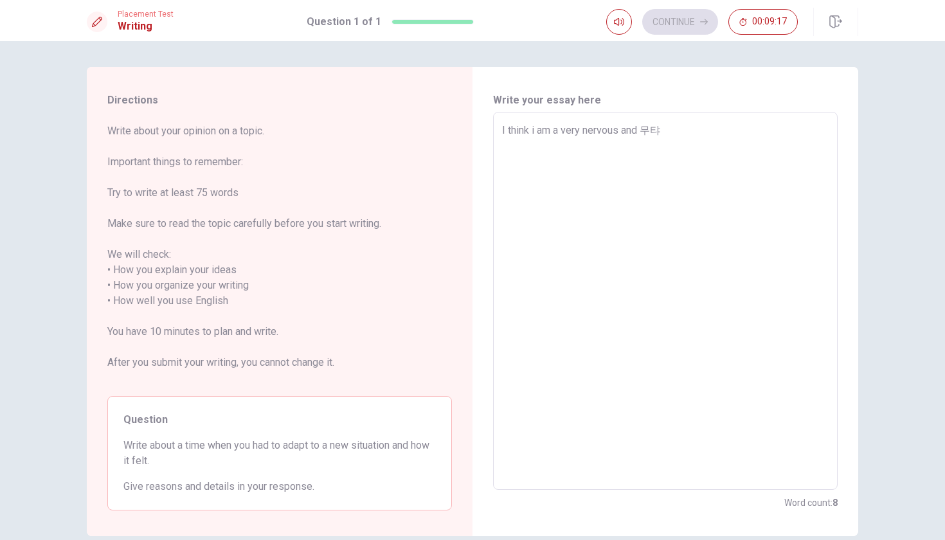
type textarea "I think i am a very nervous and 무탸ㅐ"
type textarea "x"
type textarea "I think i am a very nervous and 무탸ㅐㅕ"
type textarea "x"
type textarea "I think i am a very nervous and 무탸ㅐㅕㄴ"
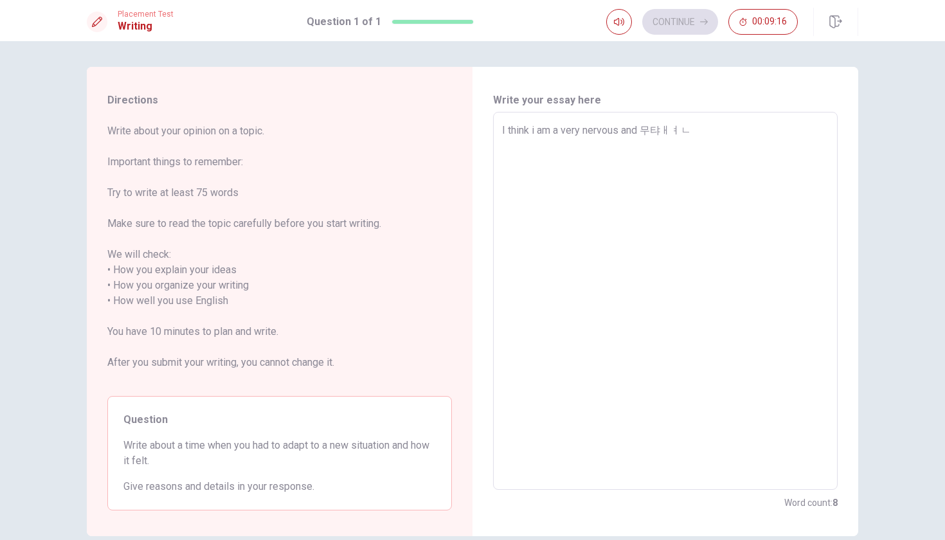
type textarea "x"
type textarea "I think i am a very nervous and 무탸ㅐㅕ"
type textarea "x"
type textarea "I think i am a very nervous and 무탸ㅐ"
type textarea "x"
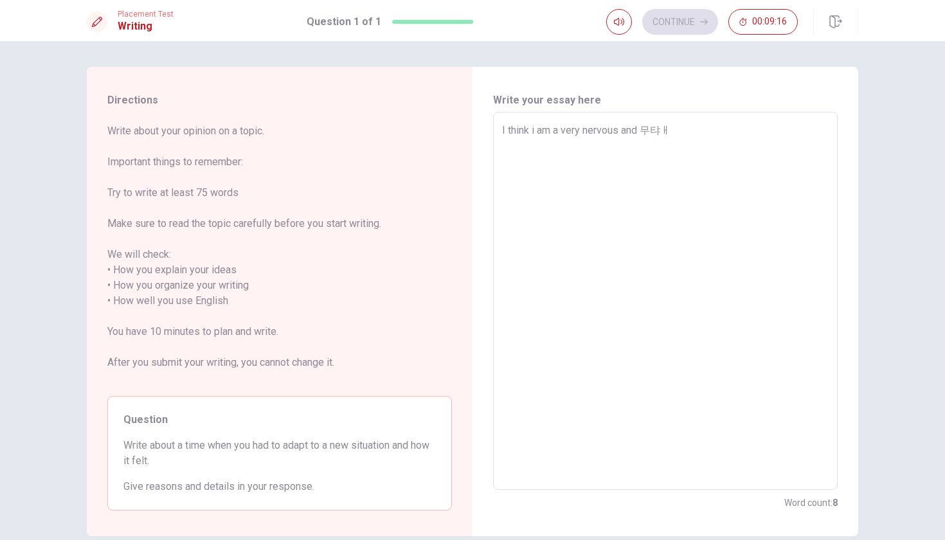
type textarea "I think i am a very nervous and 무탸"
type textarea "x"
type textarea "I think i am a very nervous and 무"
type textarea "x"
type textarea "I think i am a very nervous and"
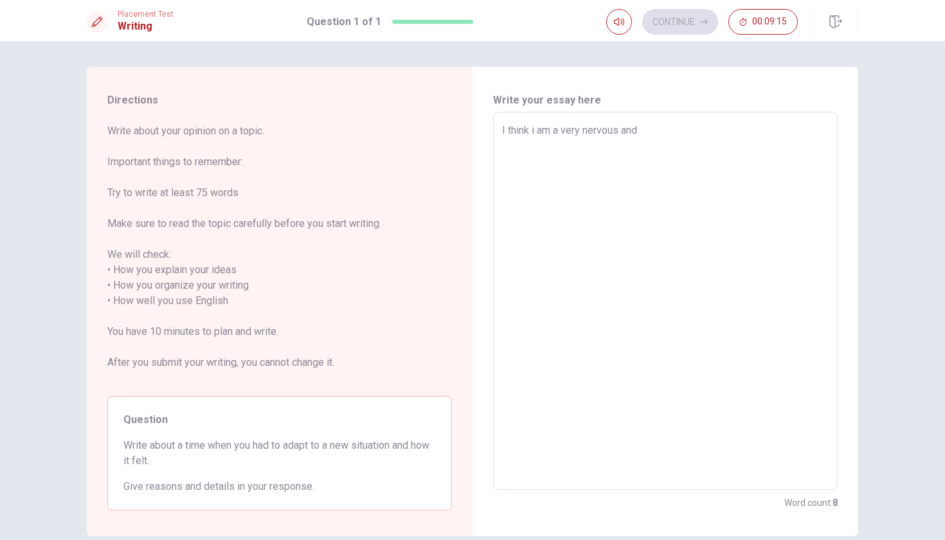
type textarea "x"
type textarea "I think i am a very nervous and a"
type textarea "x"
type textarea "I think i am a very nervous and an"
type textarea "x"
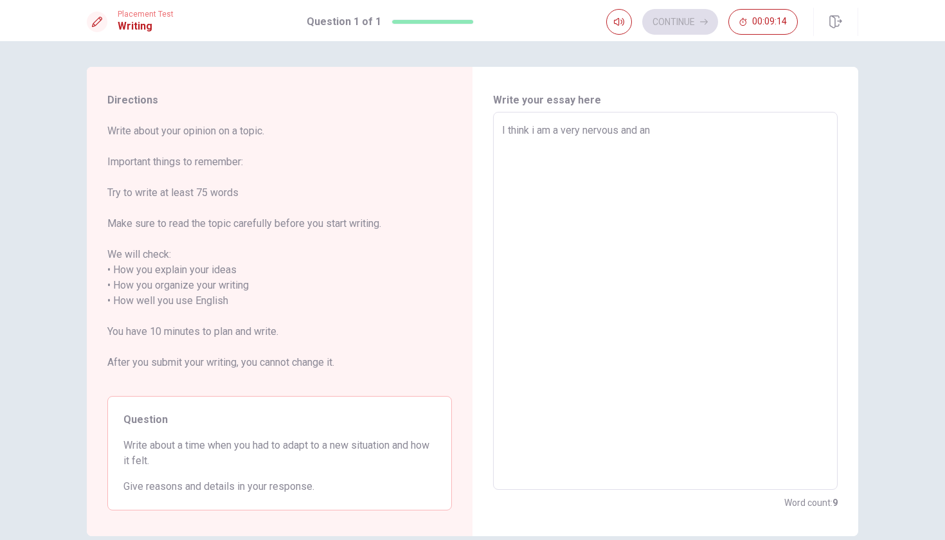
type textarea "I think i am a very nervous and anx"
type textarea "x"
type textarea "I think i am a very nervous and anxi"
type textarea "x"
type textarea "I think i am a very nervous and anxio"
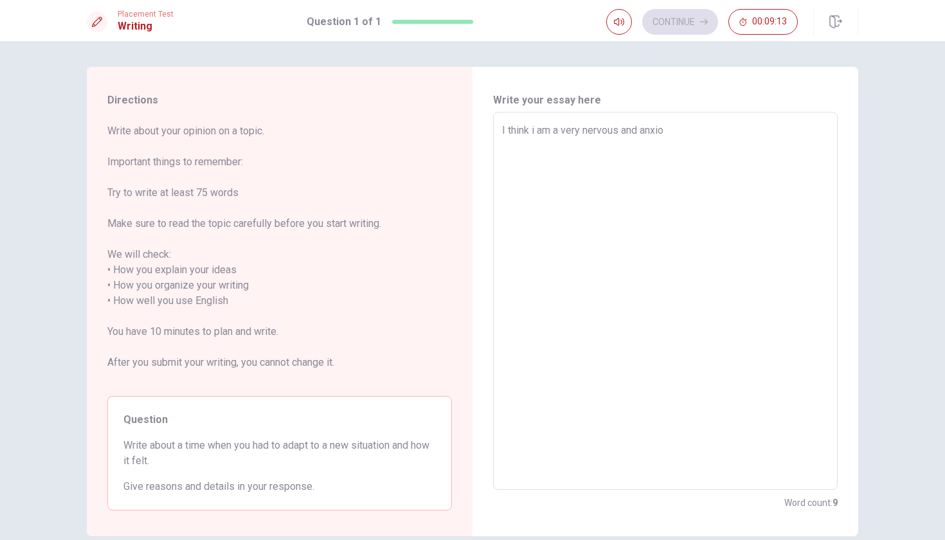
type textarea "x"
type textarea "I think i am a very nervous and anxiou"
type textarea "x"
type textarea "I think i am a very nervous and anxious"
type textarea "x"
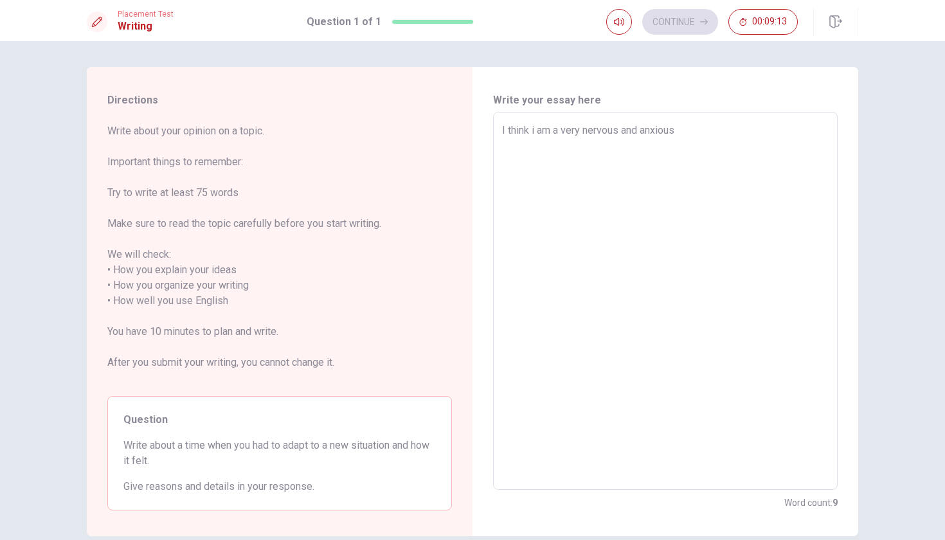
type textarea "I think i am a very nervous and anxious"
type textarea "x"
type textarea "I think i am a very nervous and anxious p"
type textarea "x"
type textarea "I think i am a very nervous and anxious pe"
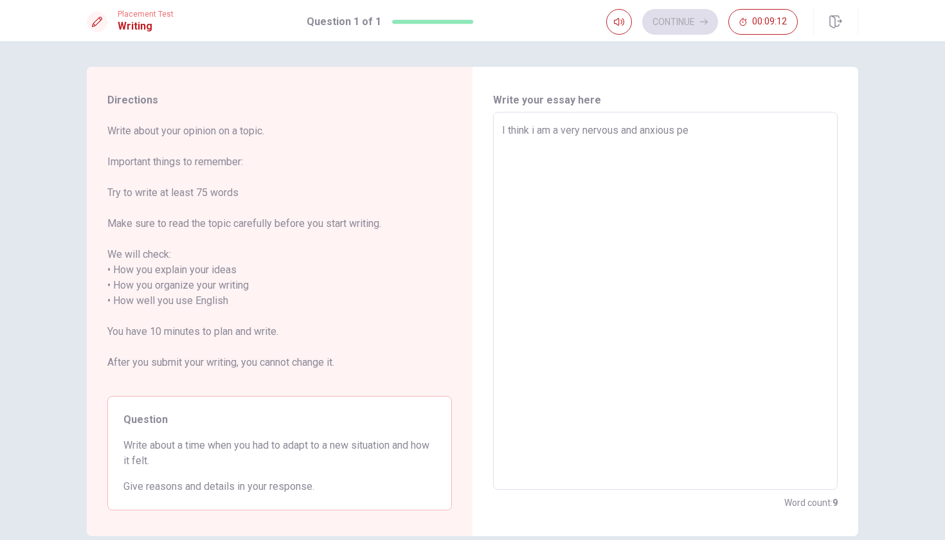
type textarea "x"
type textarea "I think i am a very nervous and anxious peo"
type textarea "x"
type textarea "I think i am a very nervous and anxious peop"
type textarea "x"
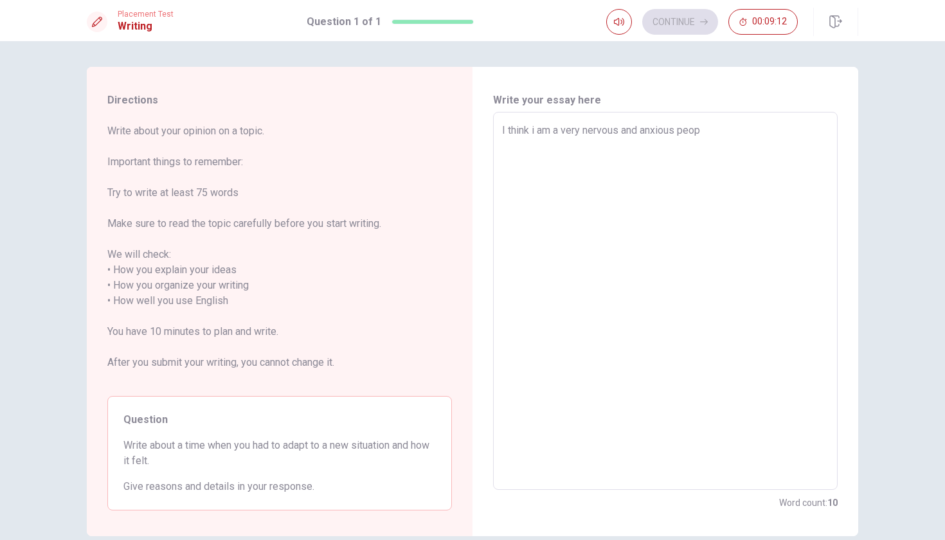
type textarea "I think i am a very nervous and anxious peopl"
type textarea "x"
type textarea "I think i am a very nervous and anxious people"
type textarea "x"
type textarea "I think i am a very nervous and anxious people."
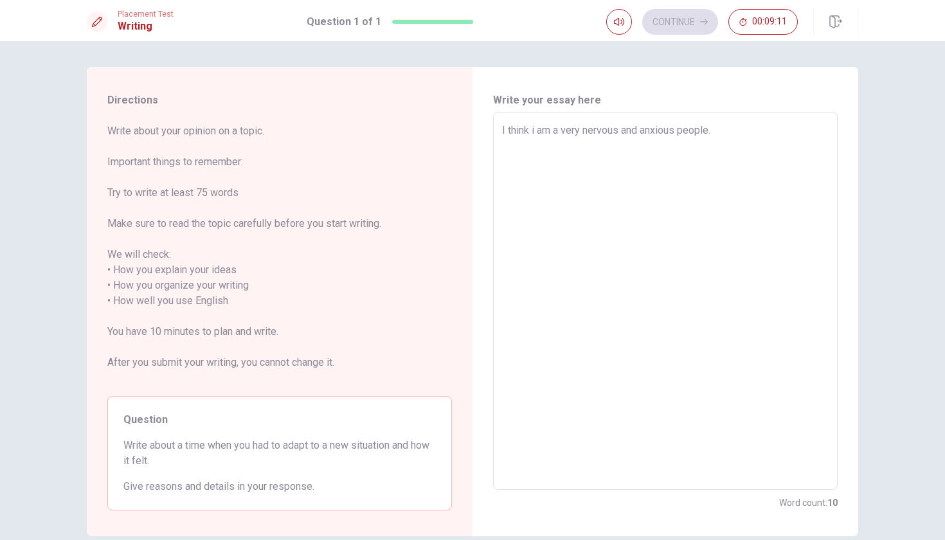
type textarea "x"
type textarea "I think i am a very nervous and anxious people"
type textarea "x"
type textarea "I think i am a very nervous and anxious peopl"
type textarea "x"
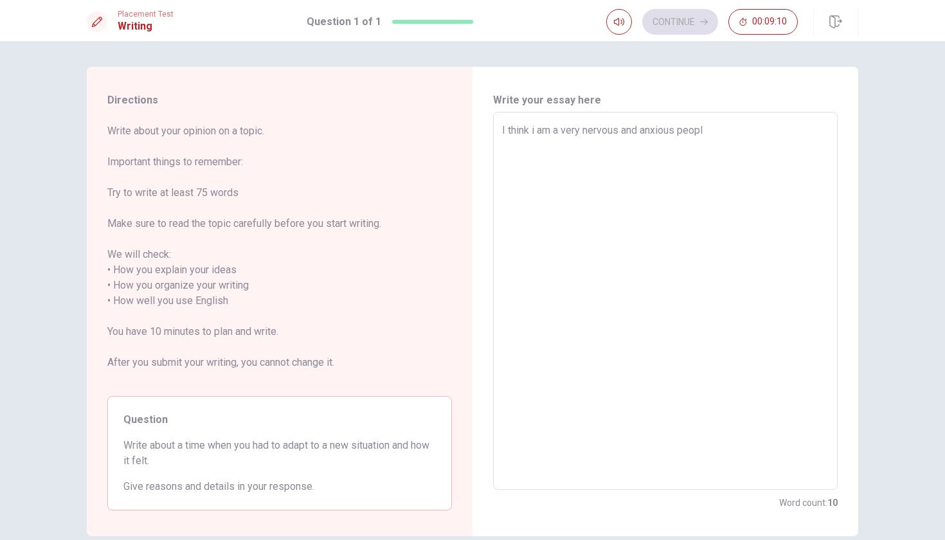
type textarea "I think i am a very nervous and anxious peop"
type textarea "x"
type textarea "I think i am a very nervous and anxious peo"
type textarea "x"
type textarea "I think i am a very nervous and anxious pe"
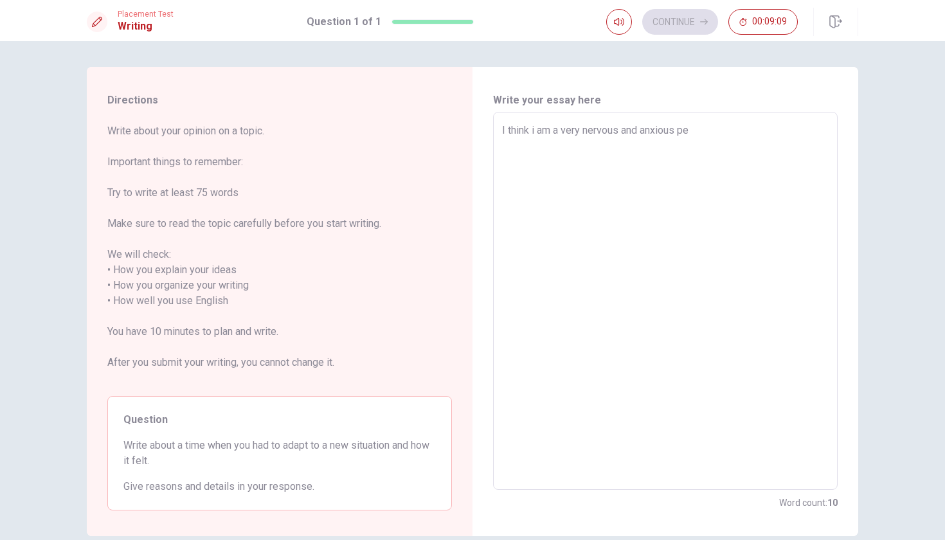
type textarea "x"
type textarea "I think i am a very nervous and anxious per"
type textarea "x"
type textarea "I think i am a very nervous and anxious pers"
type textarea "x"
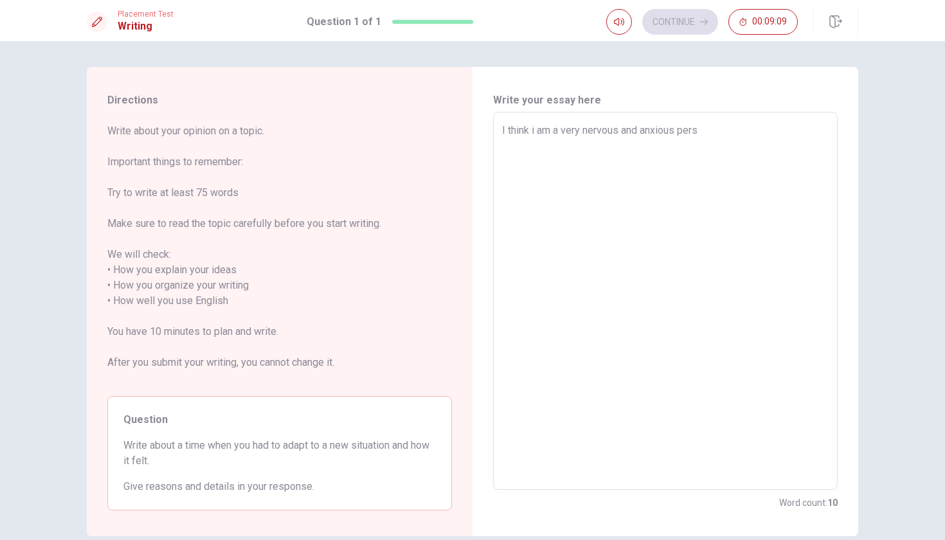
type textarea "I think i am a very nervous and anxious perso"
type textarea "x"
type textarea "I think i am a very nervous and anxious persom"
type textarea "x"
type textarea "I think i am a very nervous and anxious persom,"
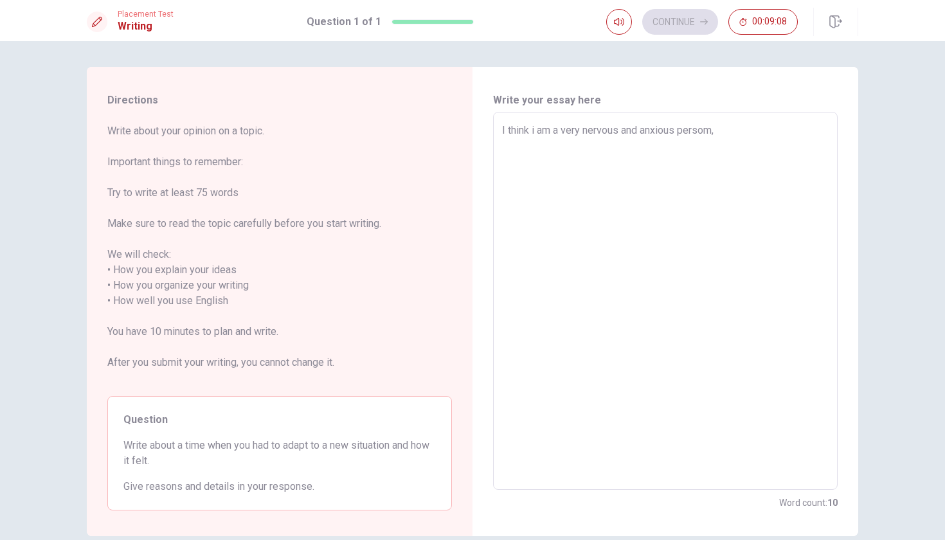
type textarea "x"
type textarea "I think i am a very nervous and anxious persom"
type textarea "x"
type textarea "I think i am a very nervous and anxious perso"
type textarea "x"
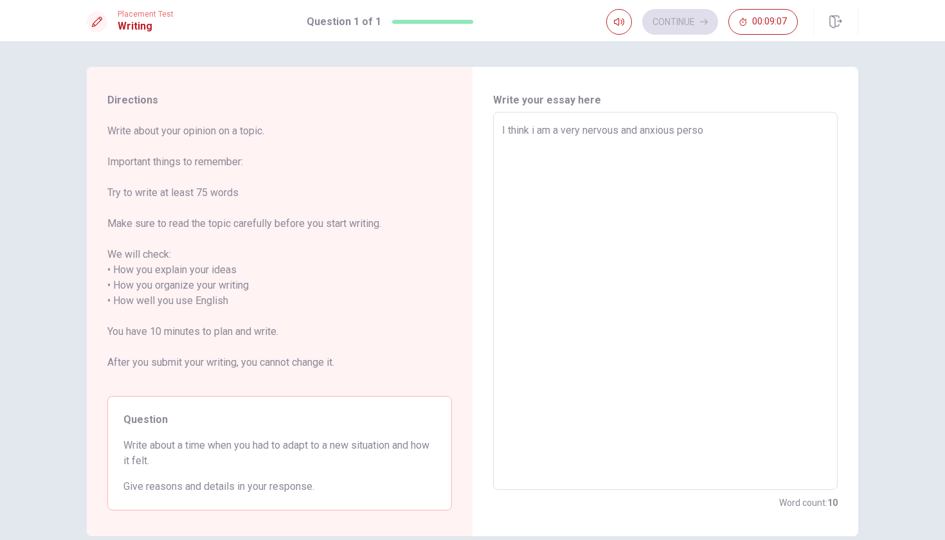
type textarea "I think i am a very nervous and anxious person"
type textarea "x"
type textarea "I think i am a very nervous and anxious person."
type textarea "x"
type textarea "I think i am a very nervous and anxious person."
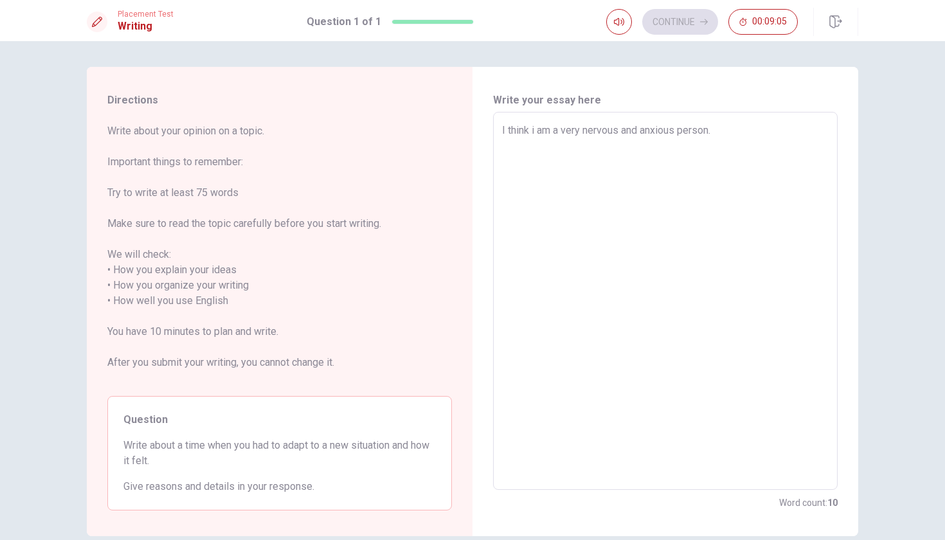
type textarea "x"
type textarea "I think i am a very nervous and anxious person. S"
type textarea "x"
type textarea "I think i am a very nervous and anxious person. S0"
type textarea "x"
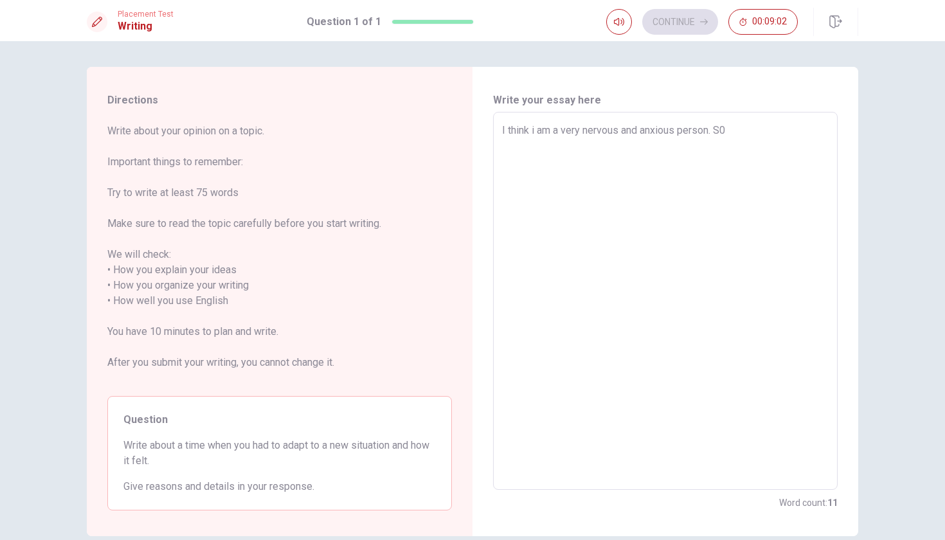
type textarea "I think i am a very nervous and anxious person. S0"
type textarea "x"
type textarea "I think i am a very nervous and anxious person. S0 w"
type textarea "x"
type textarea "I think i am a very nervous and anxious person. S0 wh"
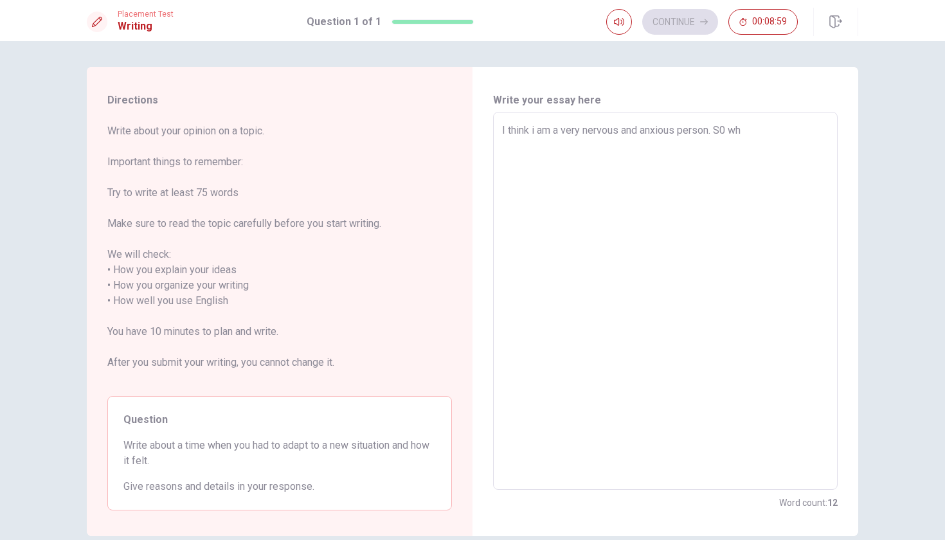
type textarea "x"
type textarea "I think i am a very nervous and anxious person. S0 whe"
type textarea "x"
type textarea "I think i am a very nervous and anxious person. S0 when"
type textarea "x"
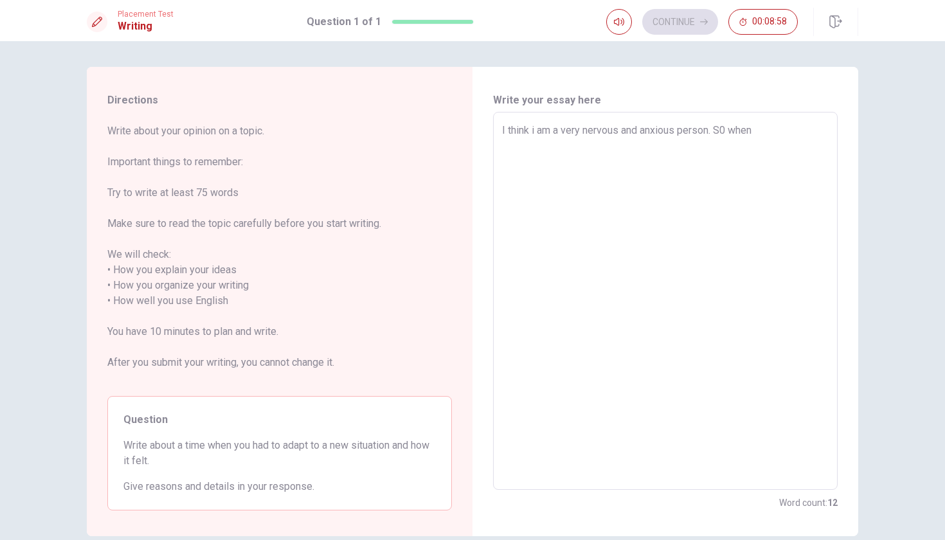
type textarea "I think i am a very nervous and anxious person. S0 when"
type textarea "x"
type textarea "I think i am a very nervous and anxious person. S0 when i"
type textarea "x"
type textarea "I think i am a very nervous and anxious person. S0 when i"
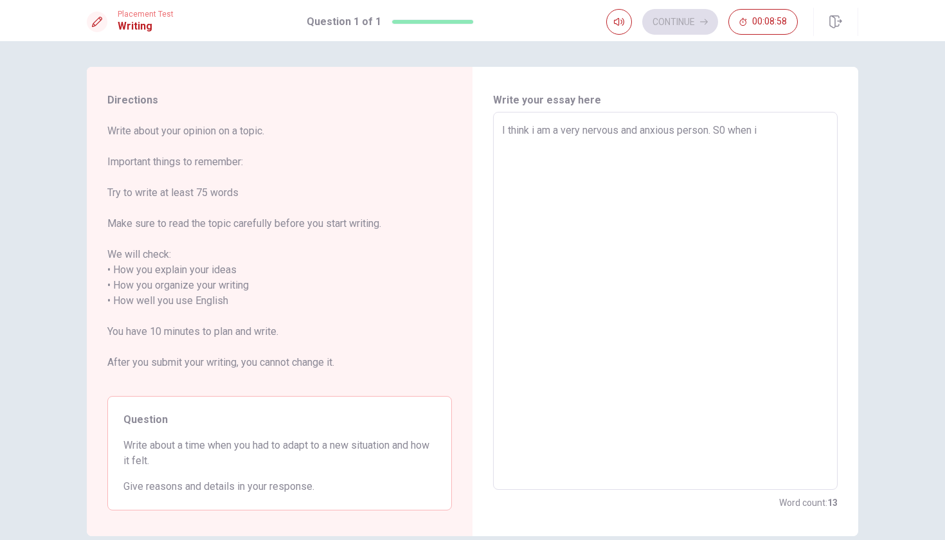
type textarea "x"
type textarea "I think i am a very nervous and anxious person. S0 when i"
type textarea "x"
type textarea "I think i am a very nervous and anxious person. S0 when"
type textarea "x"
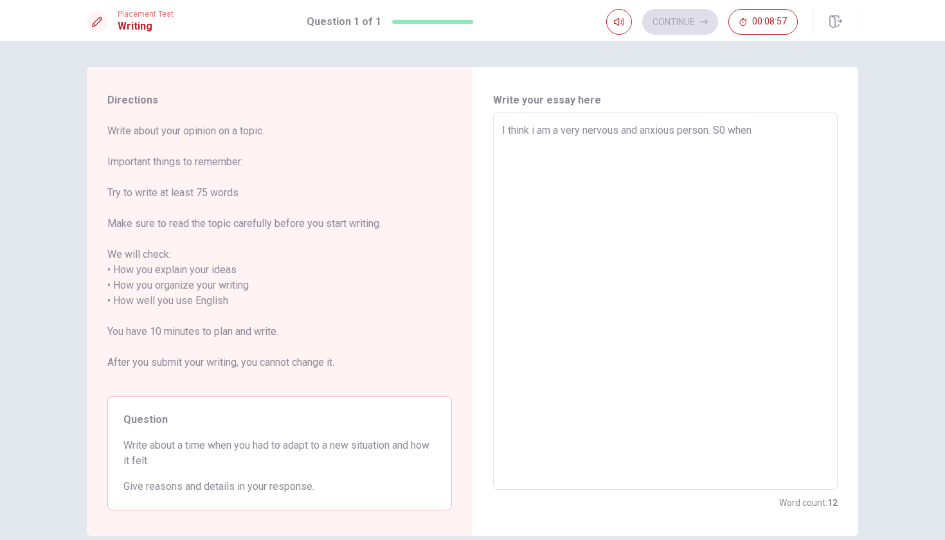
type textarea "I think i am a very nervous and anxious person. S0 when"
type textarea "x"
type textarea "I think i am a very nervous and anxious person. S0 whe"
type textarea "x"
type textarea "I think i am a very nervous and anxious person. S0 wh"
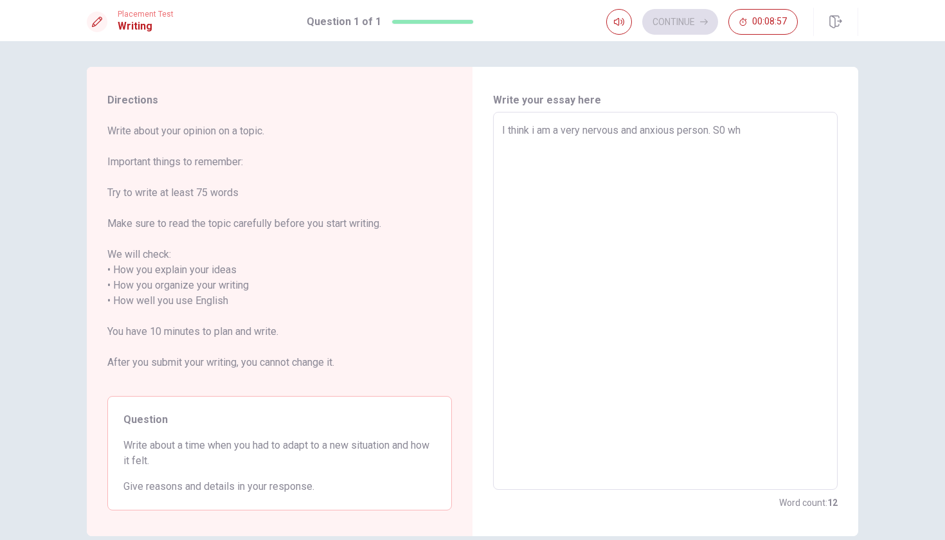
type textarea "x"
type textarea "I think i am a very nervous and anxious person. S0 w"
type textarea "x"
type textarea "I think i am a very nervous and anxious person. S0"
type textarea "x"
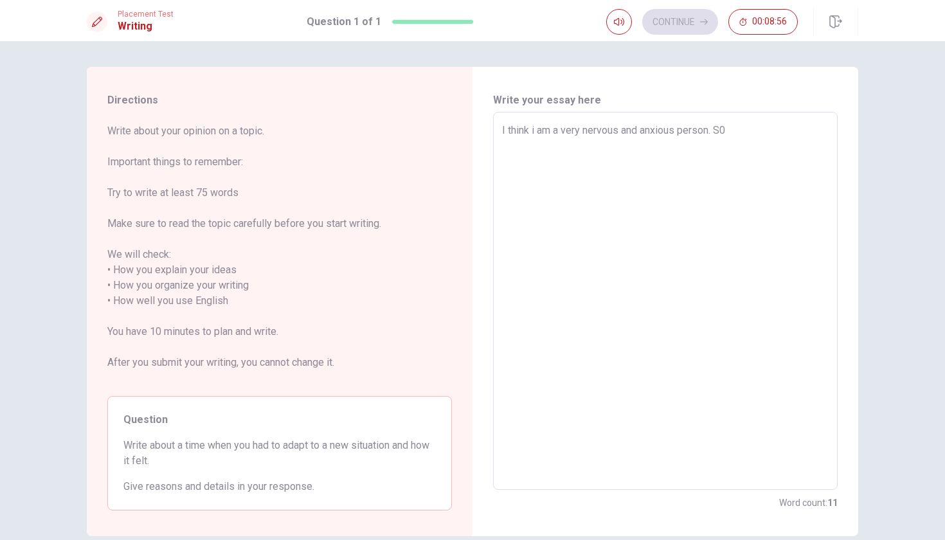
type textarea "I think i am a very nervous and anxious person. S0"
type textarea "x"
type textarea "I think i am a very nervous and anxious person. S"
type textarea "x"
type textarea "I think i am a very nervous and anxious person. So"
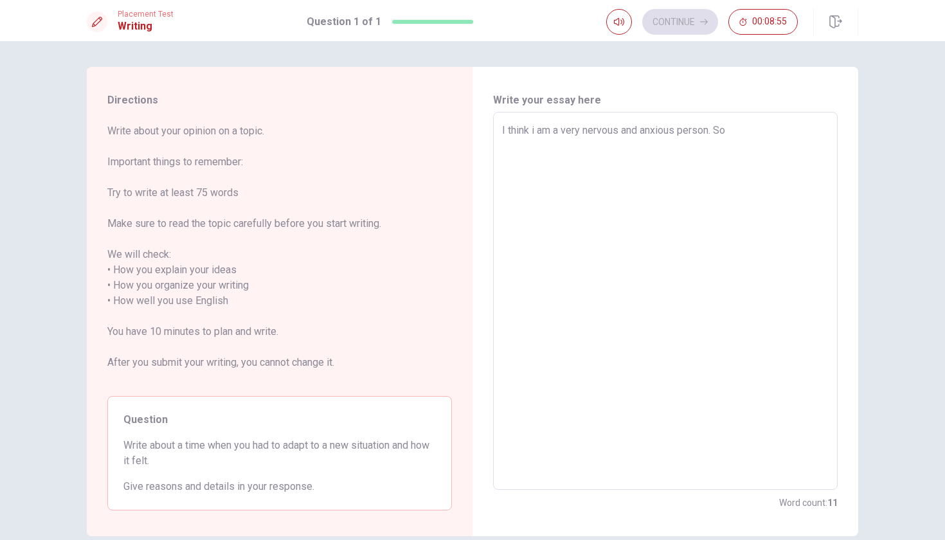
type textarea "x"
type textarea "I think i am a very nervous and anxious person. So"
type textarea "x"
type textarea "I think i am a very nervous and anxious person. So w"
type textarea "x"
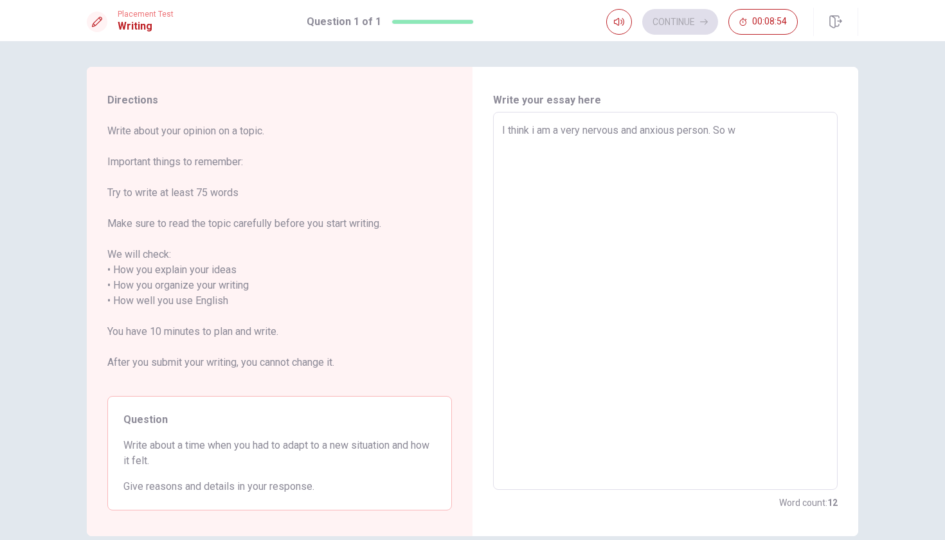
type textarea "I think i am a very nervous and anxious person. So wh"
type textarea "x"
type textarea "I think i am a very nervous and anxious person. So whe"
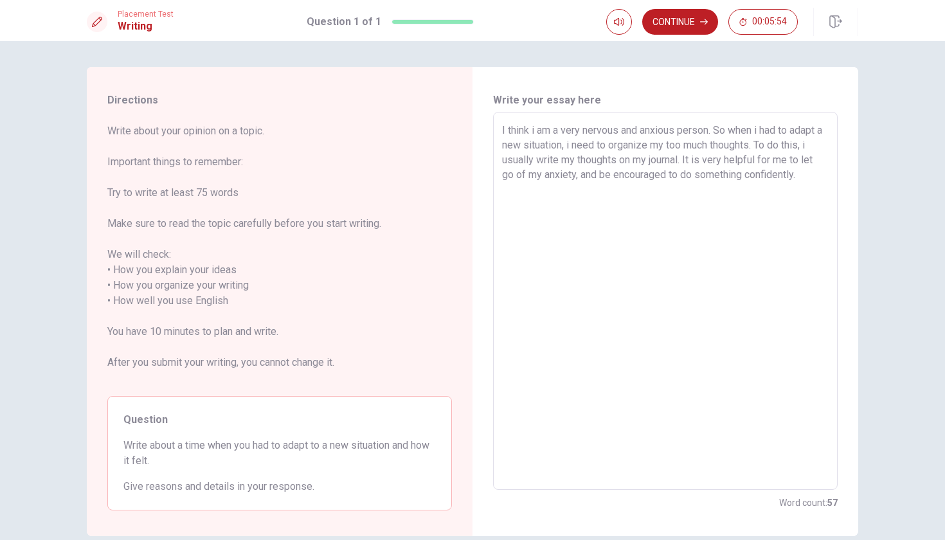
click at [687, 161] on textarea "I think i am a very nervous and anxious person. So when i had to adapt a new si…" at bounding box center [665, 301] width 327 height 357
click at [651, 211] on textarea "I think i am a very nervous and anxious person. So when i had to adapt a new si…" at bounding box center [665, 301] width 327 height 357
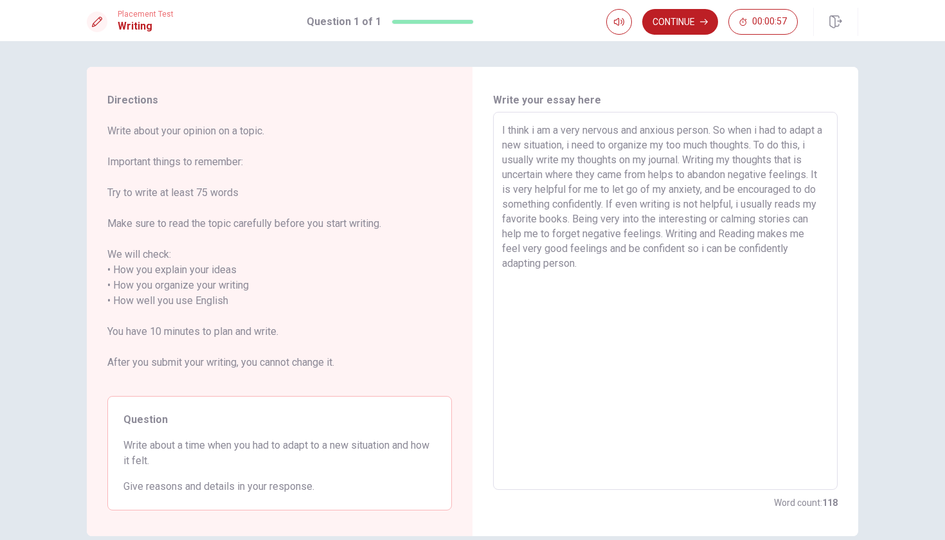
drag, startPoint x: 678, startPoint y: 251, endPoint x: 604, endPoint y: 250, distance: 73.9
click at [604, 250] on textarea "I think i am a very nervous and anxious person. So when i had to adapt a new si…" at bounding box center [665, 301] width 327 height 357
click at [813, 247] on textarea "I think i am a very nervous and anxious person. So when i had to adapt a new si…" at bounding box center [665, 301] width 327 height 357
click at [693, 18] on button "Continue" at bounding box center [680, 22] width 76 height 26
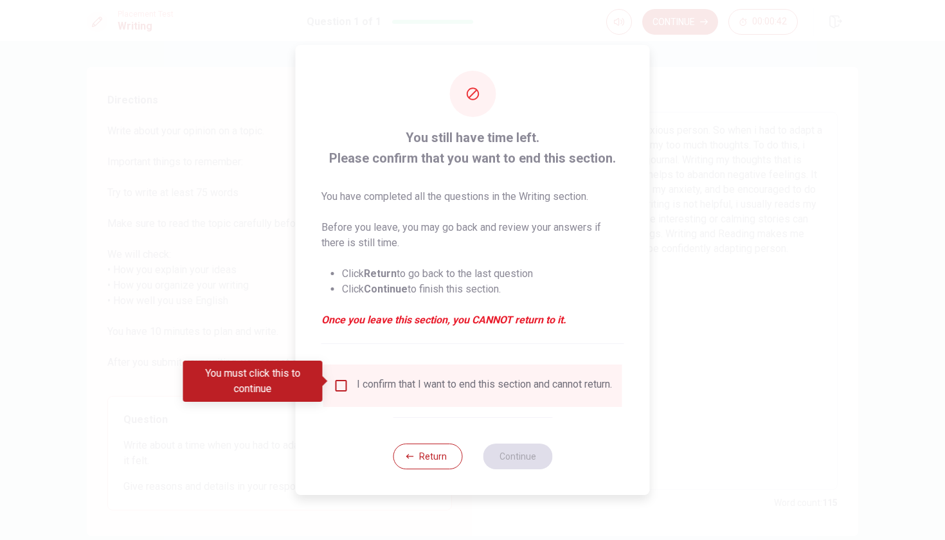
click at [359, 378] on div "I confirm that I want to end this section and cannot return." at bounding box center [484, 385] width 255 height 15
click at [336, 386] on input "You must click this to continue" at bounding box center [341, 385] width 15 height 15
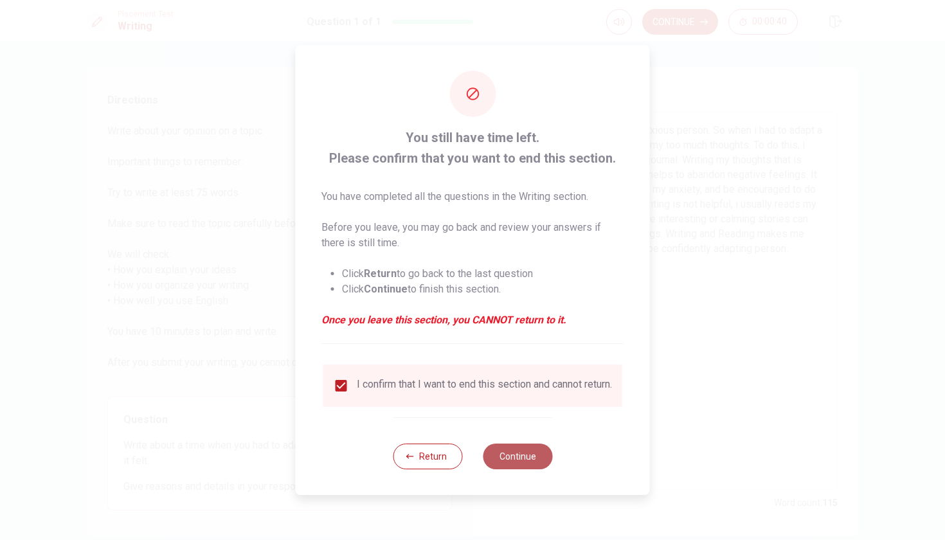
click at [521, 460] on button "Continue" at bounding box center [517, 457] width 69 height 26
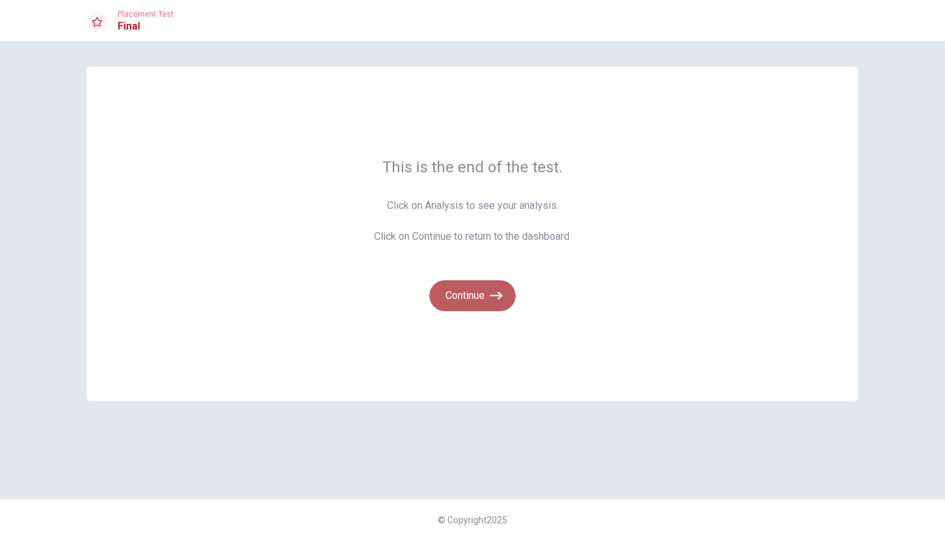
click at [481, 287] on button "Continue" at bounding box center [472, 295] width 86 height 31
